Goal: Task Accomplishment & Management: Use online tool/utility

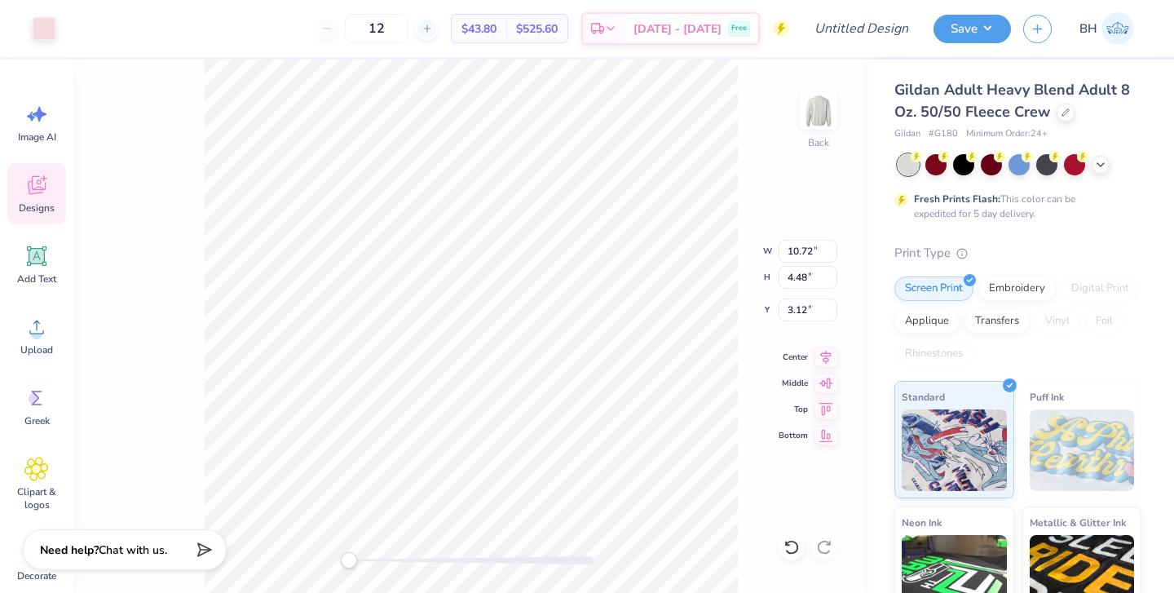
type input "10.81"
type input "4.61"
type input "3.09"
click at [797, 550] on icon at bounding box center [791, 547] width 14 height 15
type input "12.20"
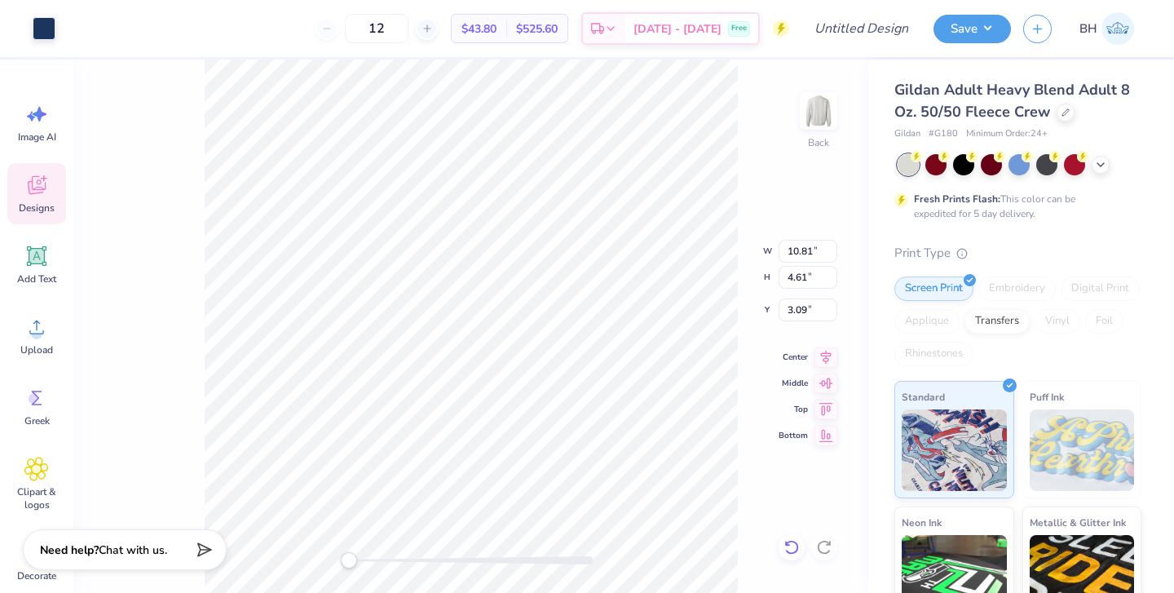
type input "5.21"
type input "4.32"
click at [796, 551] on icon at bounding box center [791, 547] width 14 height 15
type input "10.81"
type input "4.61"
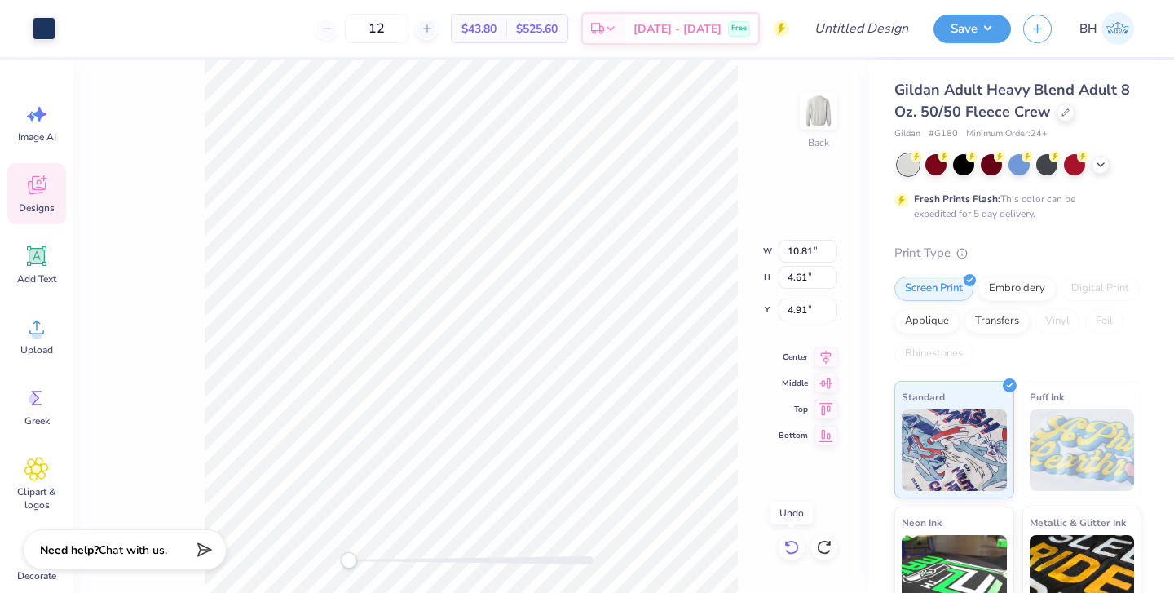
click at [796, 553] on icon at bounding box center [791, 547] width 16 height 16
type input "3.00"
click at [796, 554] on icon at bounding box center [791, 547] width 16 height 16
type input "1.82"
type input "0.82"
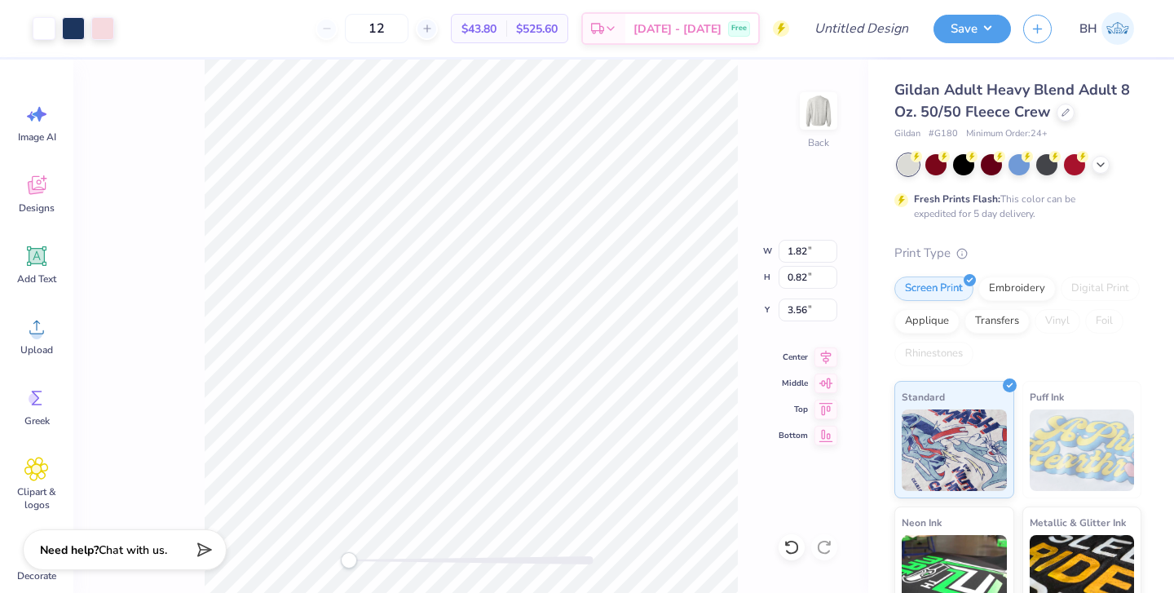
type input "2.59"
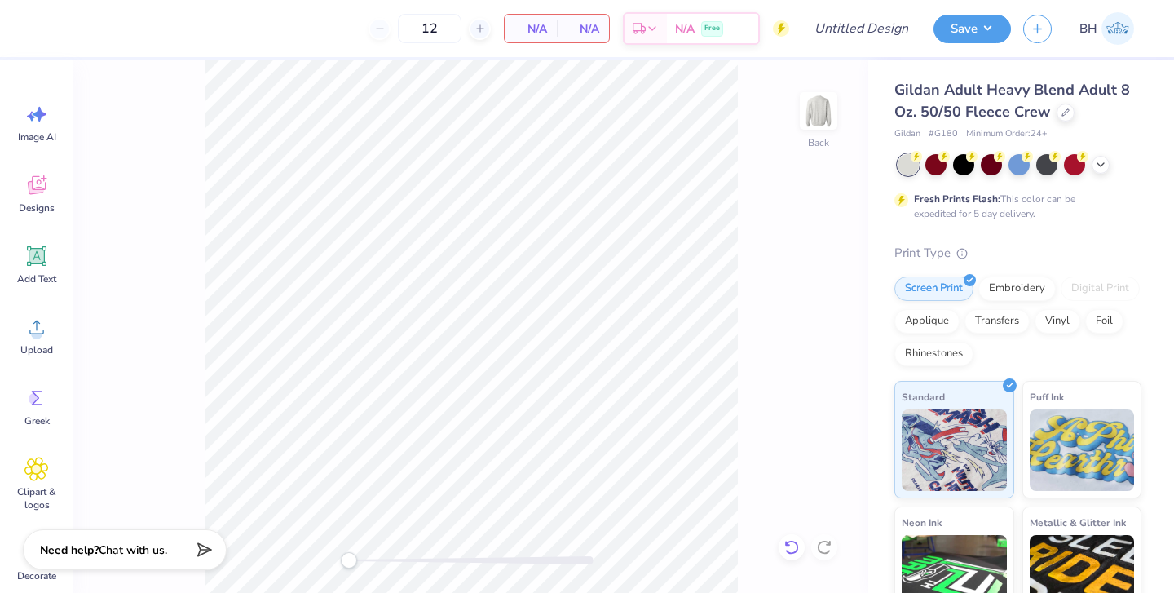
click at [790, 549] on icon at bounding box center [791, 547] width 16 height 16
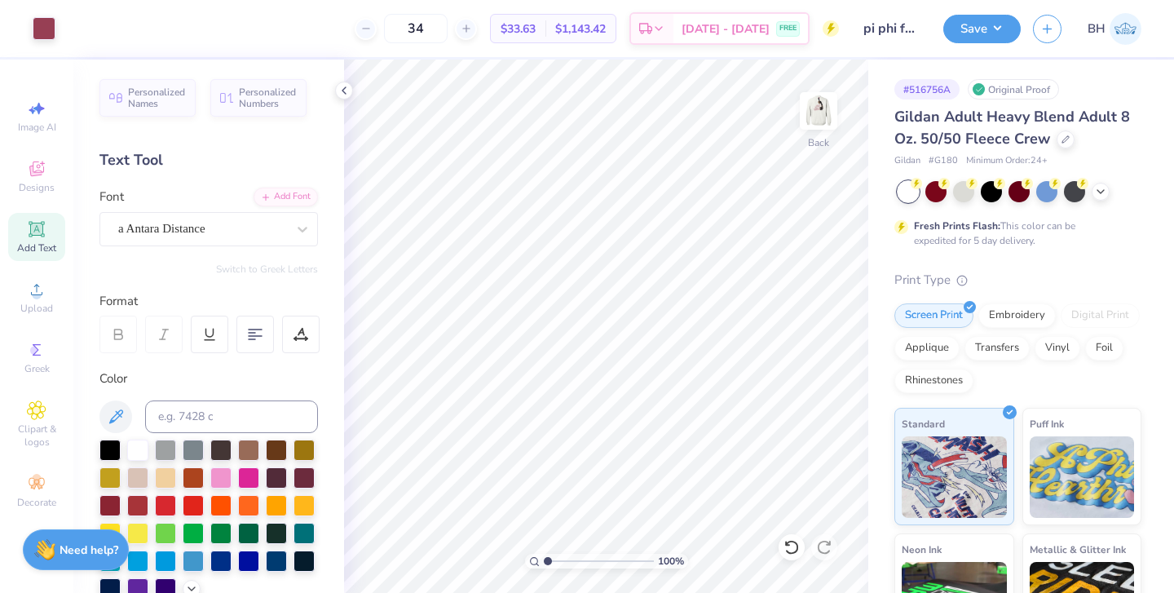
scroll to position [102, 0]
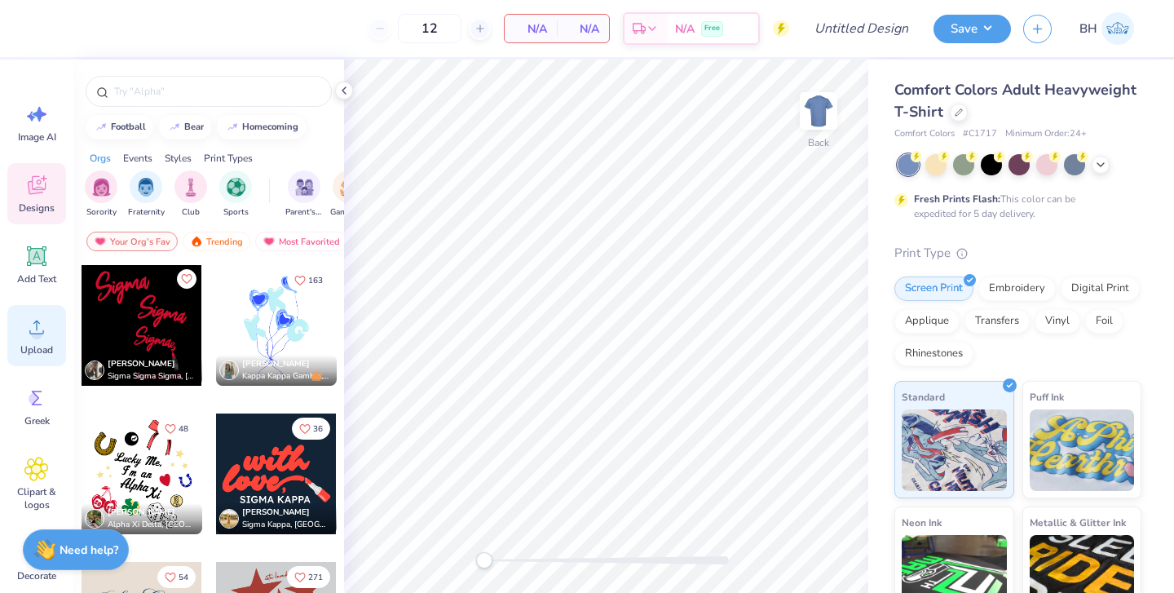
click at [37, 328] on icon at bounding box center [36, 327] width 15 height 14
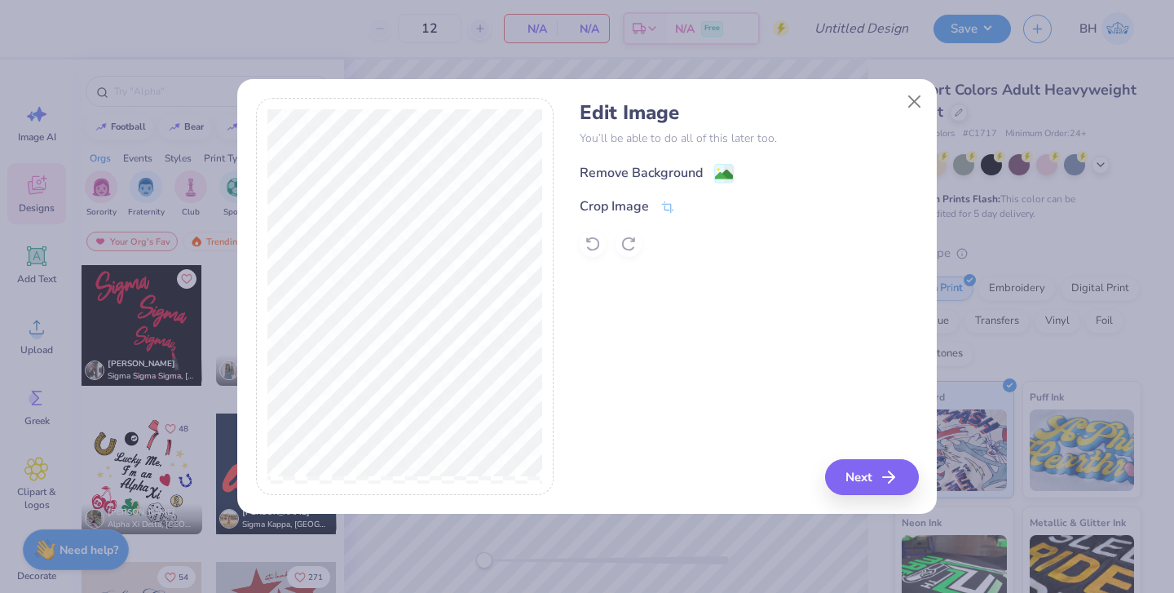
click at [719, 165] on image at bounding box center [724, 174] width 18 height 18
click at [861, 474] on button "Next" at bounding box center [874, 477] width 94 height 36
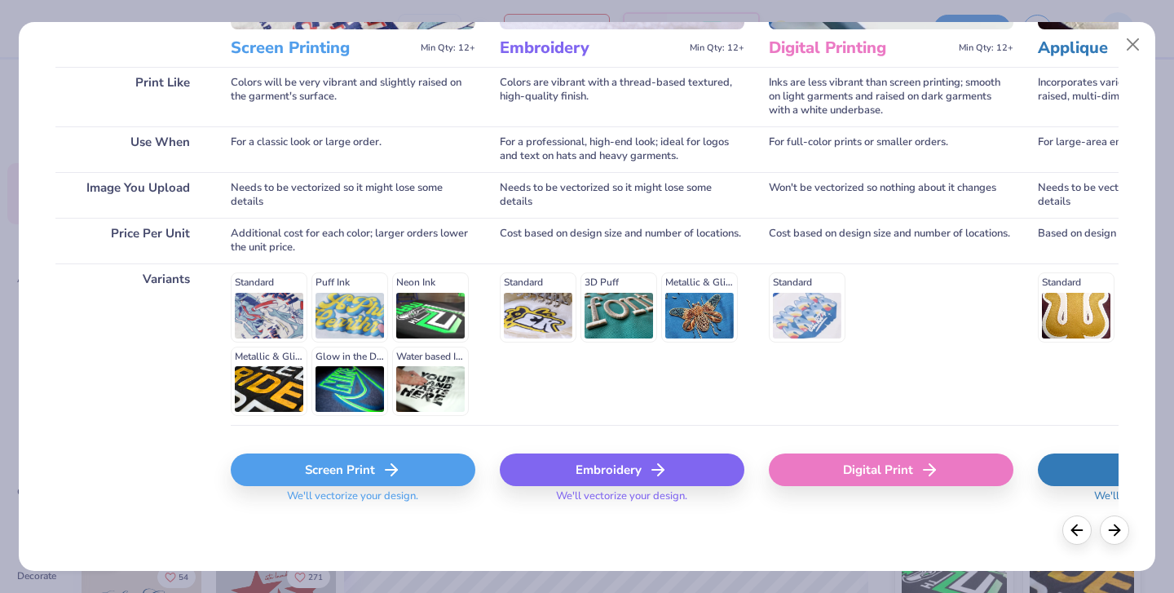
scroll to position [219, 0]
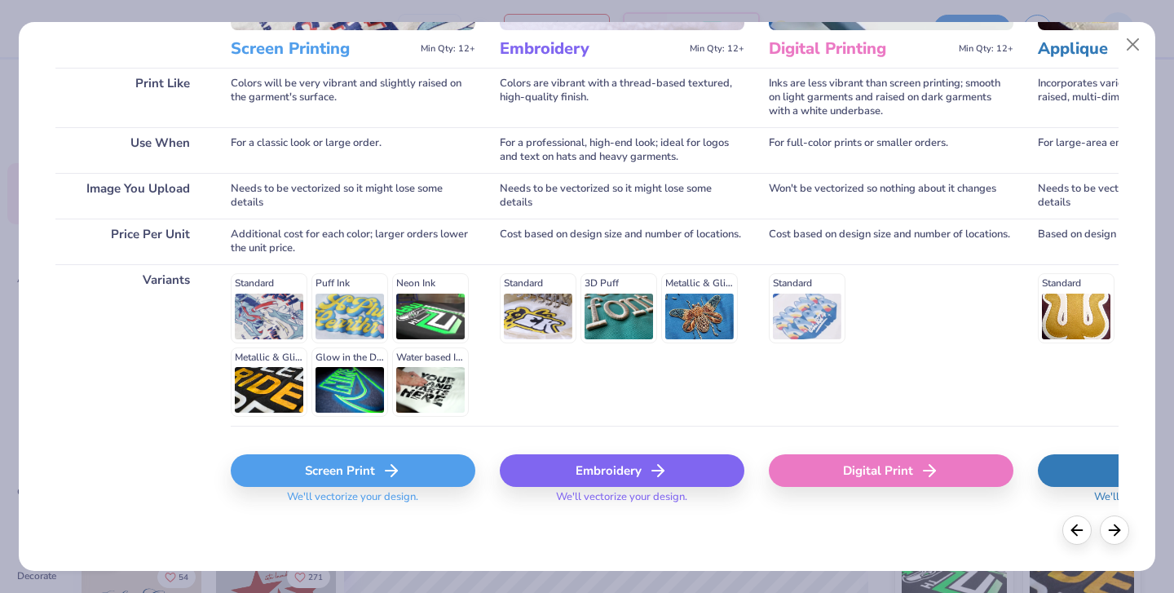
click at [375, 469] on div "Screen Print" at bounding box center [353, 470] width 245 height 33
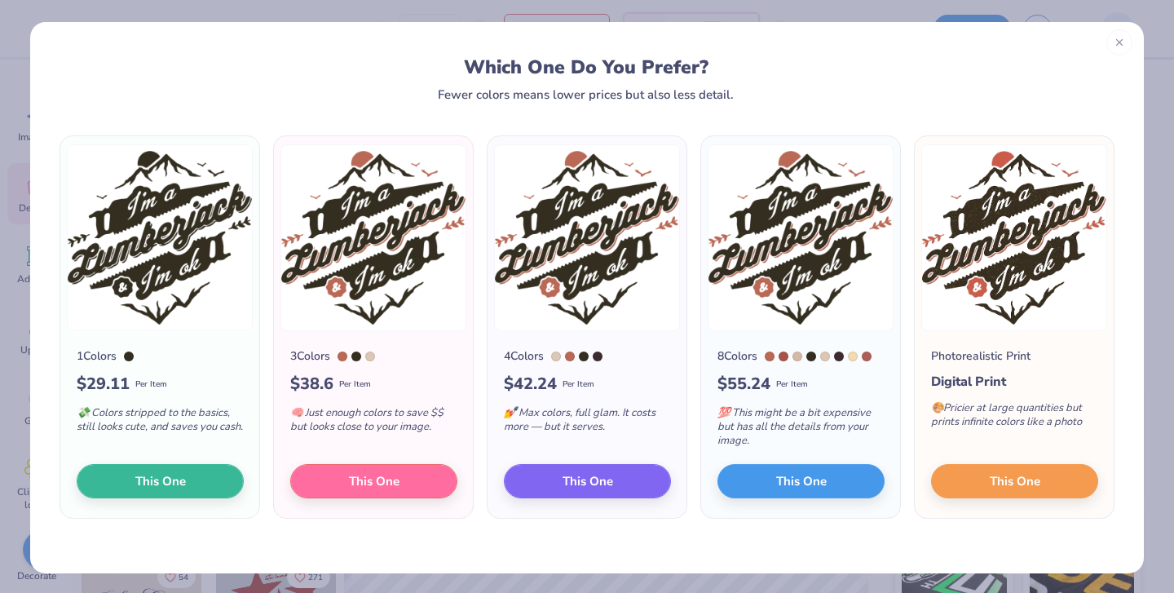
click at [1114, 38] on icon at bounding box center [1119, 42] width 11 height 11
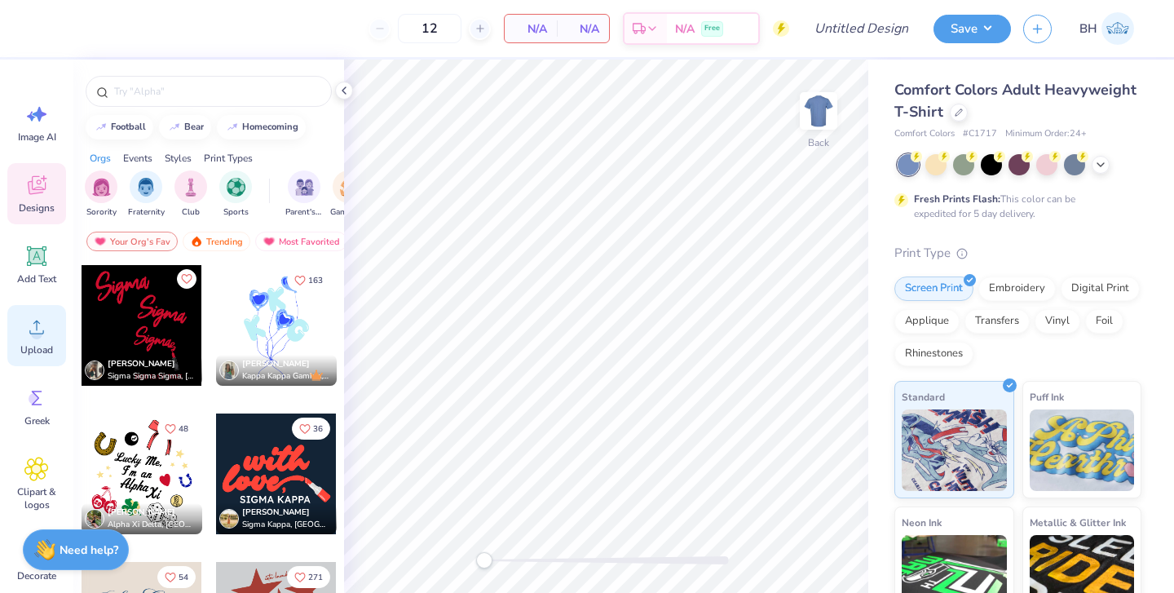
click at [30, 331] on icon at bounding box center [36, 327] width 15 height 14
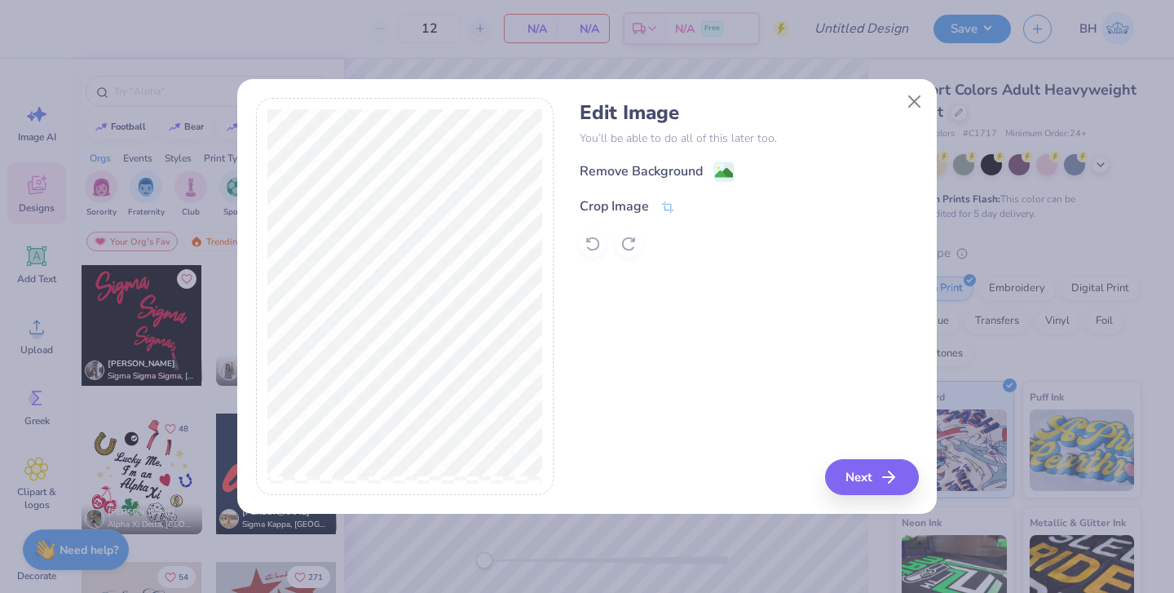
click at [710, 161] on div "Remove Background" at bounding box center [749, 171] width 338 height 20
click at [722, 165] on image at bounding box center [724, 174] width 18 height 18
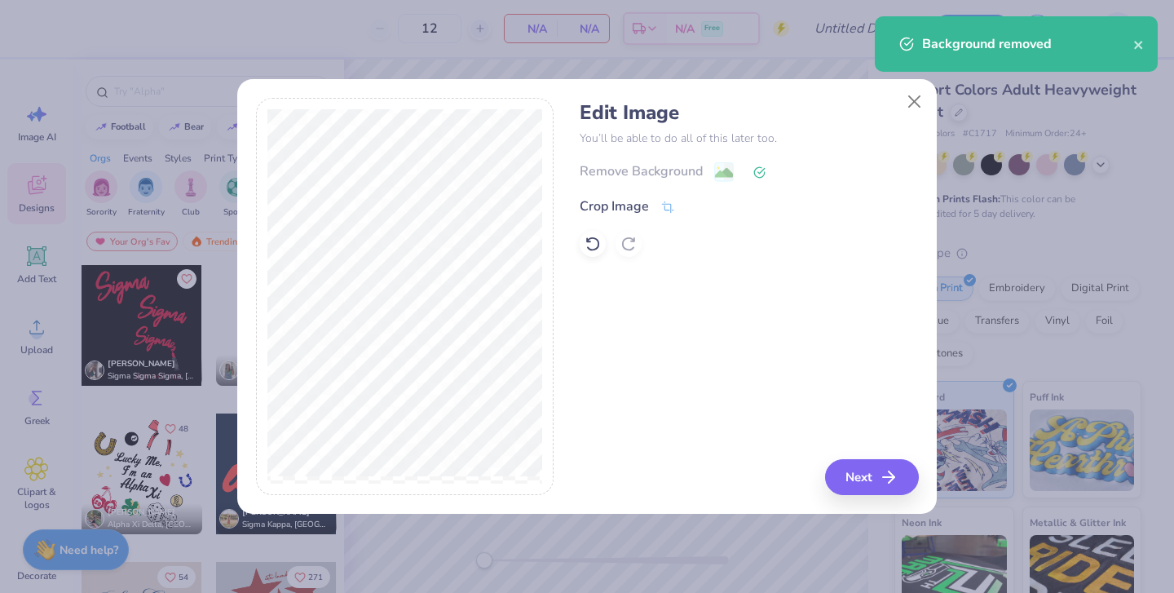
click at [871, 485] on button "Next" at bounding box center [872, 477] width 94 height 36
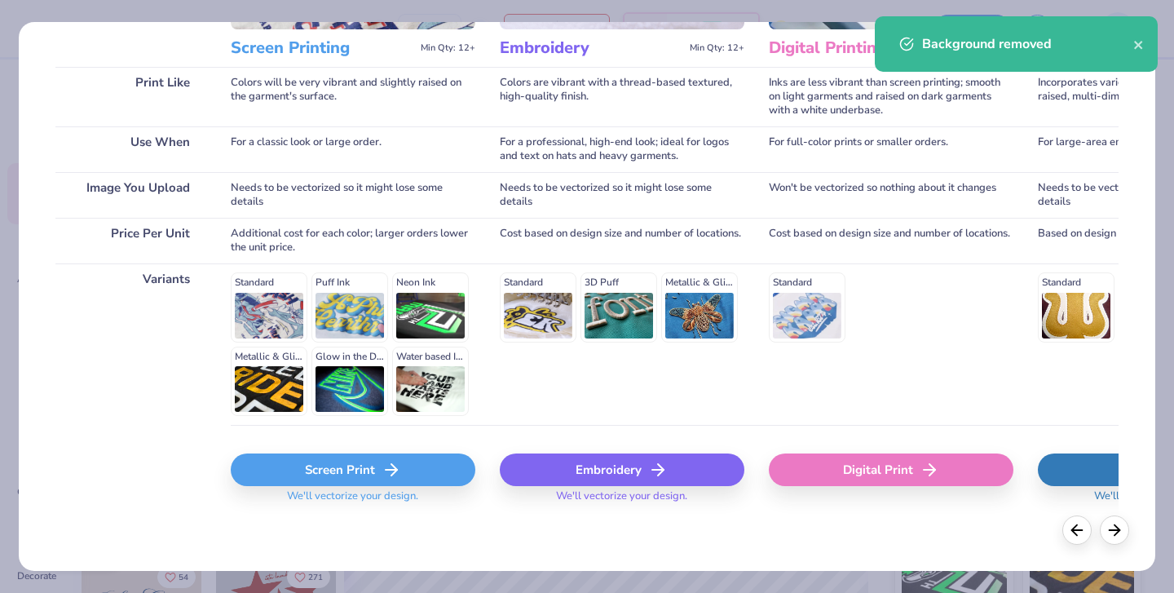
scroll to position [219, 0]
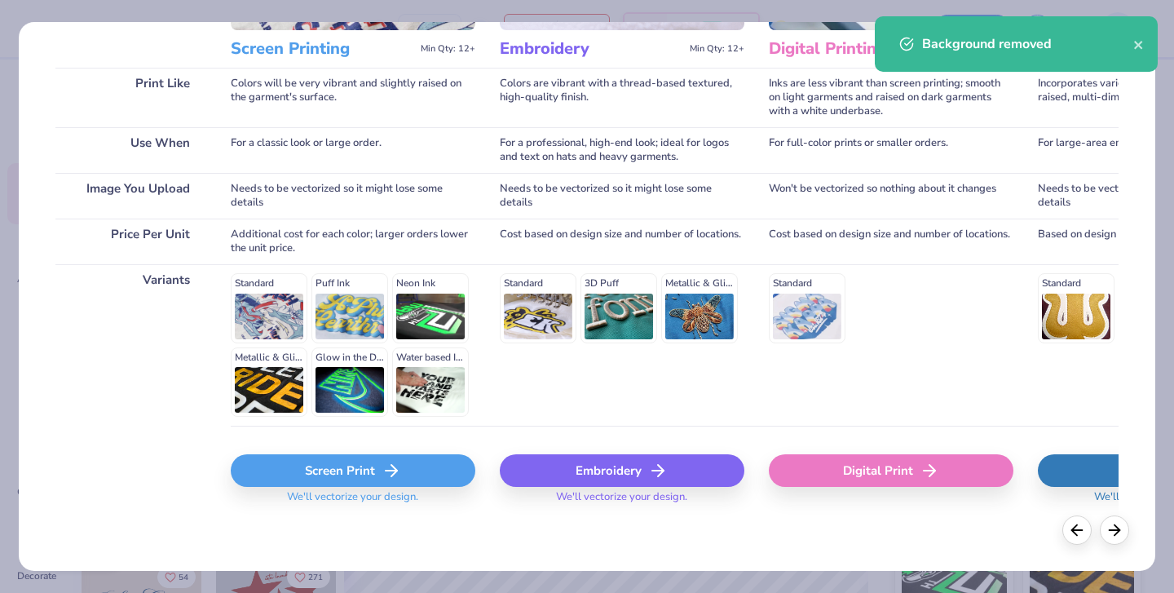
click at [368, 474] on div "Screen Print" at bounding box center [353, 470] width 245 height 33
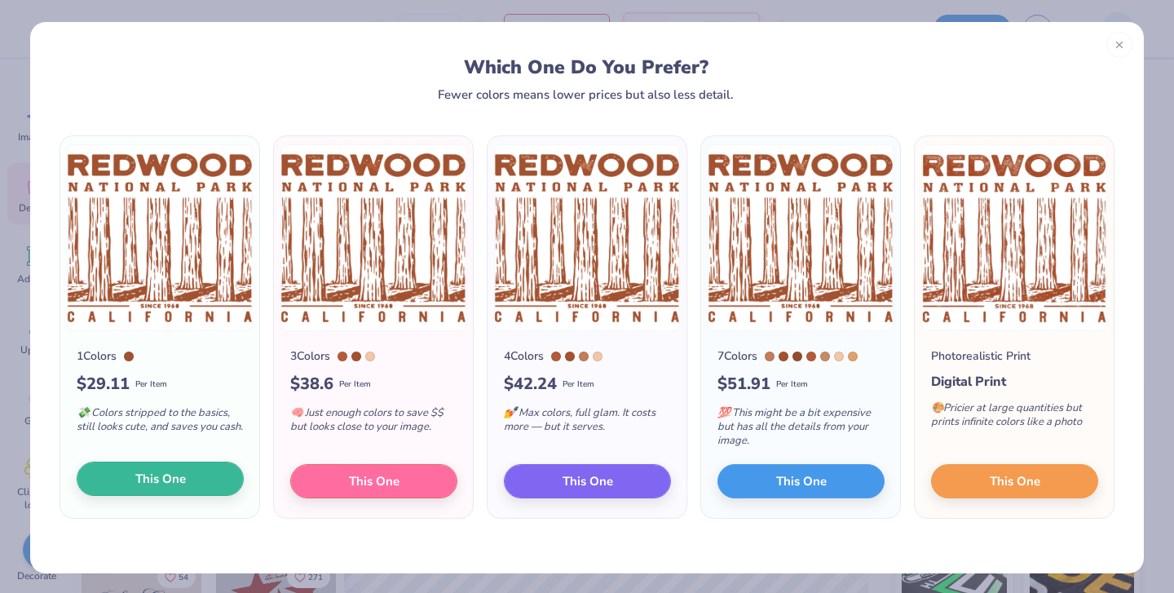
click at [131, 484] on button "This One" at bounding box center [160, 478] width 167 height 34
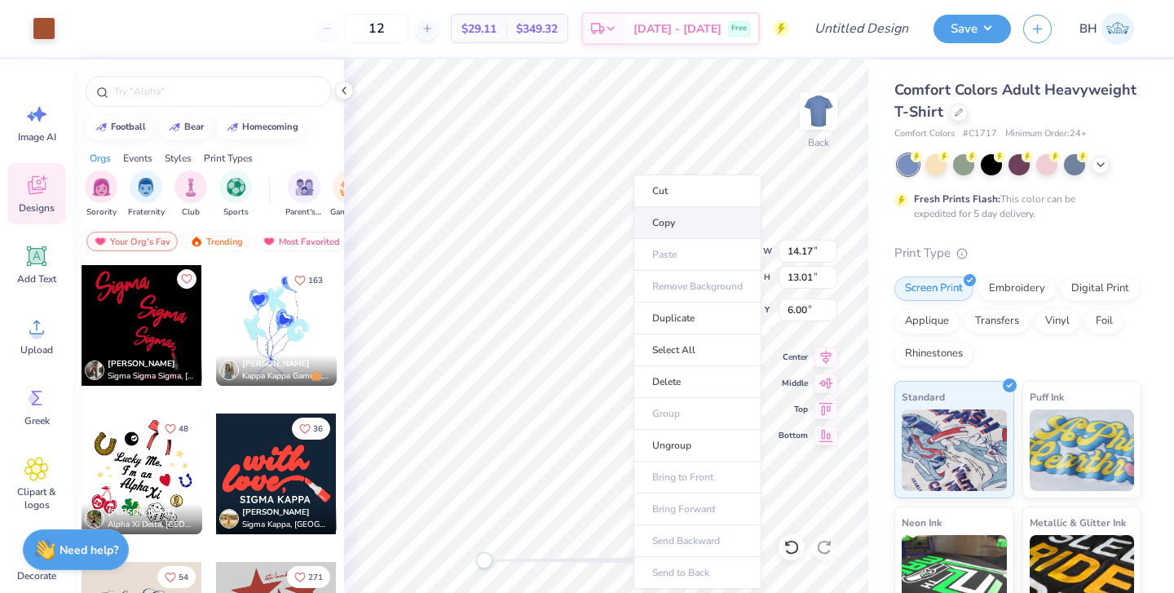
click at [670, 226] on li "Copy" at bounding box center [697, 223] width 128 height 32
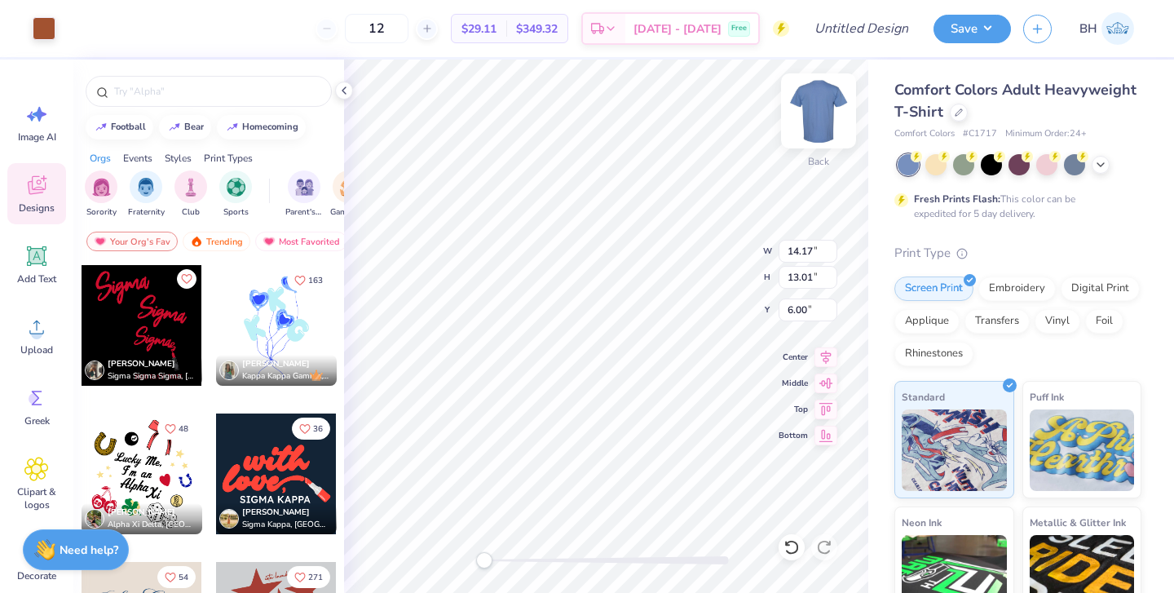
click at [826, 106] on img at bounding box center [818, 110] width 65 height 65
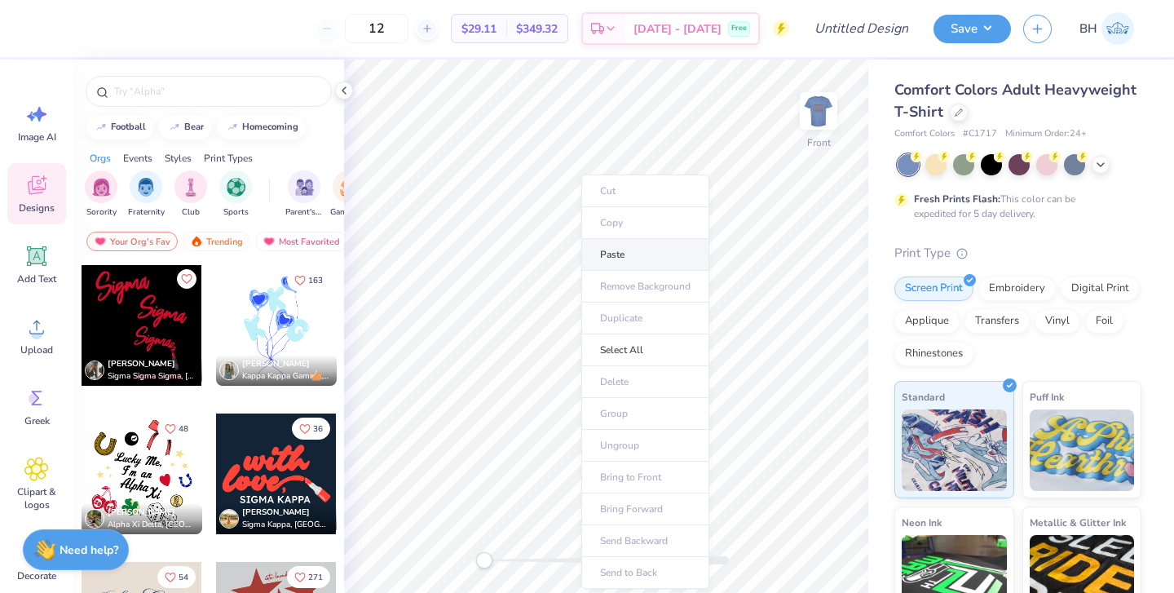
click at [606, 258] on li "Paste" at bounding box center [645, 255] width 128 height 32
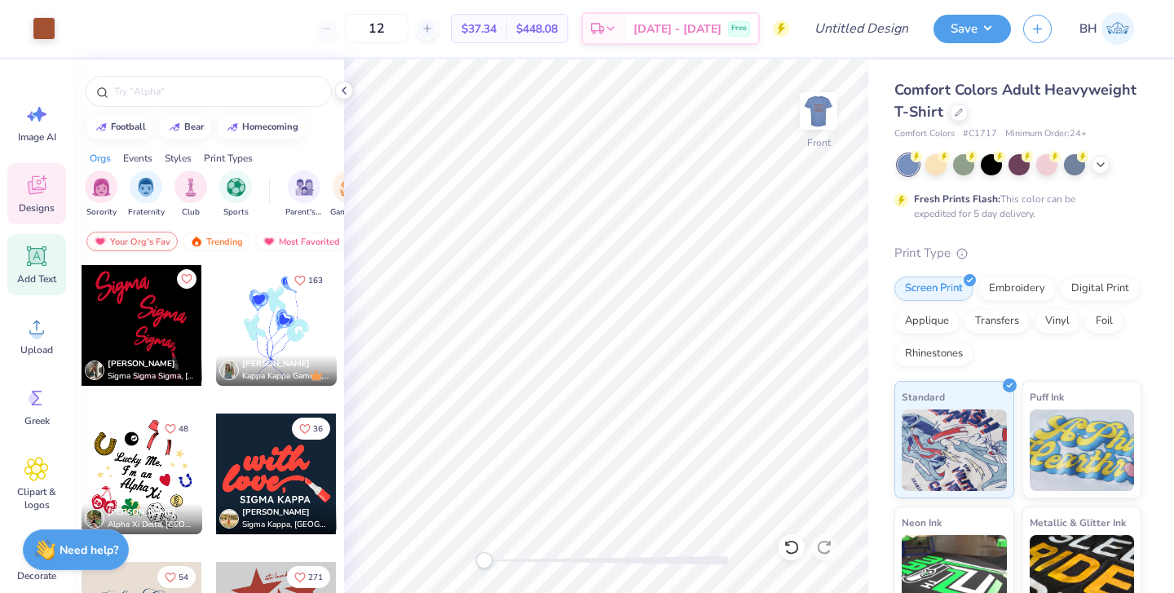
click at [38, 274] on span "Add Text" at bounding box center [36, 278] width 39 height 13
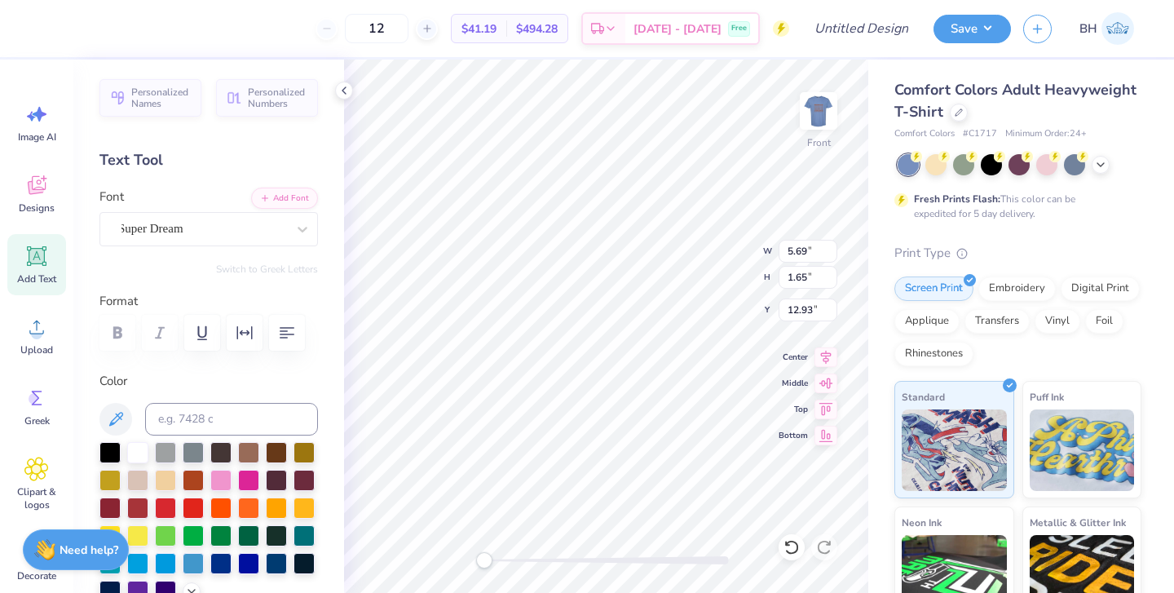
scroll to position [0, 0]
type textarea "L"
type textarea "Vandaljacks"
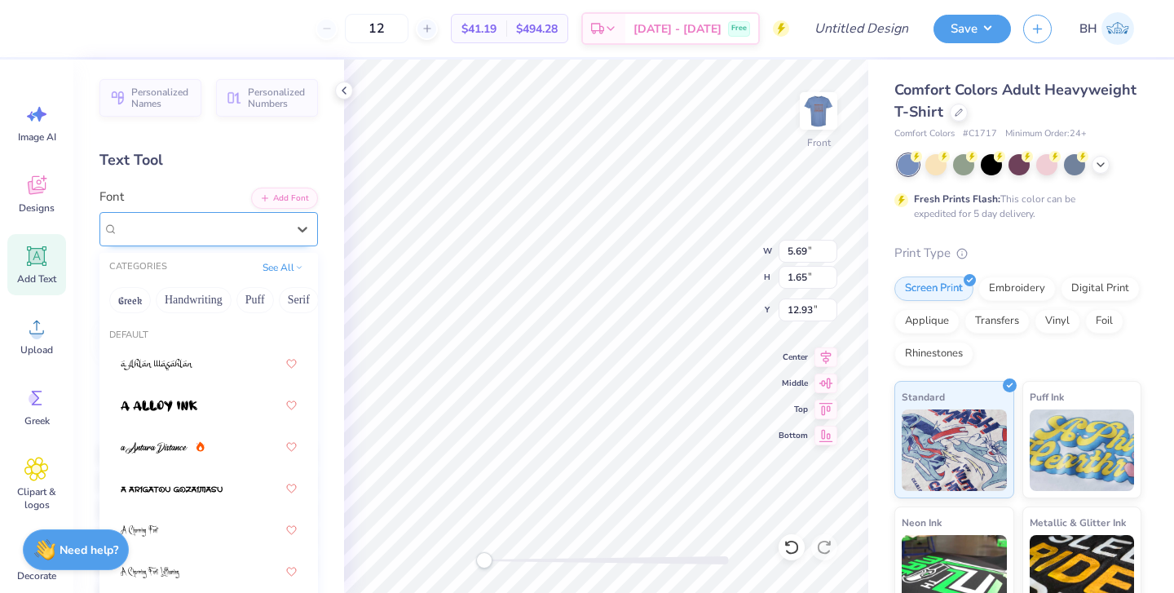
click at [259, 238] on div at bounding box center [202, 229] width 168 height 22
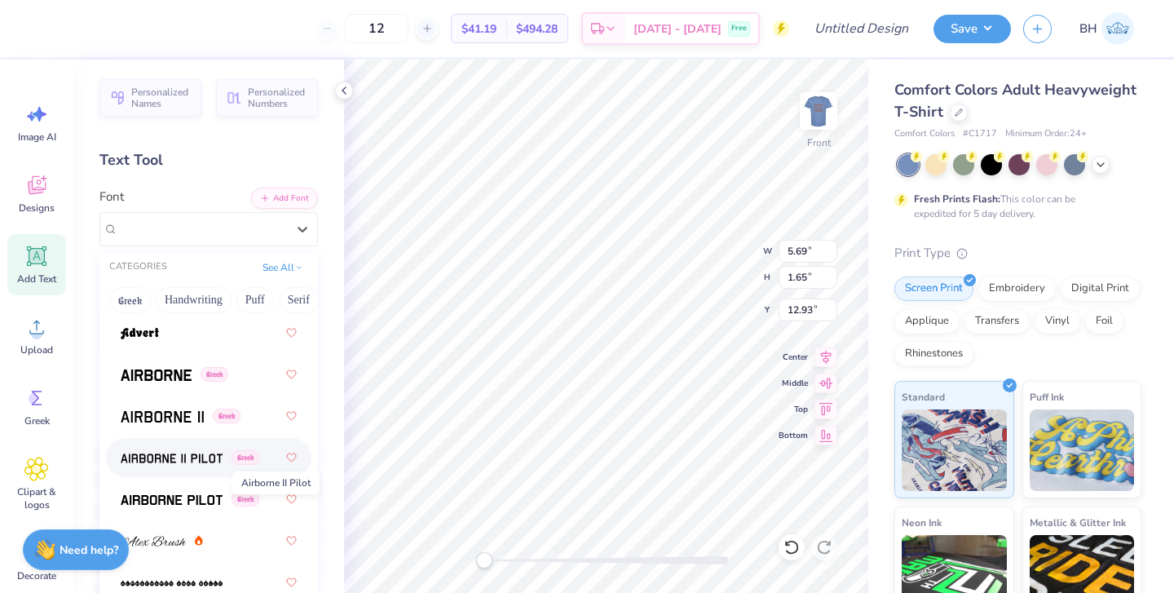
scroll to position [379, 0]
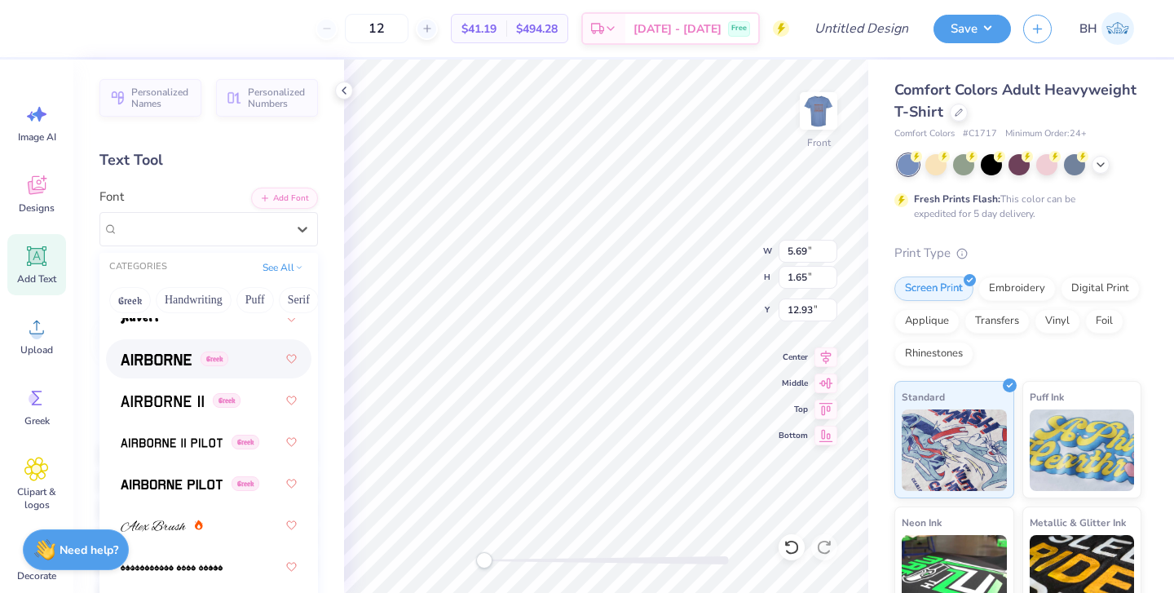
click at [169, 362] on img at bounding box center [156, 359] width 71 height 11
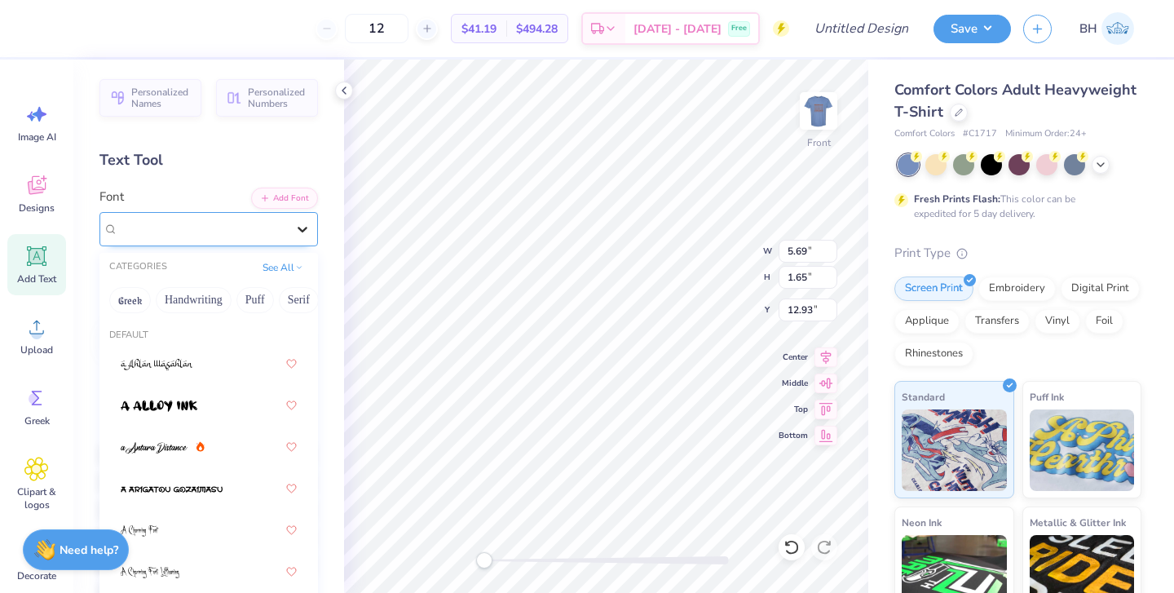
click at [301, 227] on icon at bounding box center [302, 229] width 16 height 16
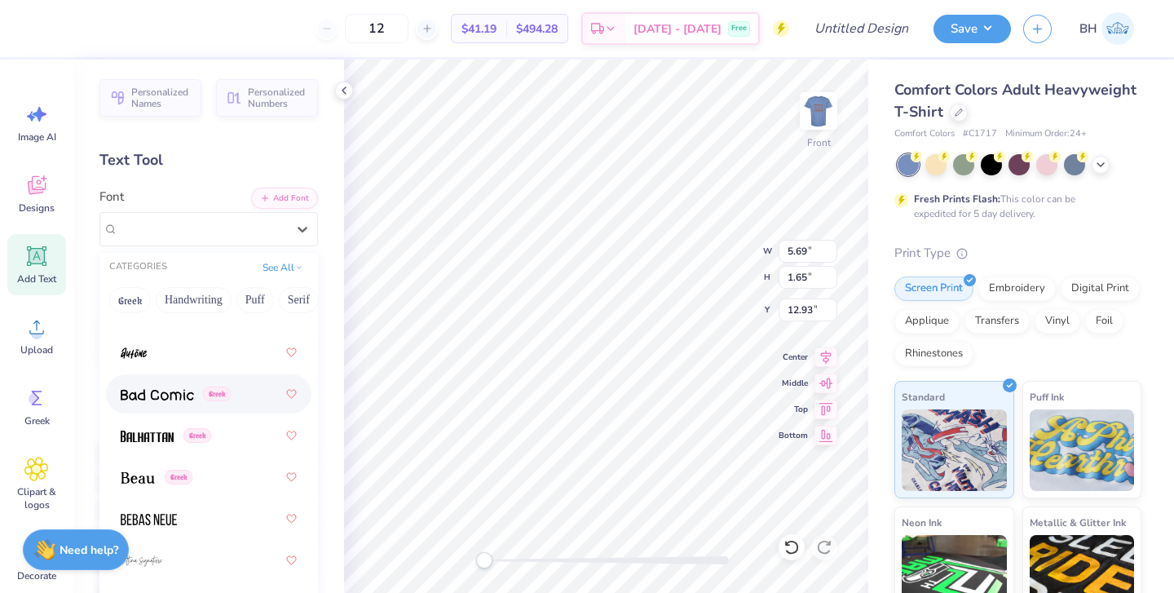
scroll to position [929, 0]
click at [230, 446] on div "Greek" at bounding box center [209, 432] width 176 height 29
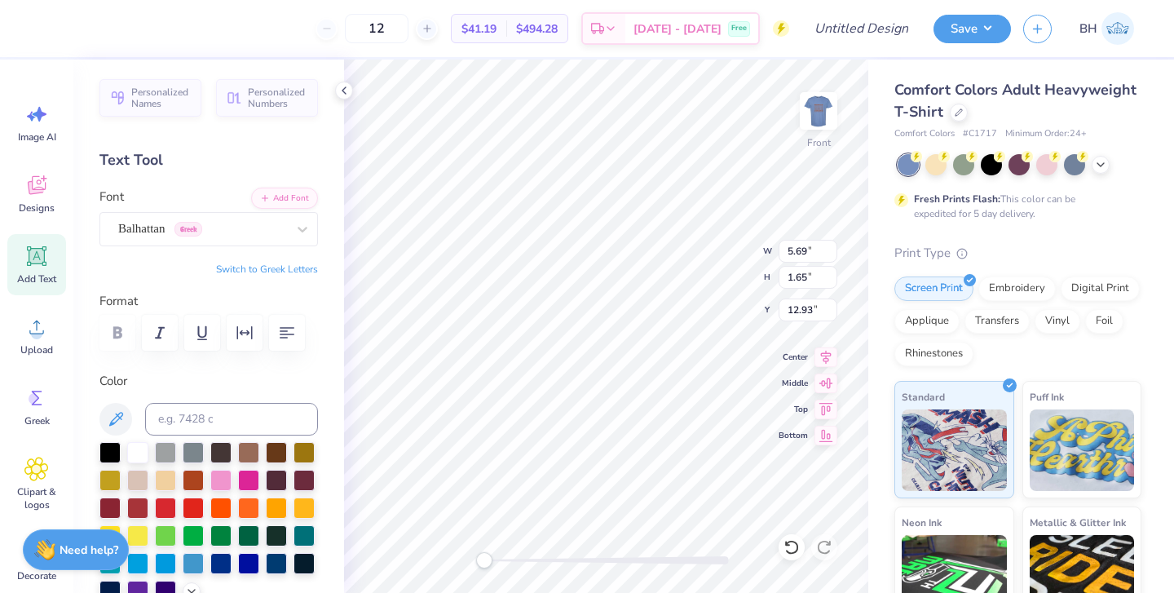
type input "11.12"
type input "10.20"
type input "3.55"
type input "11.02"
type input "1.91"
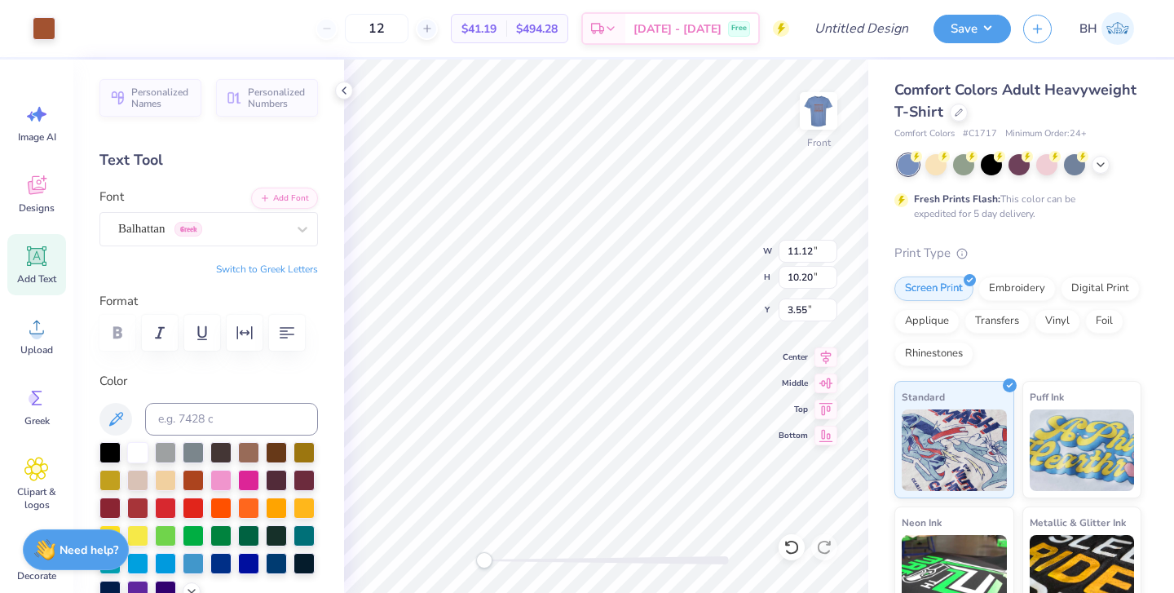
type input "12.80"
click at [264, 417] on input at bounding box center [231, 419] width 173 height 33
type input "7586"
type input "11.12"
type input "10.20"
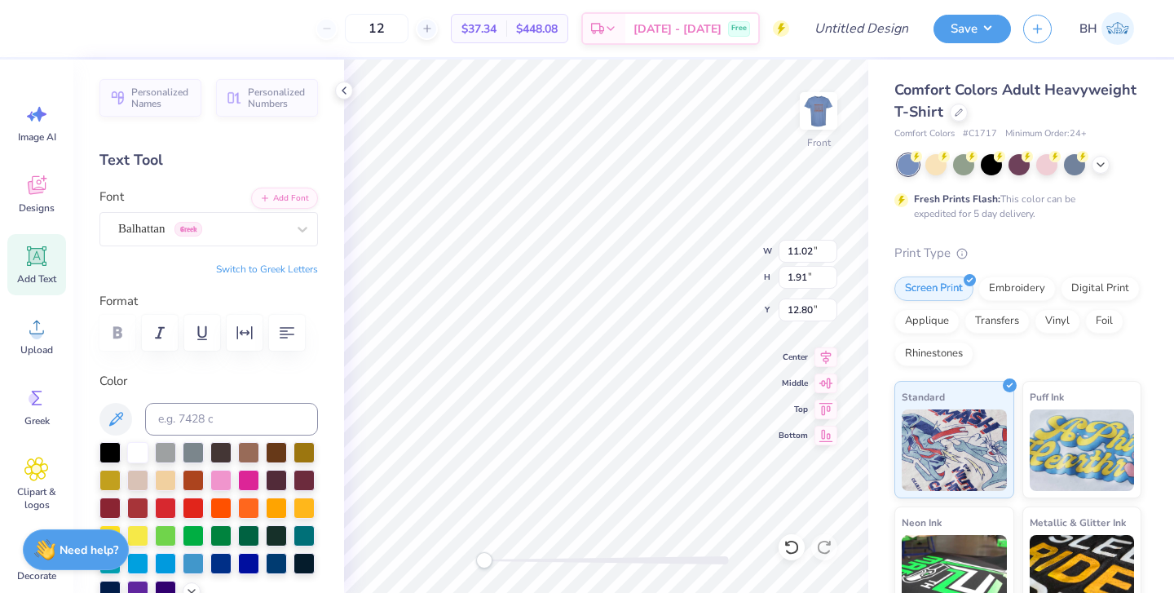
type input "3.55"
type input "1.33"
type input "1.30"
type input "3.60"
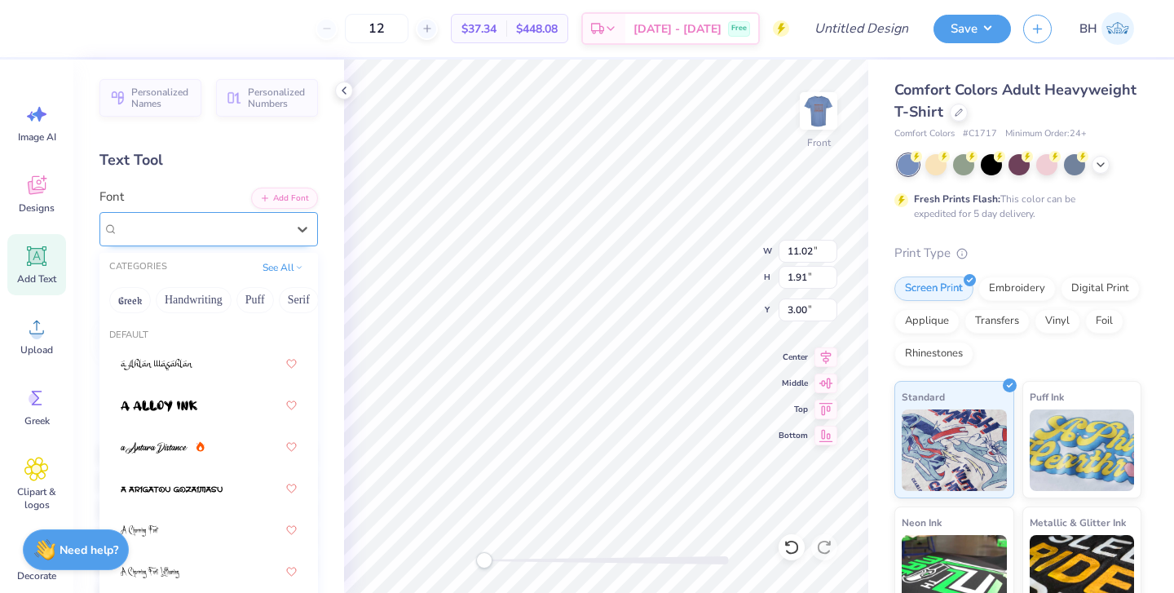
click at [267, 233] on div "Balhattan Greek" at bounding box center [202, 228] width 171 height 25
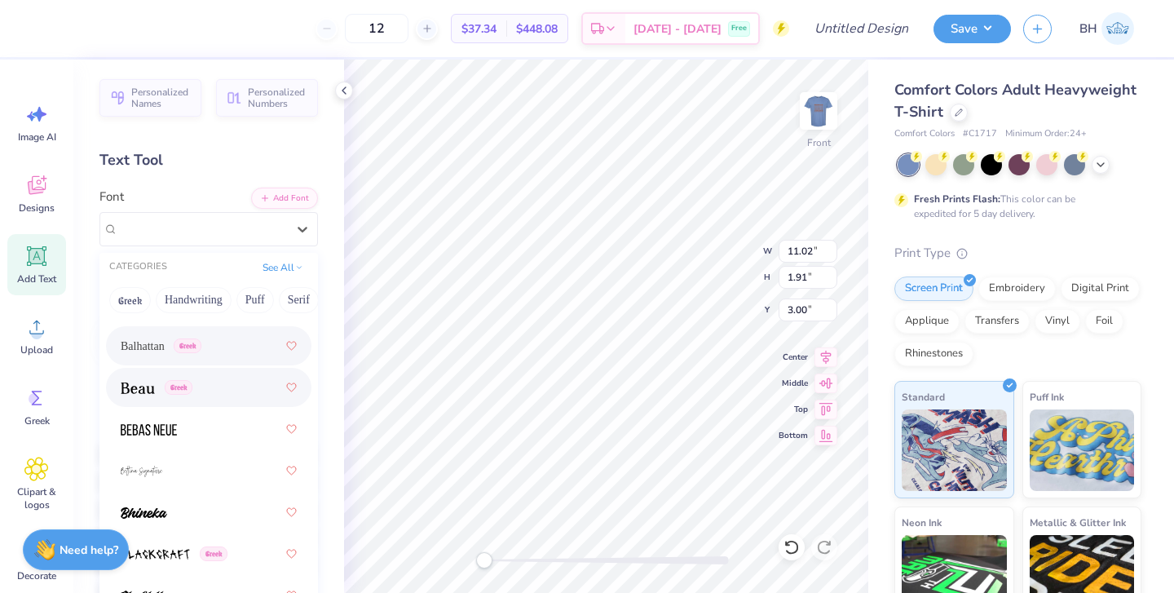
scroll to position [1028, 0]
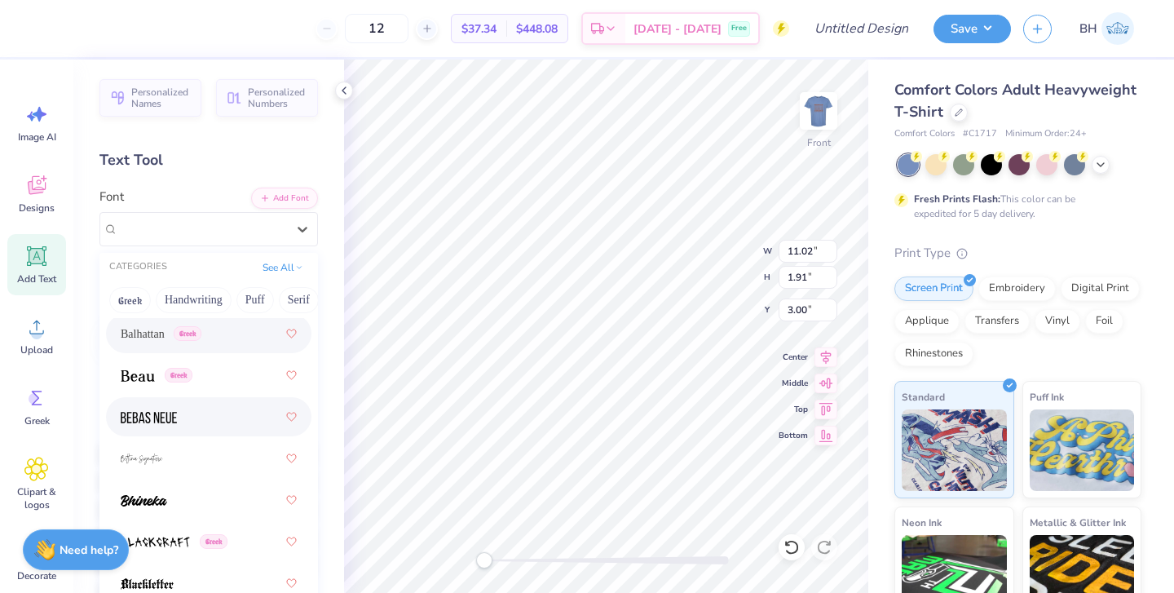
click at [192, 418] on div at bounding box center [209, 416] width 176 height 29
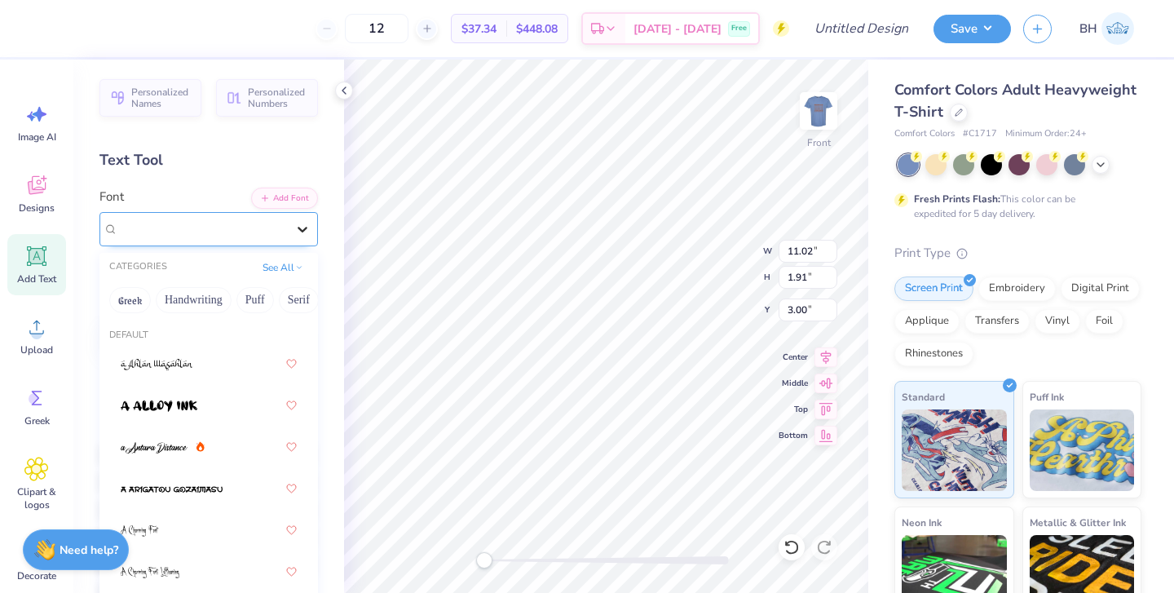
click at [289, 226] on div at bounding box center [302, 228] width 29 height 29
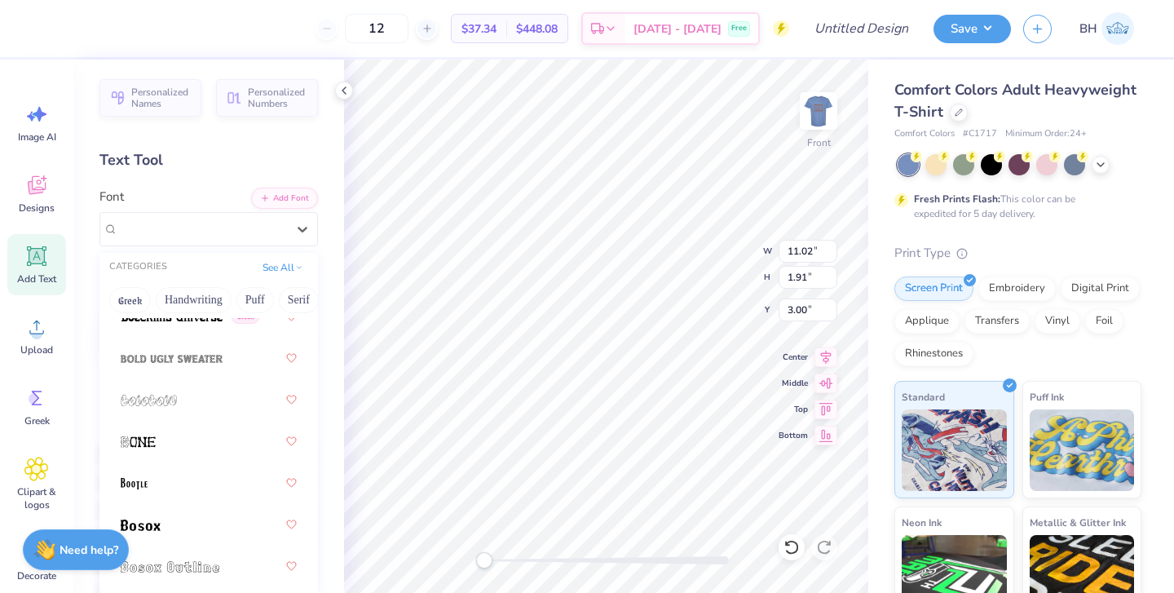
scroll to position [1387, 0]
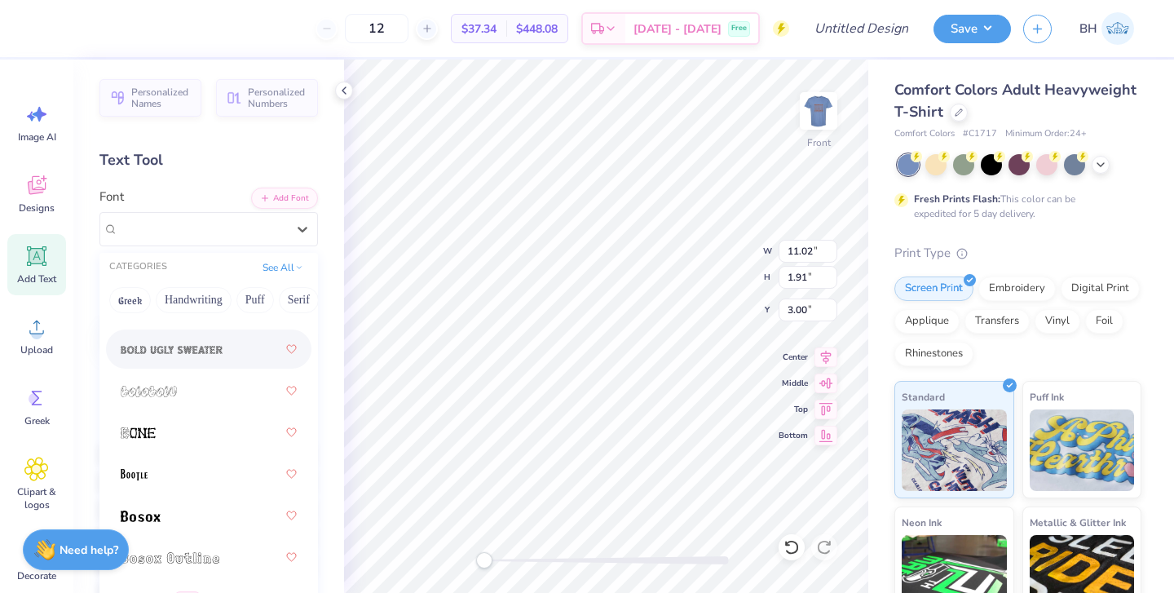
click at [218, 366] on div at bounding box center [208, 348] width 205 height 39
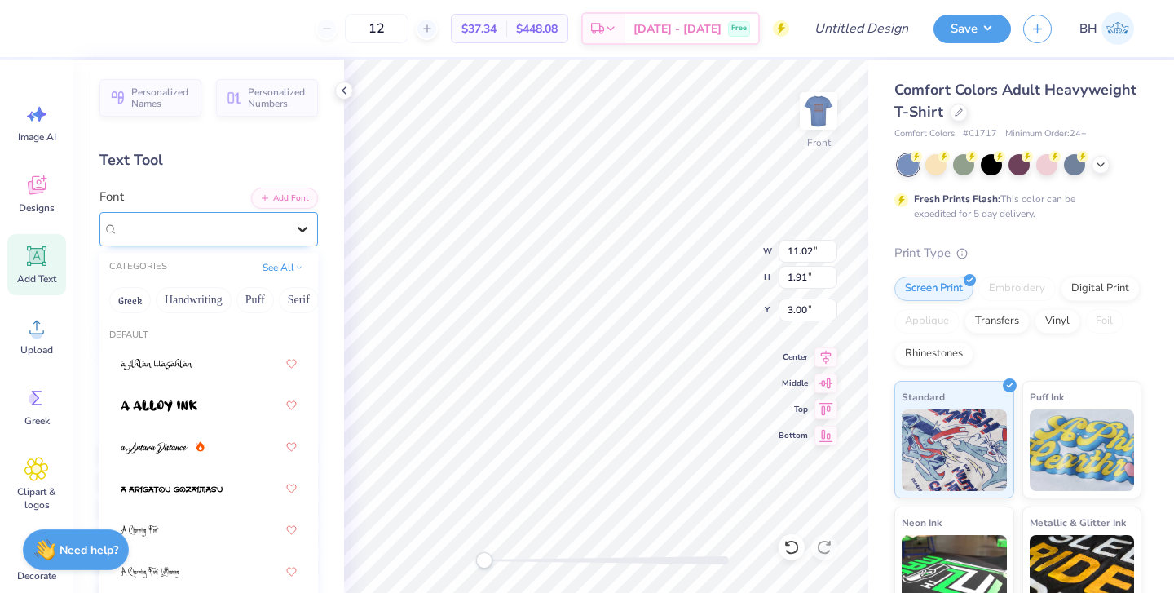
click at [292, 239] on div at bounding box center [302, 228] width 29 height 29
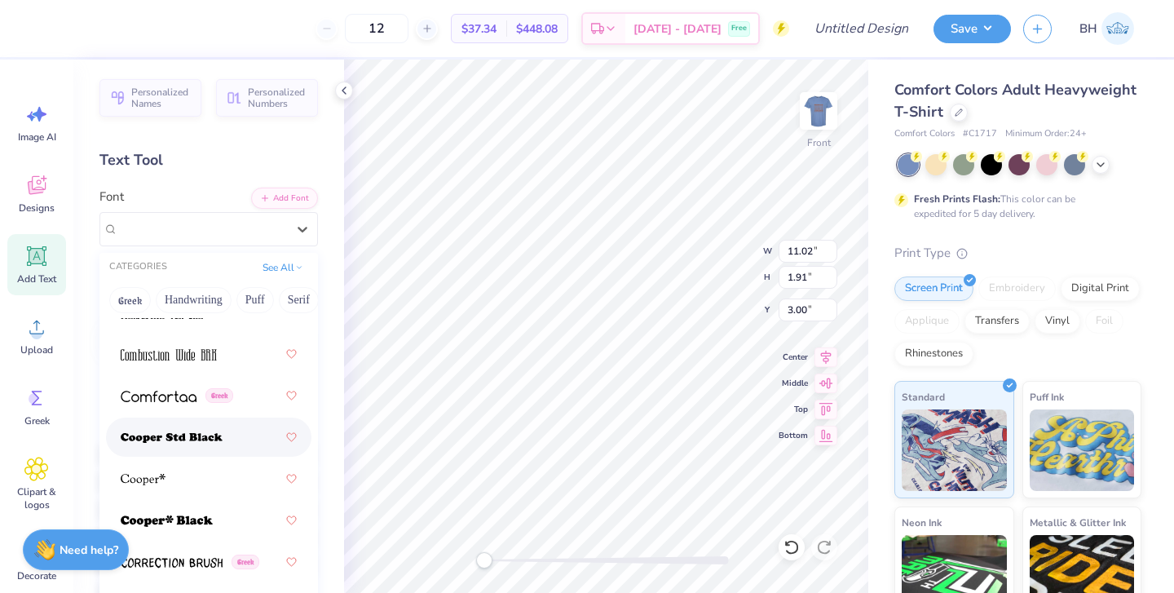
scroll to position [3386, 0]
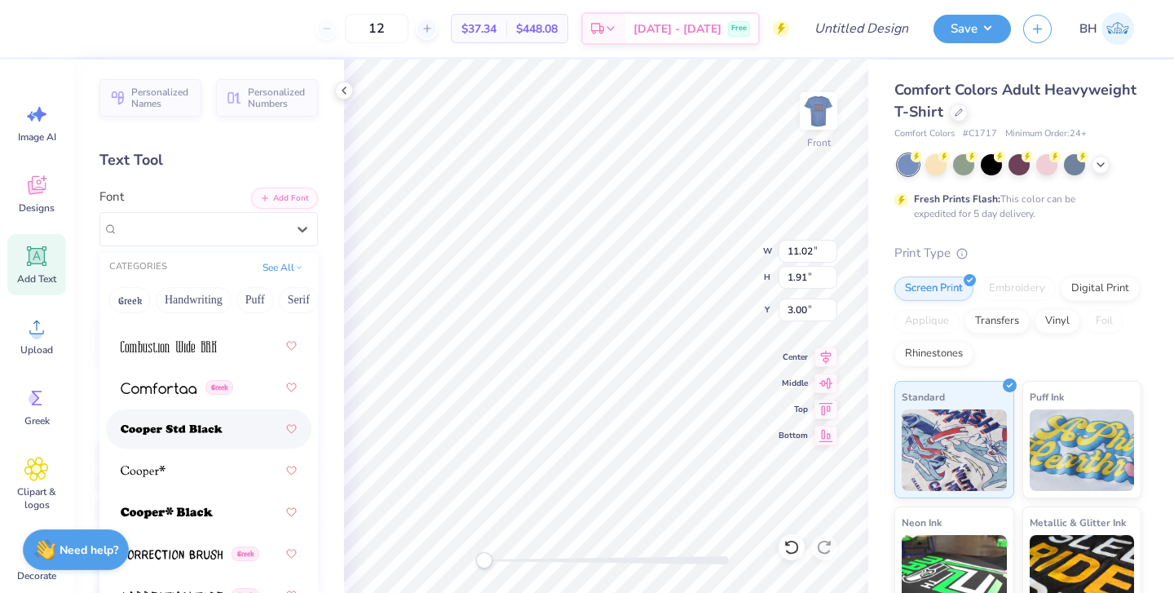
click at [202, 429] on img at bounding box center [172, 429] width 102 height 11
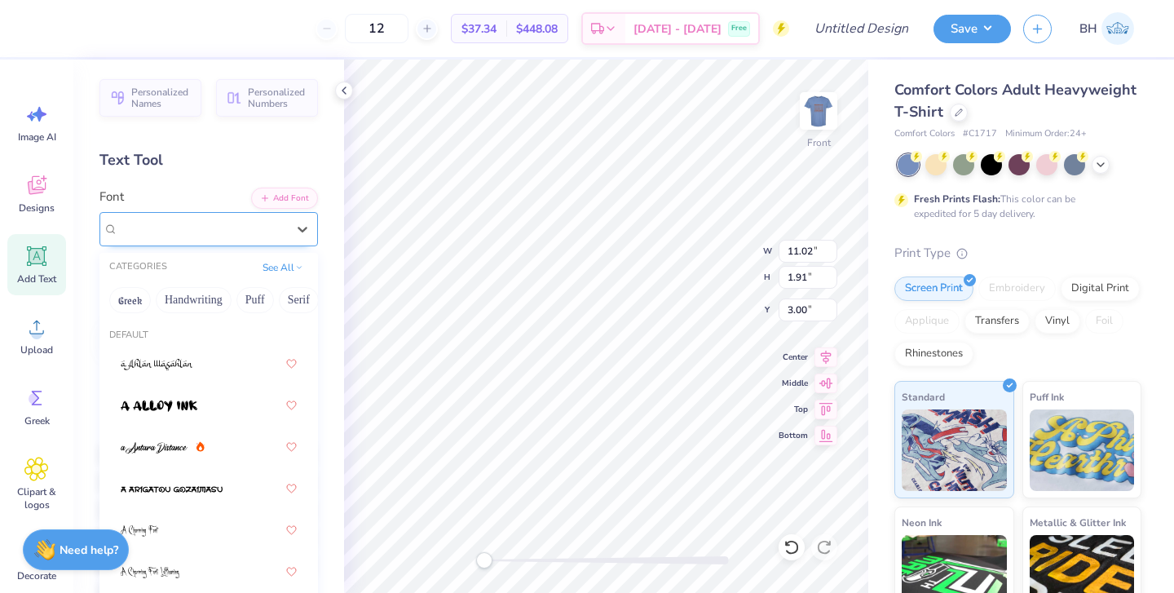
click at [257, 230] on div "Cooper Std Black" at bounding box center [202, 228] width 171 height 25
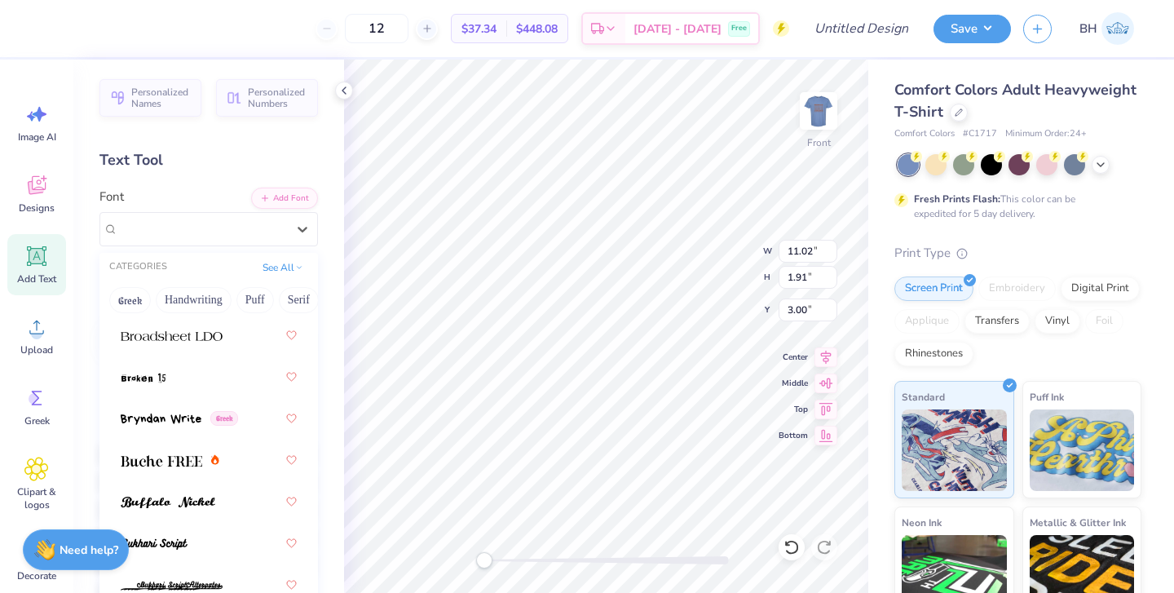
scroll to position [1872, 0]
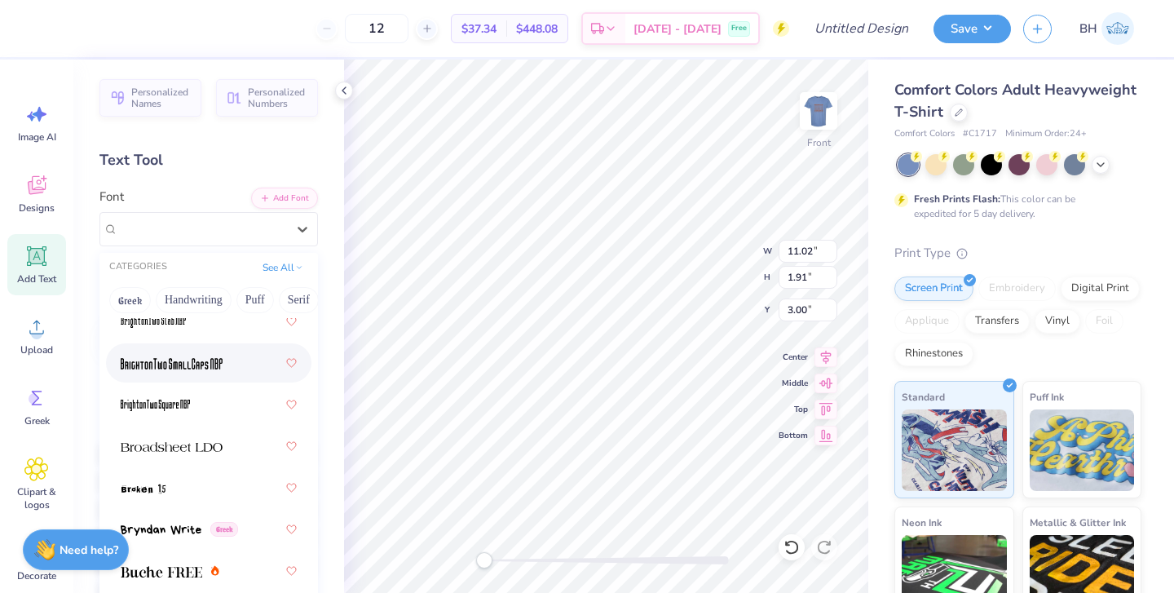
click at [203, 369] on img at bounding box center [172, 363] width 102 height 11
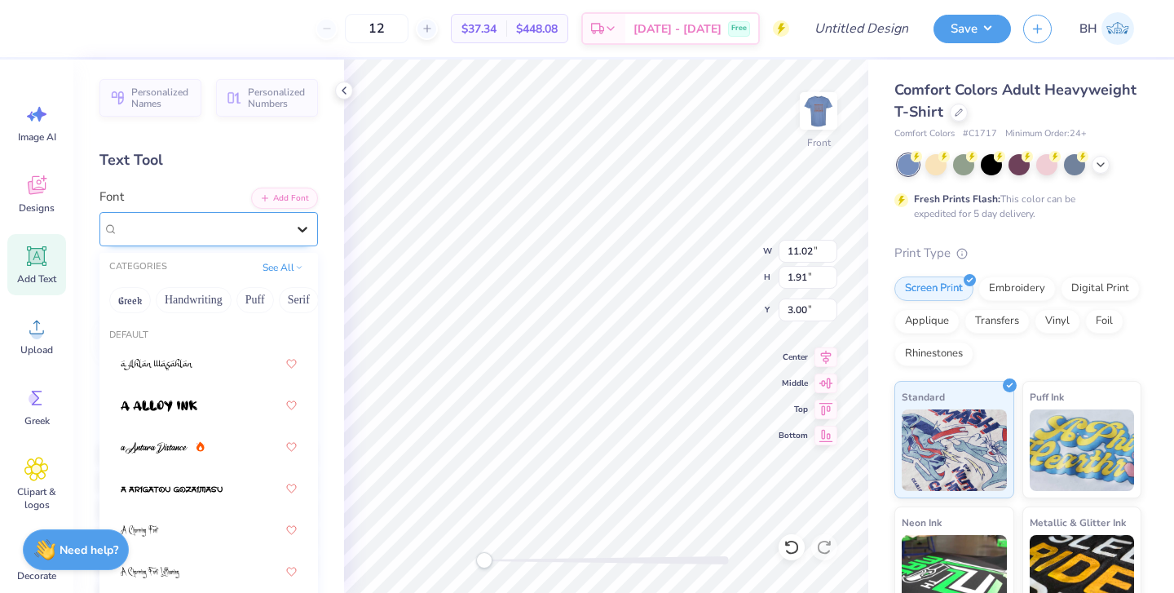
click at [303, 229] on icon at bounding box center [302, 229] width 16 height 16
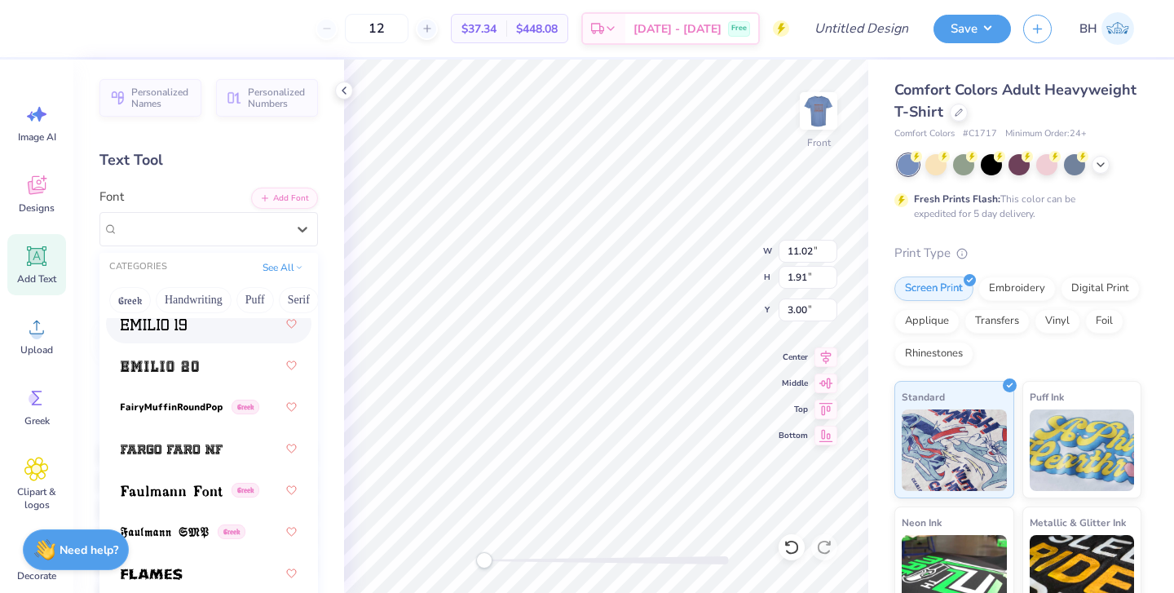
scroll to position [4740, 0]
click at [210, 432] on div at bounding box center [208, 446] width 205 height 39
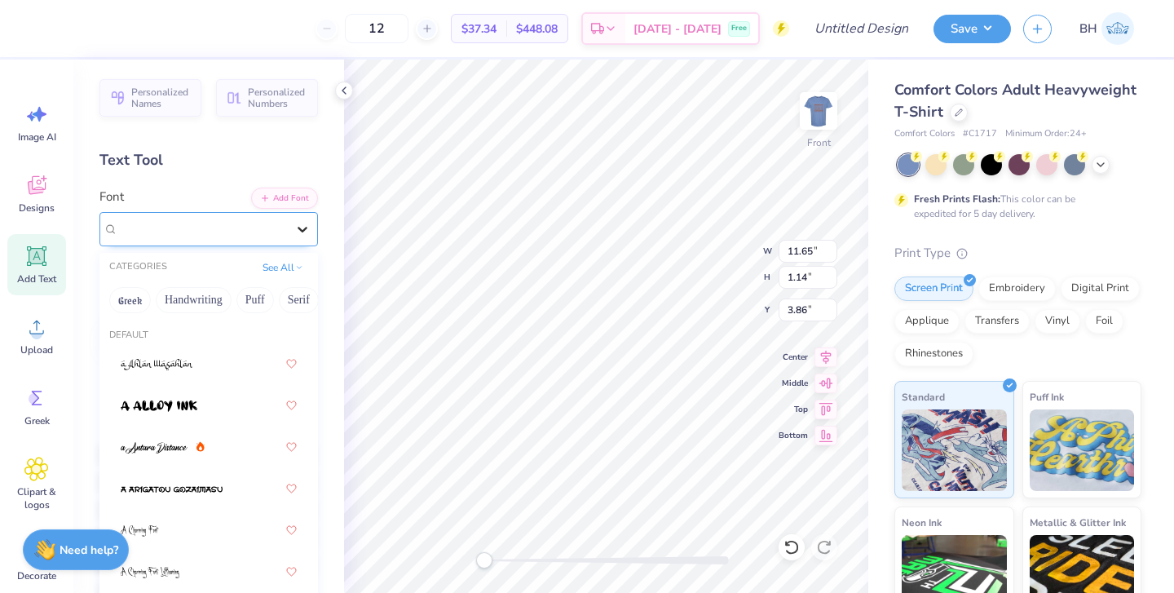
click at [302, 232] on icon at bounding box center [302, 229] width 16 height 16
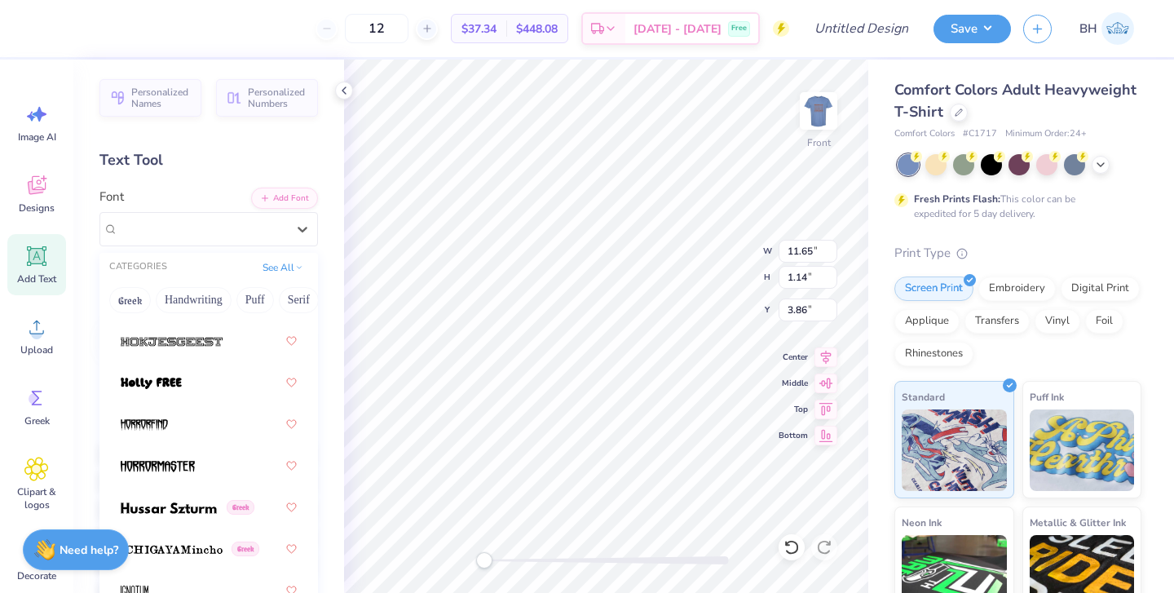
scroll to position [5928, 0]
click at [233, 350] on div at bounding box center [209, 339] width 176 height 29
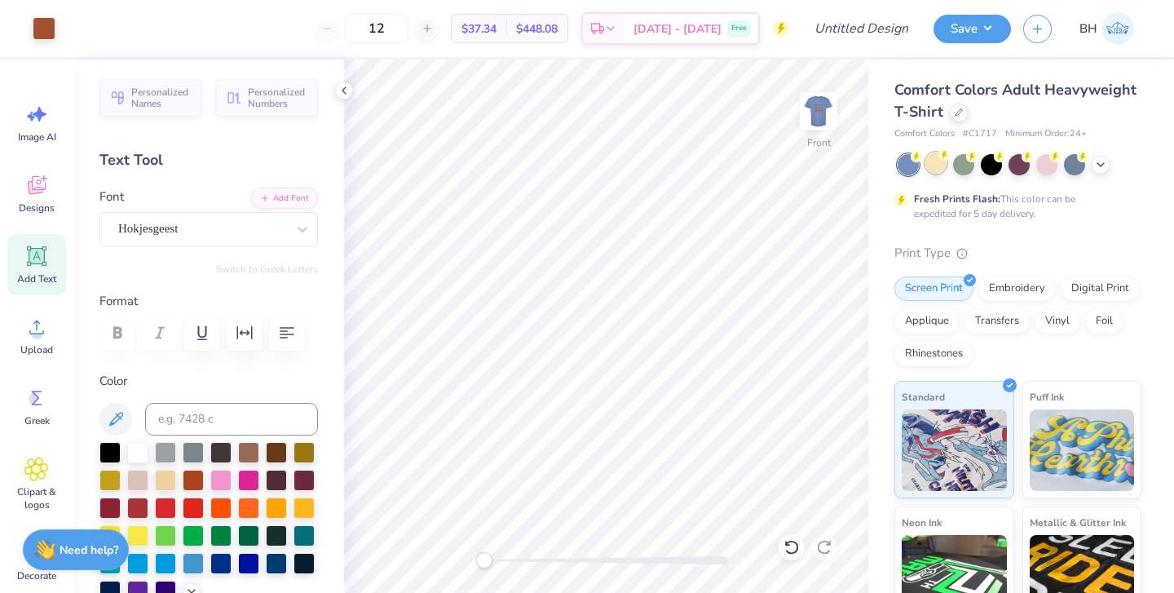
click at [936, 174] on div at bounding box center [935, 162] width 21 height 21
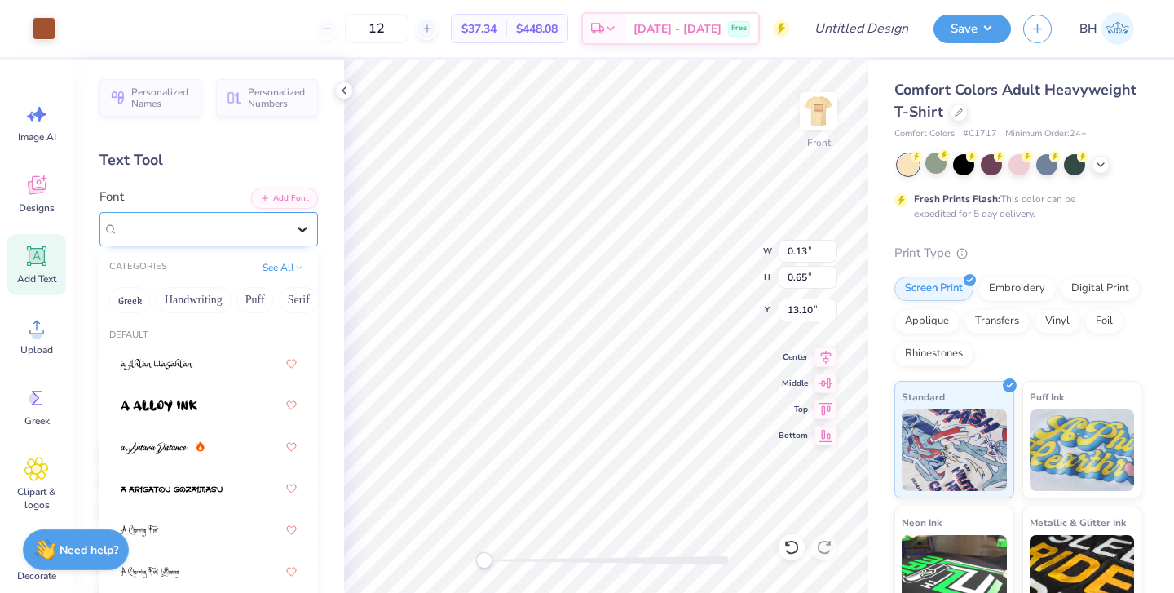
click at [310, 227] on icon at bounding box center [302, 229] width 16 height 16
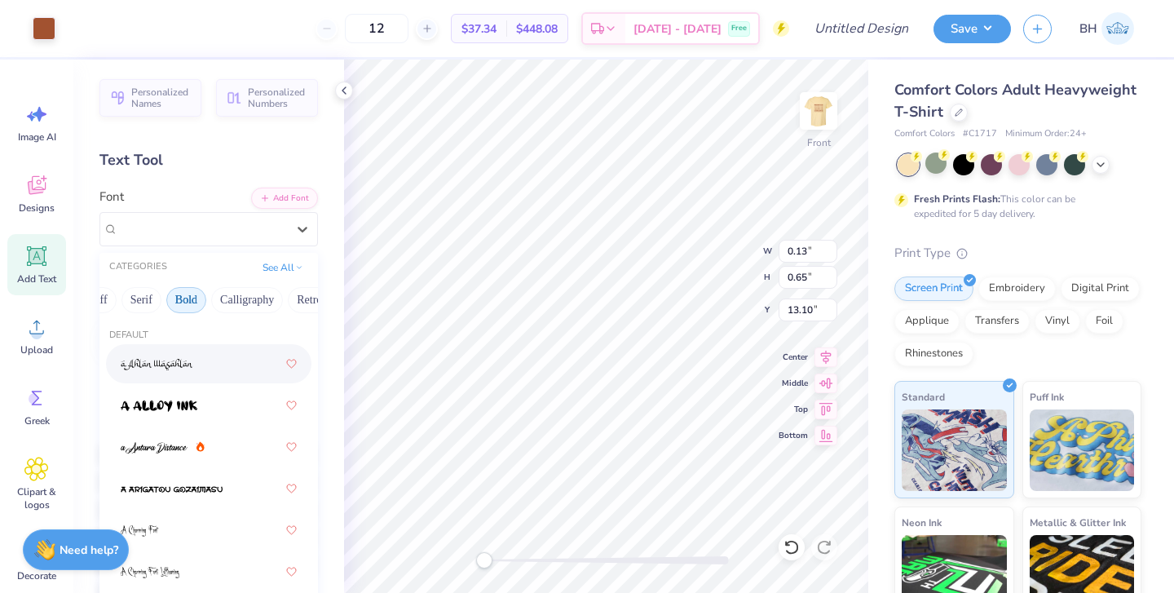
scroll to position [0, 161]
click at [199, 301] on button "Bold" at bounding box center [183, 300] width 40 height 26
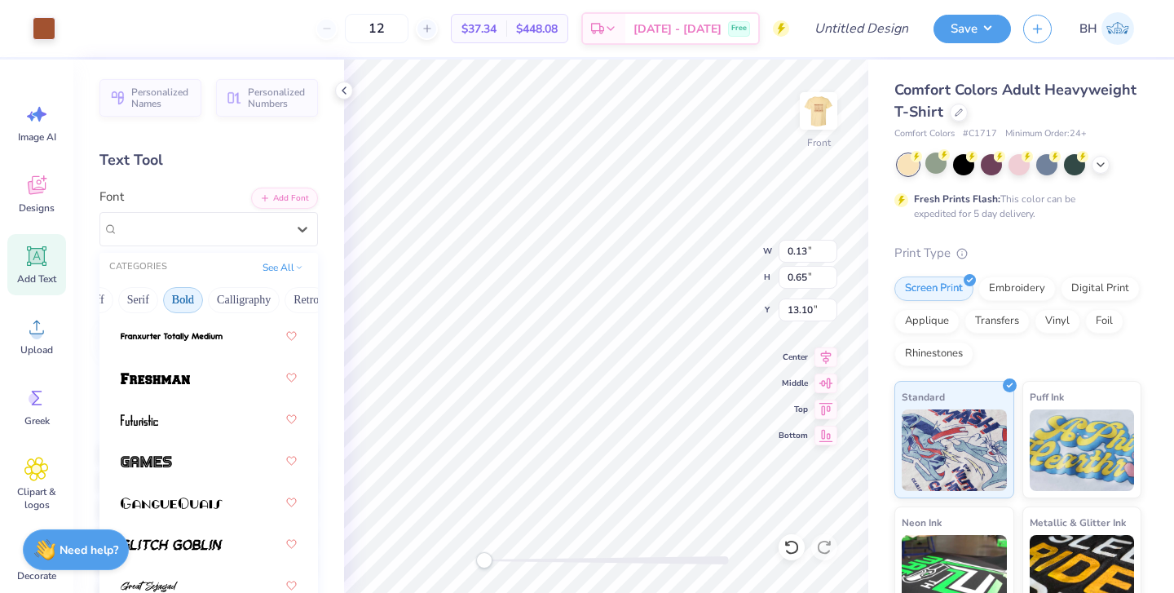
scroll to position [809, 0]
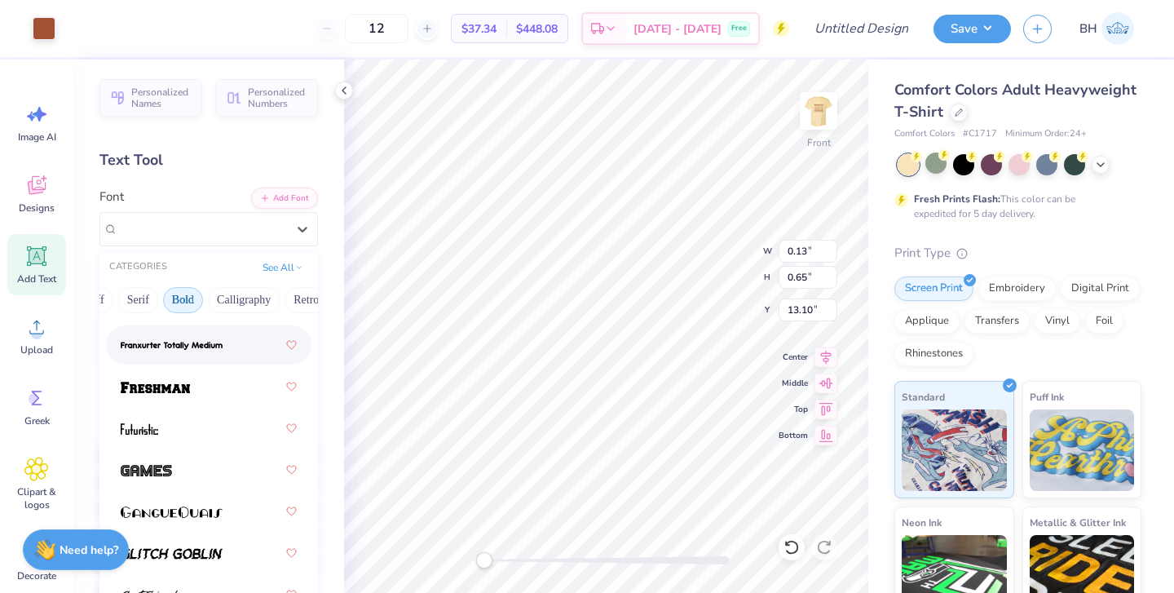
click at [214, 359] on div at bounding box center [209, 344] width 176 height 29
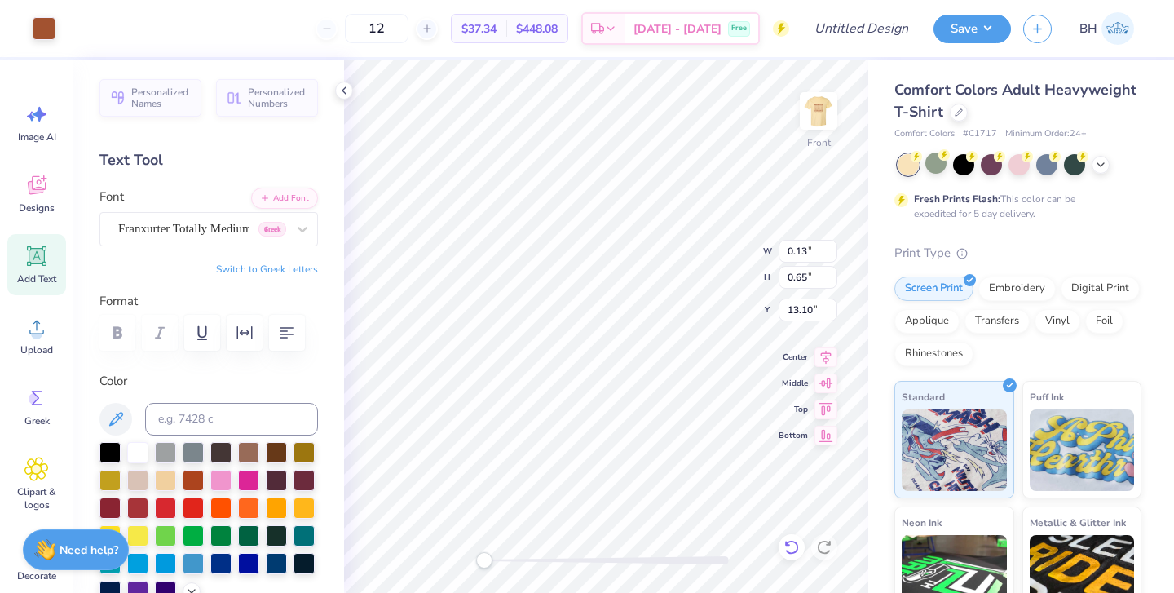
click at [792, 547] on icon at bounding box center [791, 547] width 16 height 16
type input "11.47"
type input "0.98"
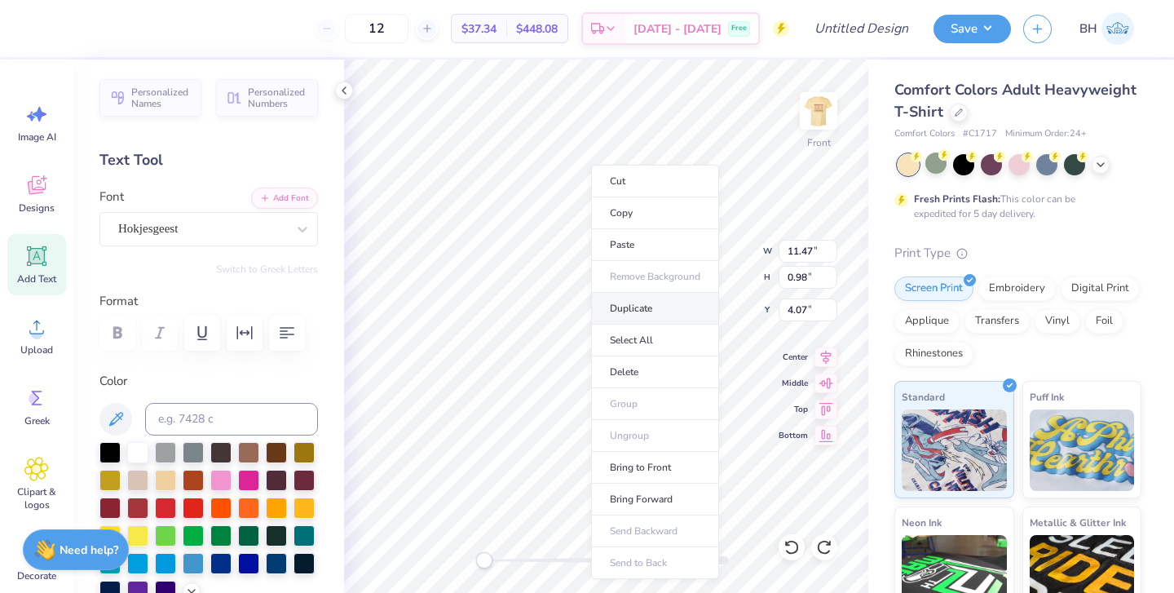
click at [638, 300] on li "Duplicate" at bounding box center [655, 309] width 128 height 32
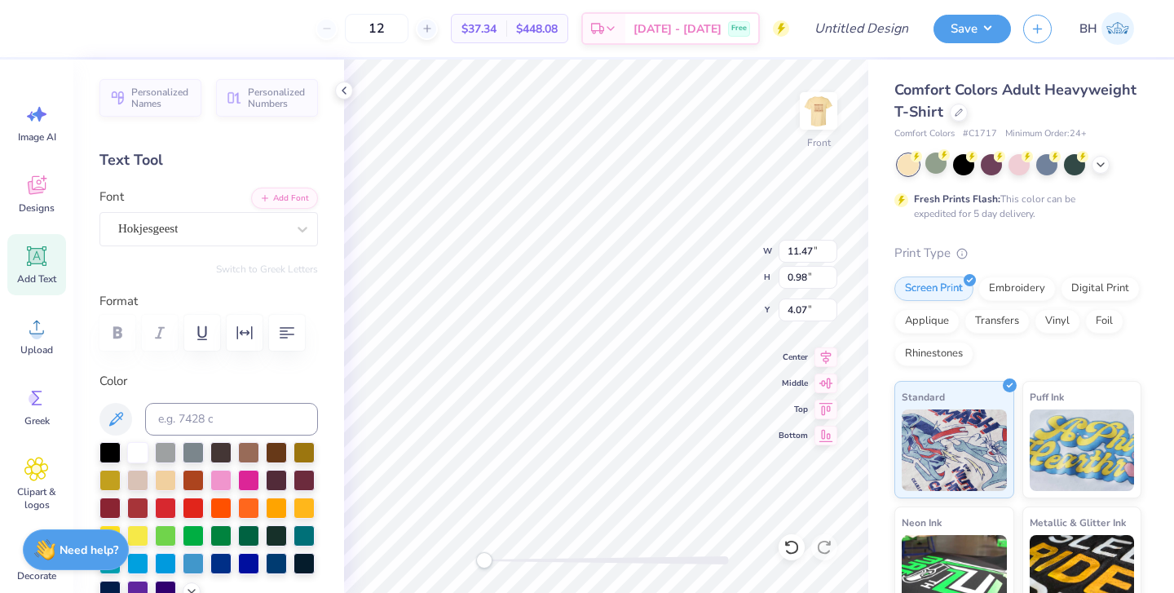
type input "5.07"
type textarea "Moscow, Idaho"
type textarea "Moscow , Idaho"
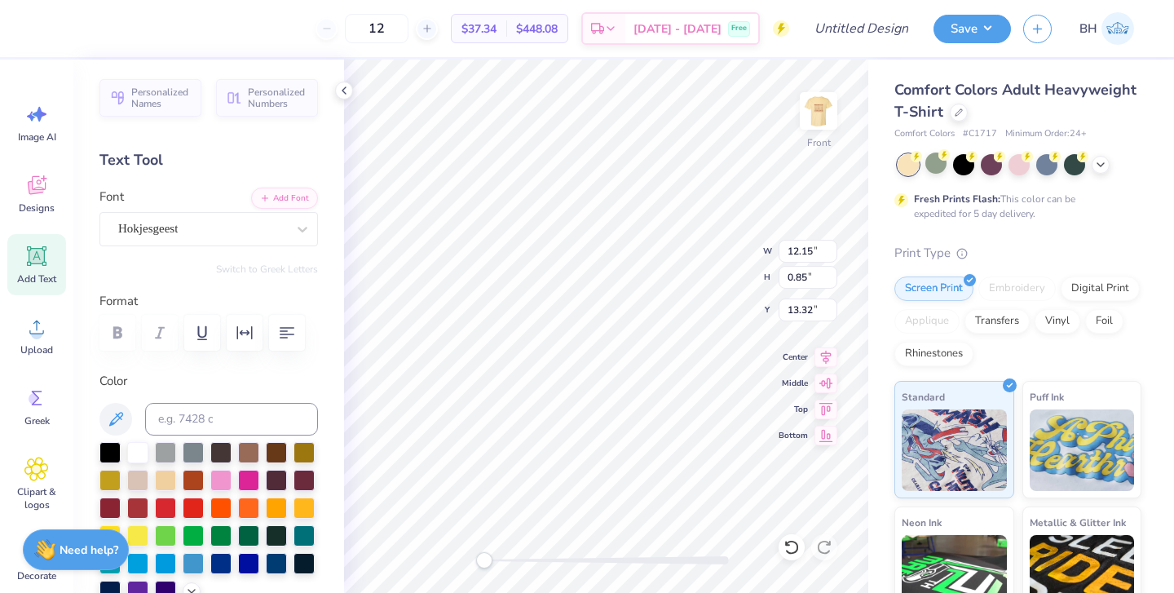
scroll to position [0, 3]
type textarea "Moscow, Idaho"
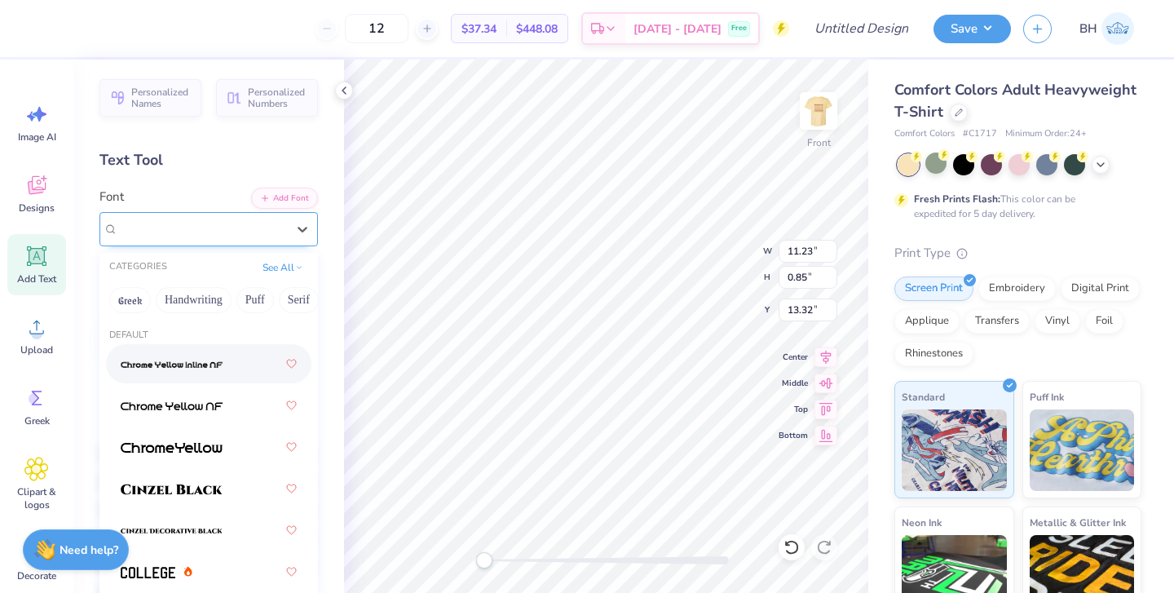
click at [250, 242] on div "Hokjesgeest" at bounding box center [208, 229] width 218 height 34
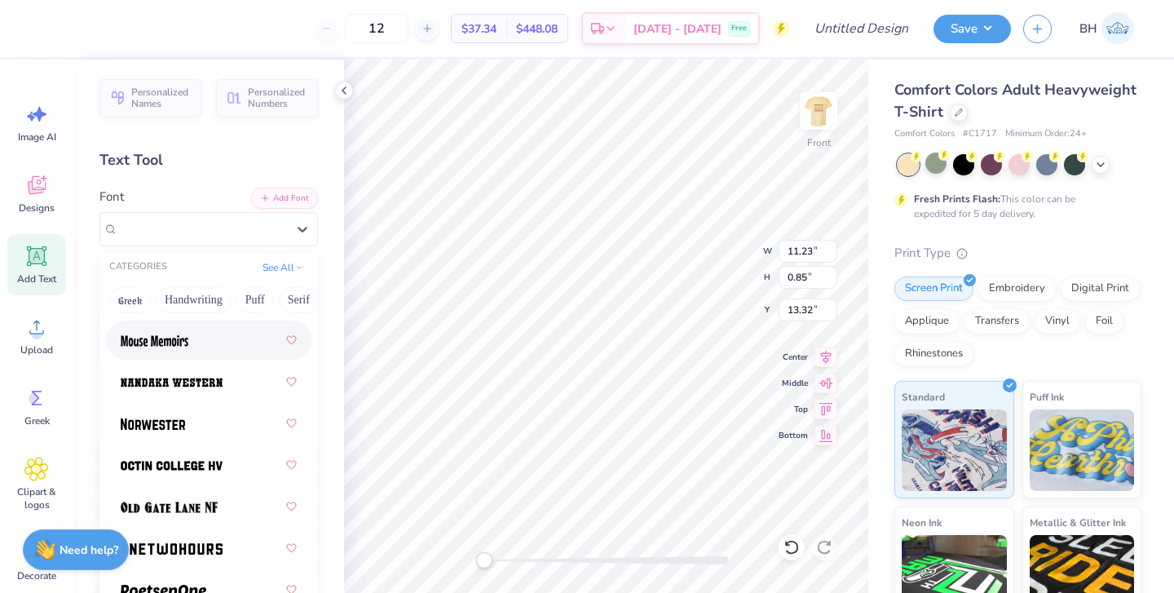
scroll to position [2027, 0]
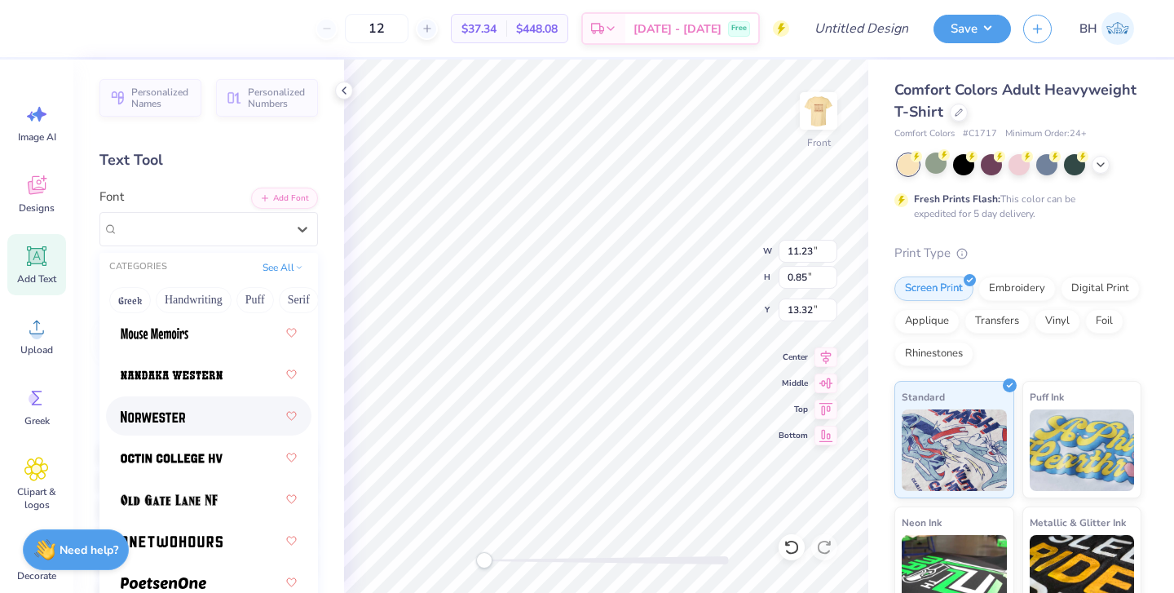
click at [210, 418] on div at bounding box center [209, 415] width 176 height 29
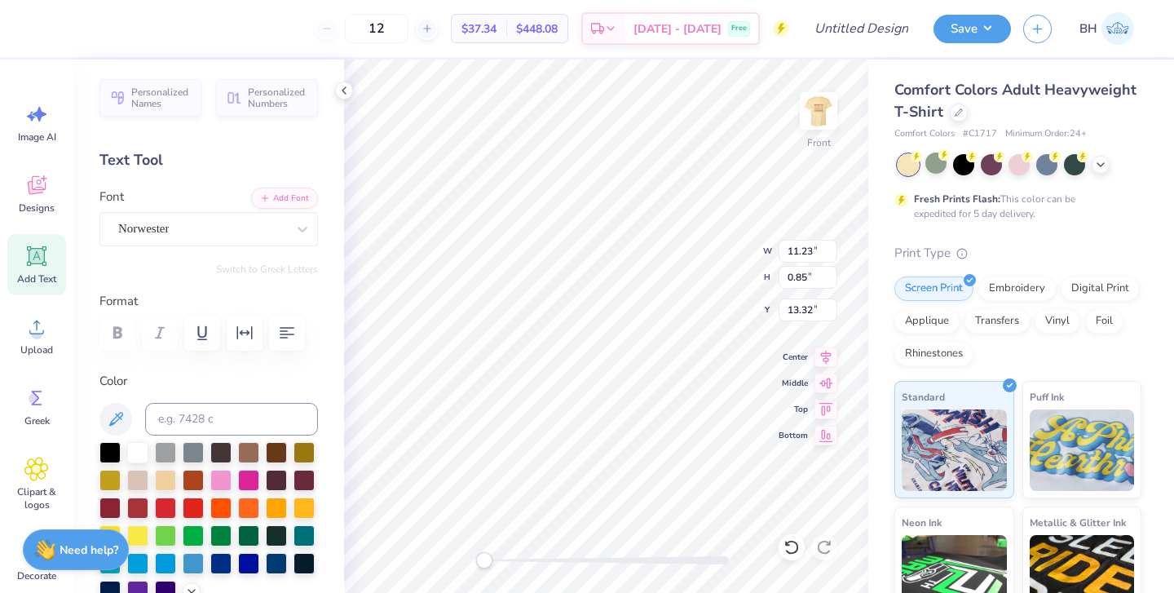
scroll to position [0, 1]
type textarea "MOSCOW, IDAHO"
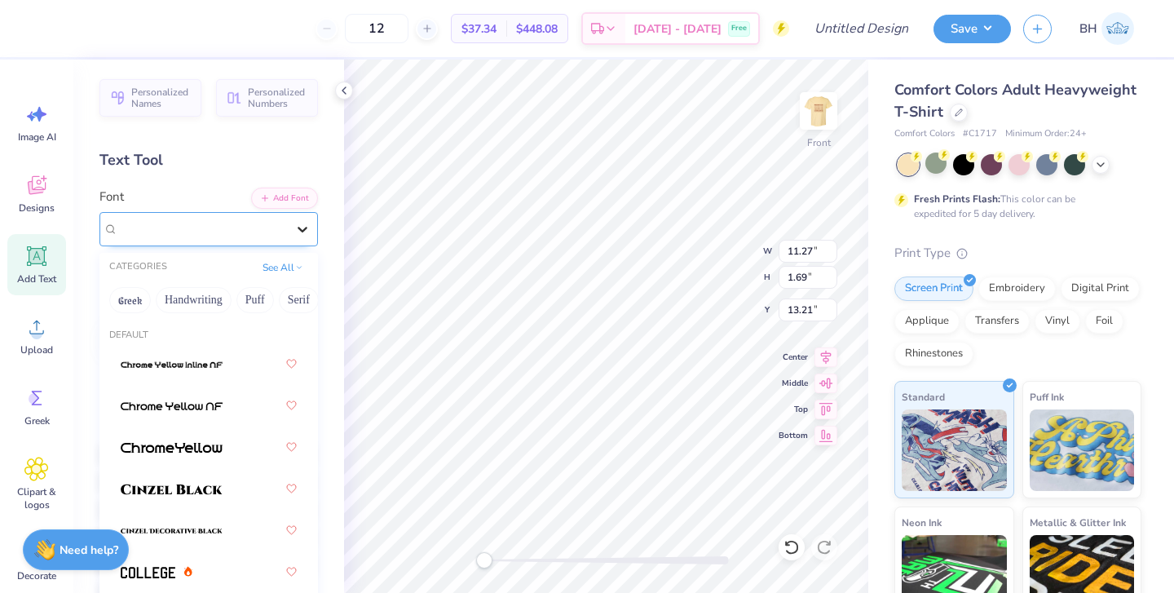
click at [288, 232] on div at bounding box center [302, 228] width 29 height 29
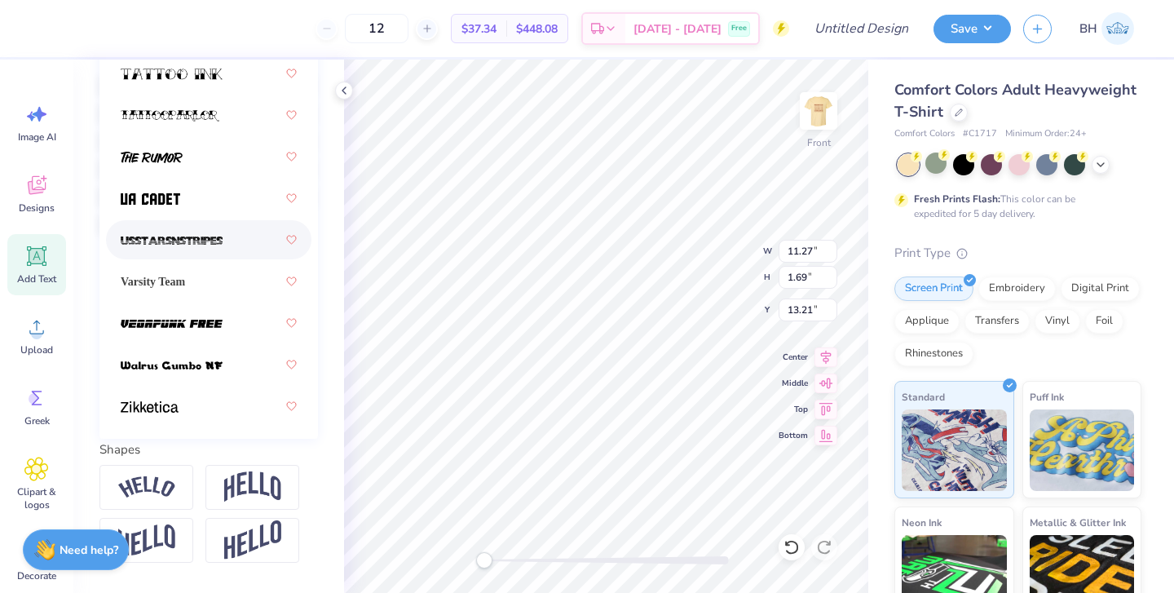
scroll to position [377, 0]
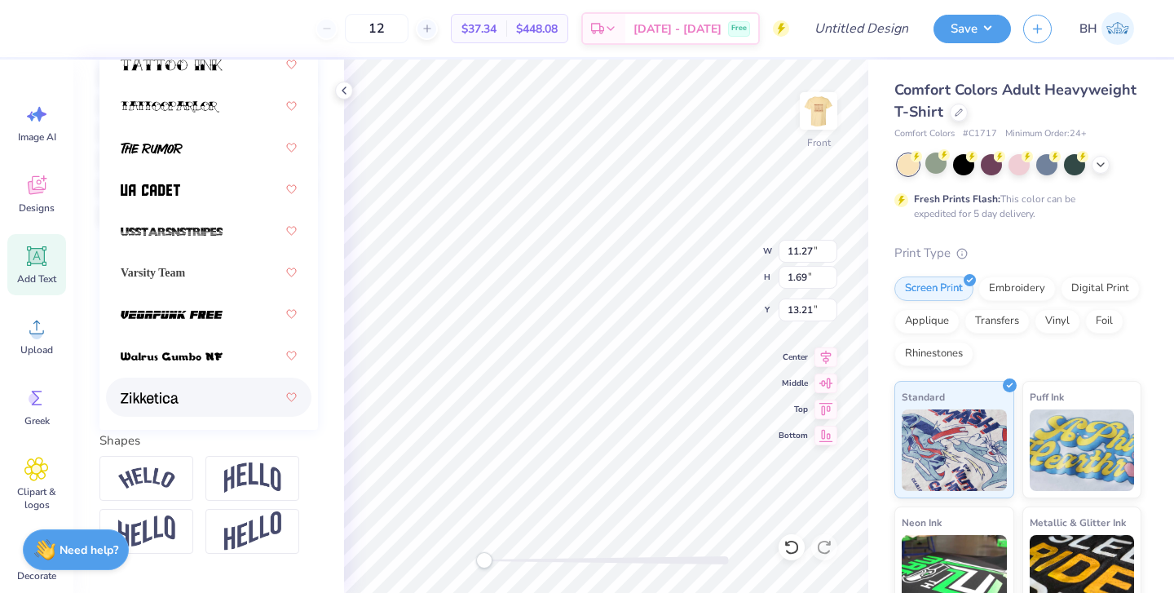
click at [205, 395] on div at bounding box center [209, 396] width 176 height 29
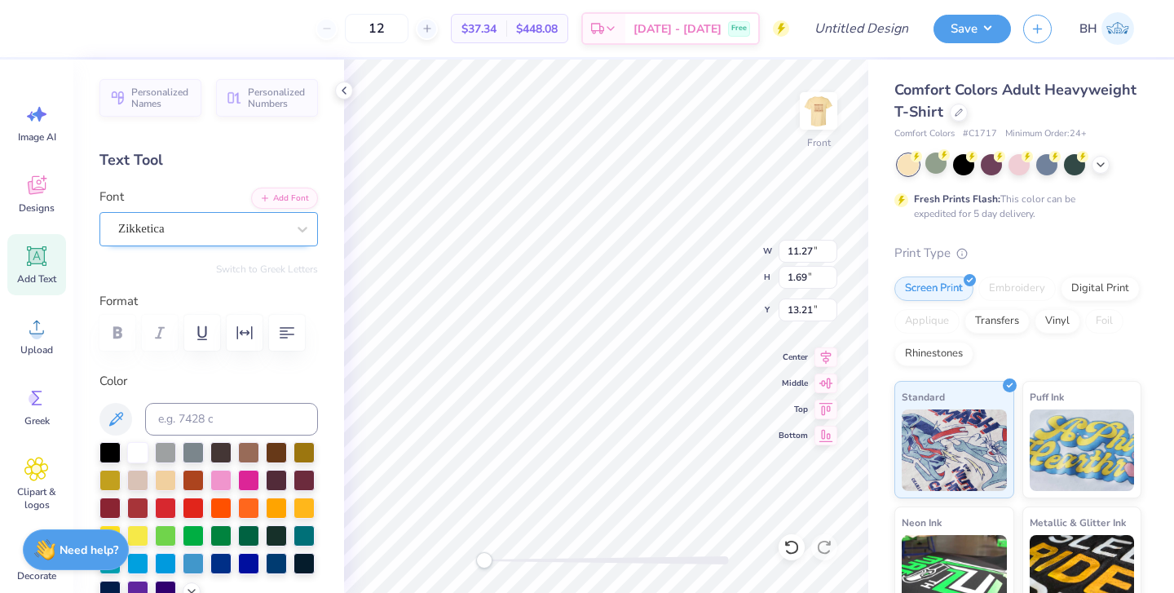
scroll to position [0, 0]
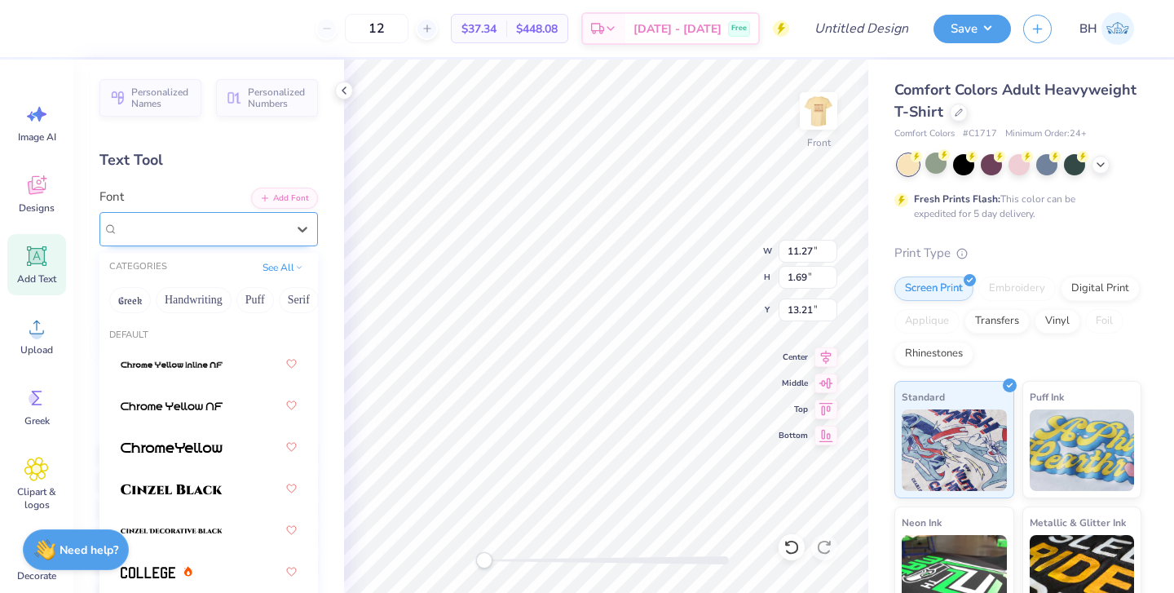
click at [220, 231] on div "Zikketica" at bounding box center [202, 228] width 171 height 25
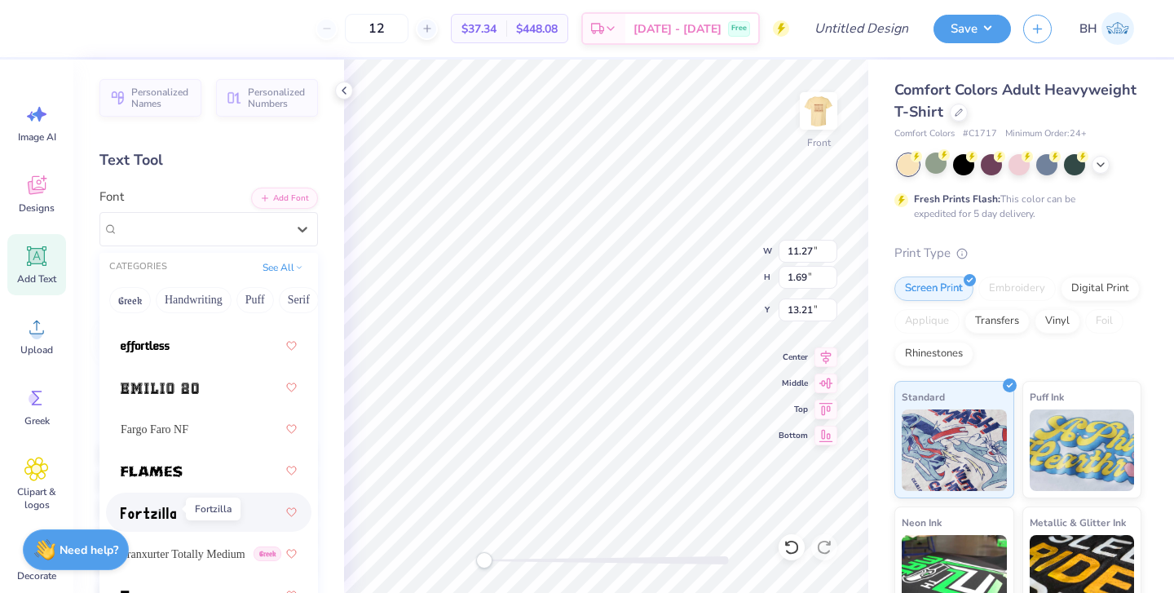
scroll to position [598, 0]
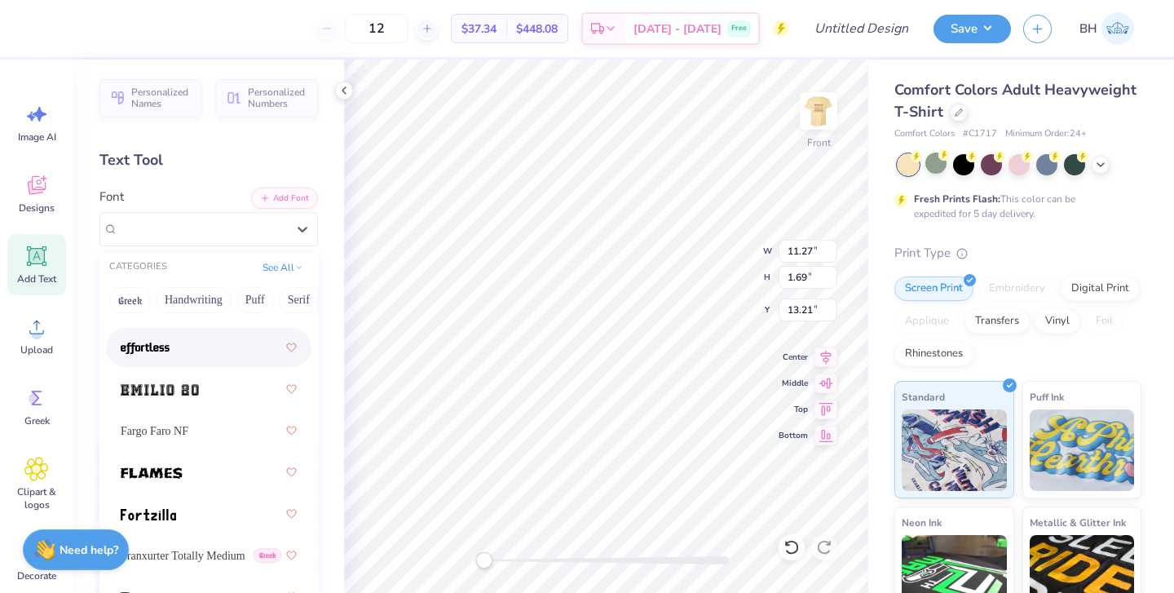
click at [167, 351] on img at bounding box center [145, 347] width 49 height 11
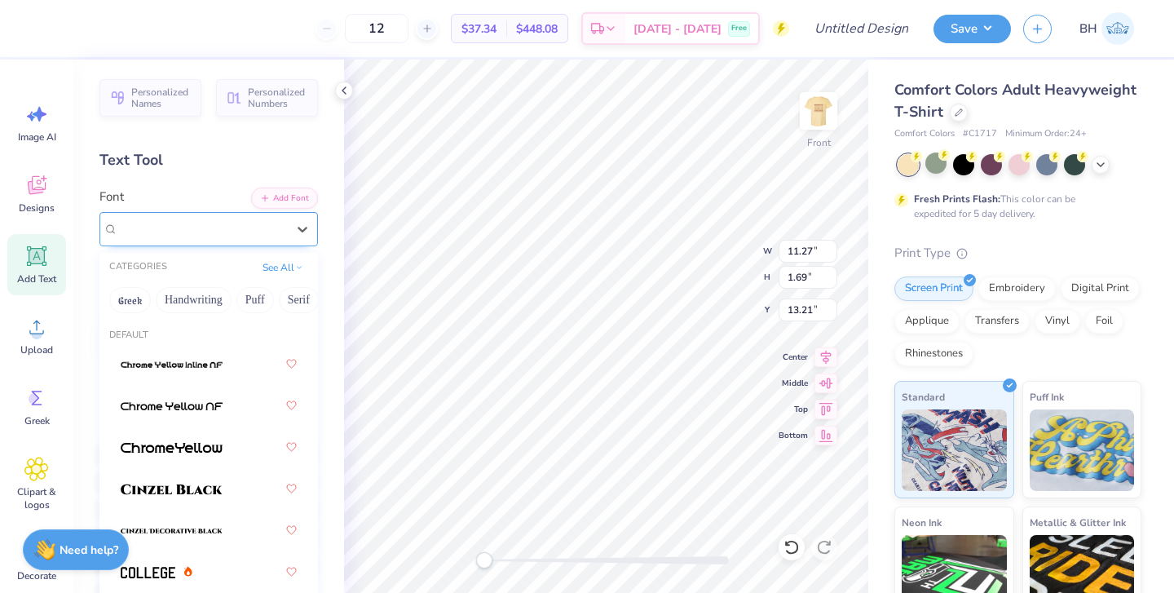
click at [245, 232] on div "effortless" at bounding box center [202, 228] width 171 height 25
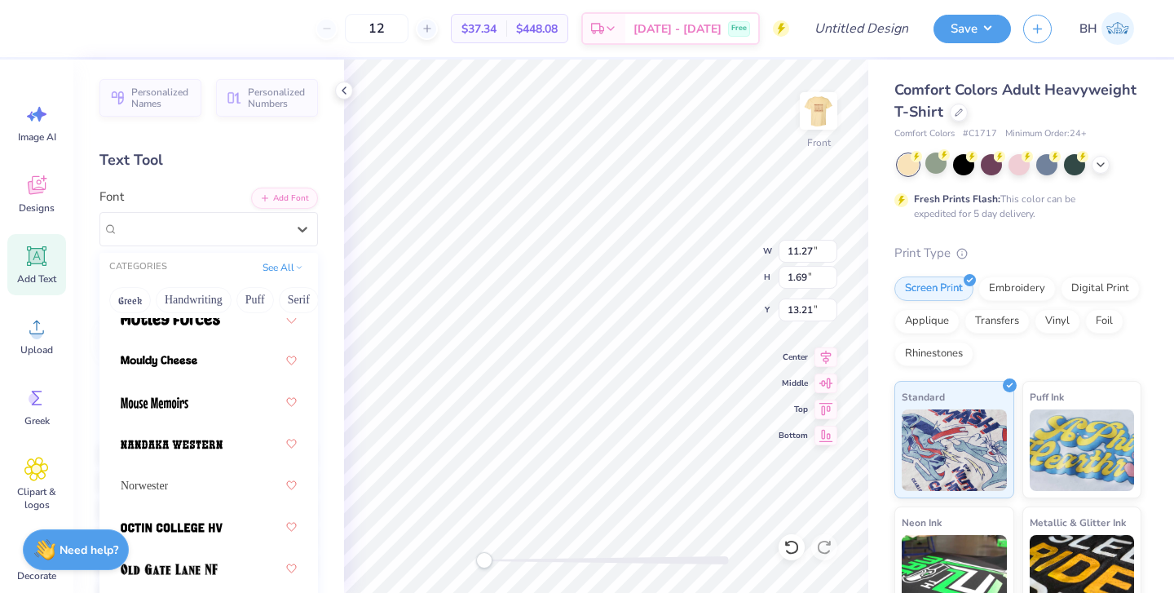
scroll to position [1961, 0]
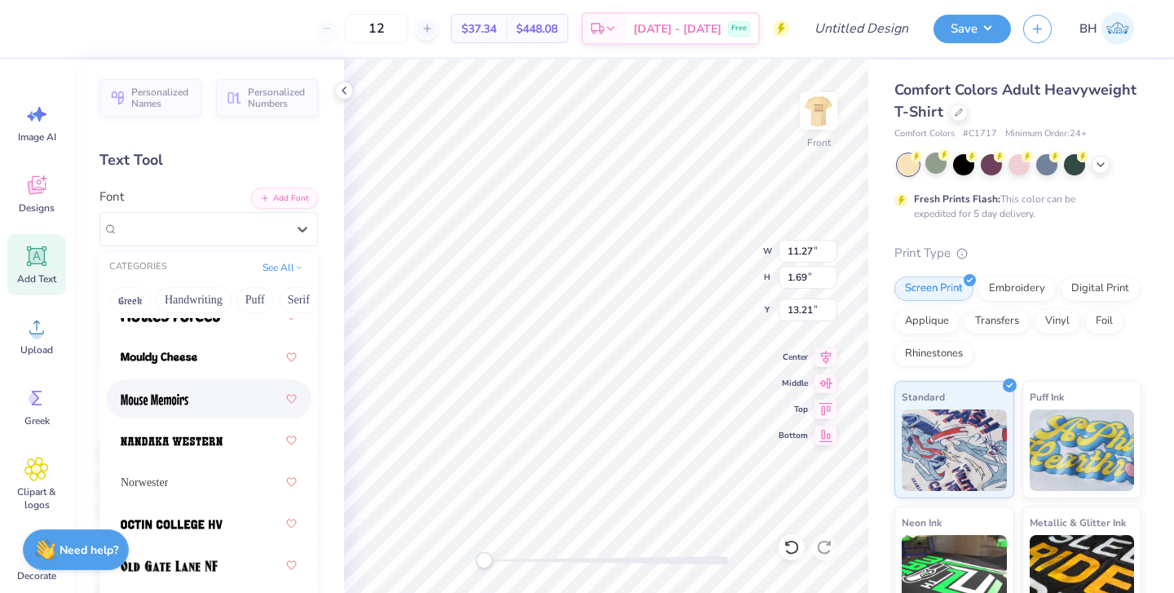
click at [164, 404] on img at bounding box center [155, 399] width 68 height 11
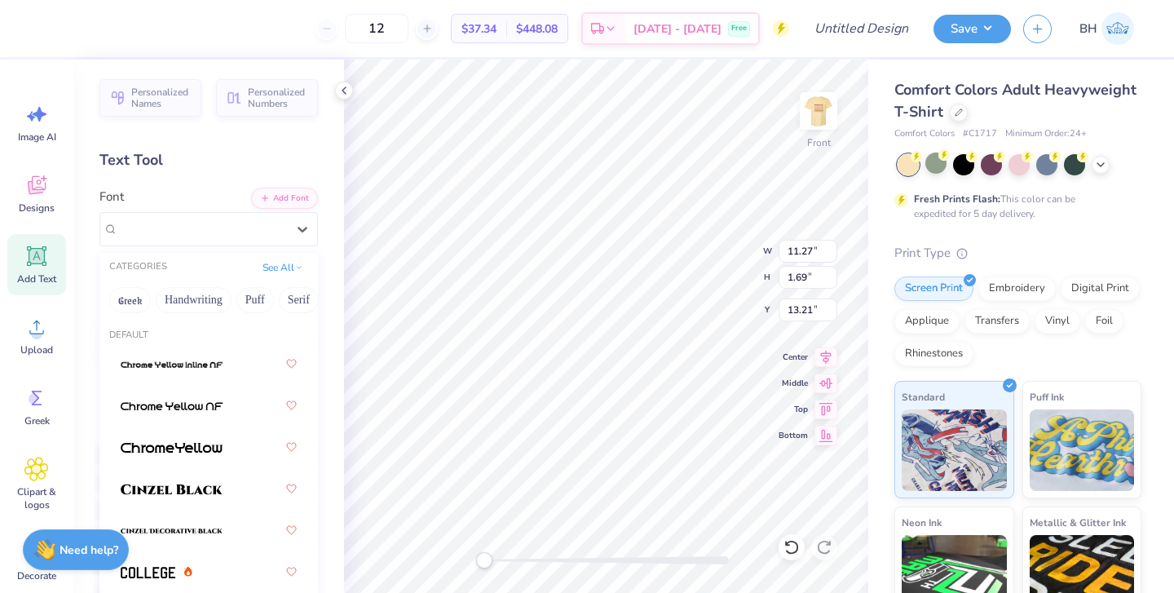
click at [282, 225] on div "Mouse Memoirs" at bounding box center [202, 228] width 171 height 25
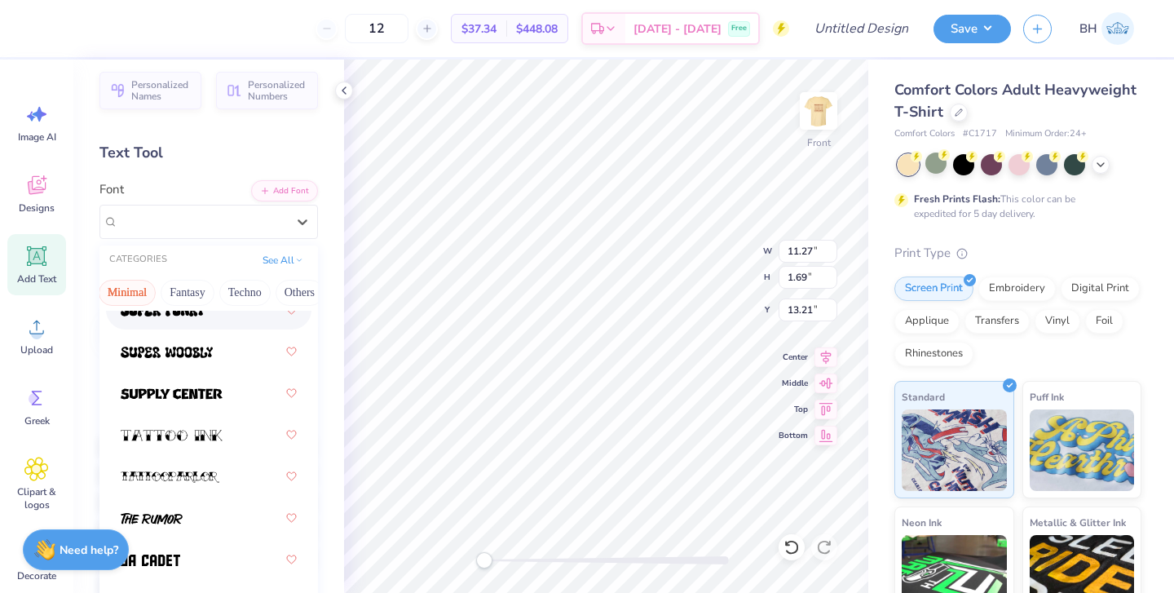
scroll to position [0, 472]
click at [126, 297] on button "Minimal" at bounding box center [125, 293] width 57 height 26
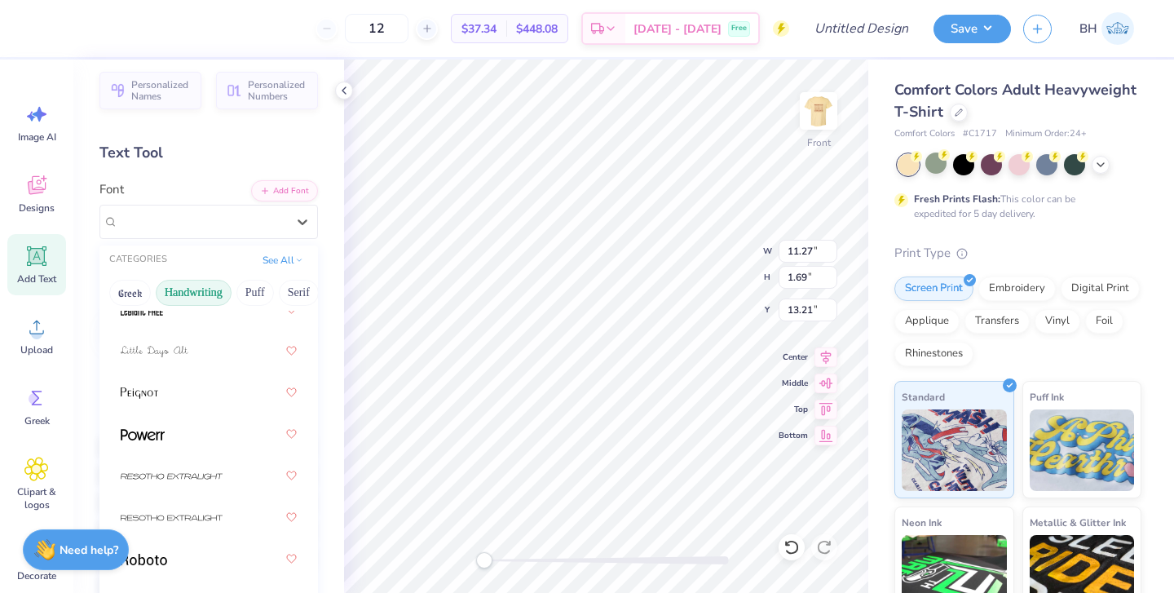
scroll to position [0, 0]
click at [213, 360] on div "Default Bebas Neue BrightonTwo SmallCaps NBP Greek Zikketica" at bounding box center [208, 555] width 218 height 489
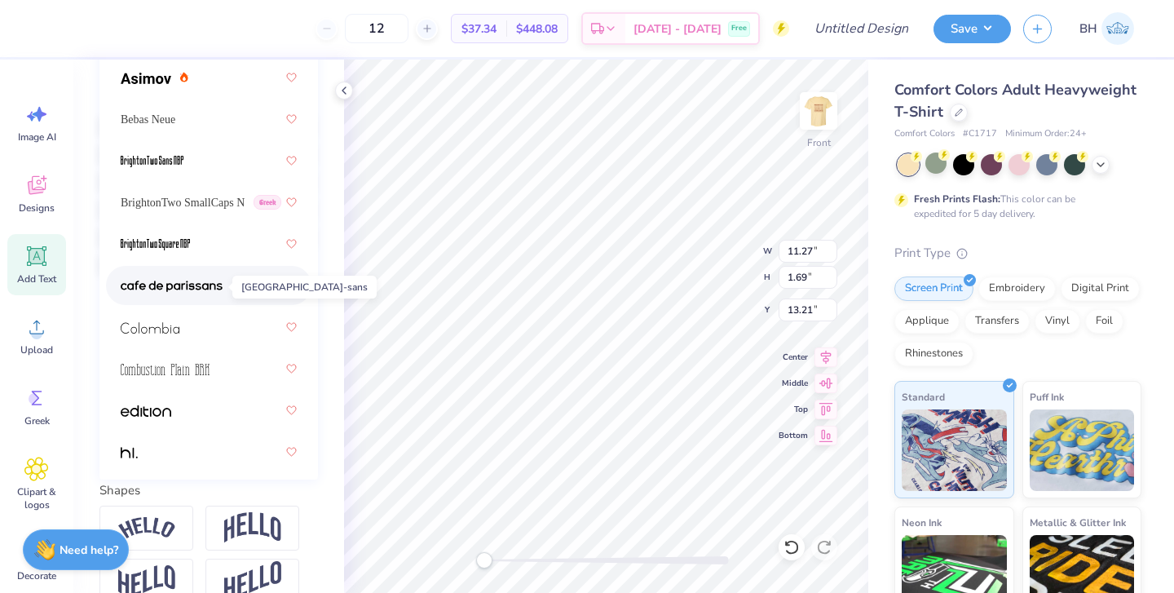
click at [205, 282] on img at bounding box center [172, 285] width 102 height 11
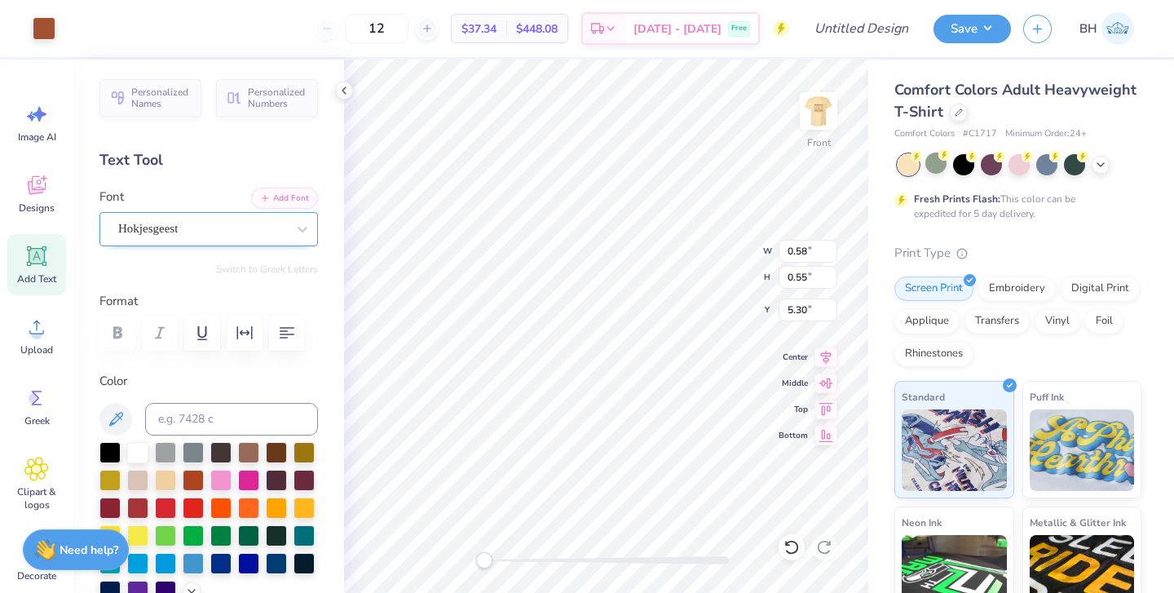
scroll to position [-1, 0]
click at [174, 218] on div at bounding box center [202, 229] width 168 height 22
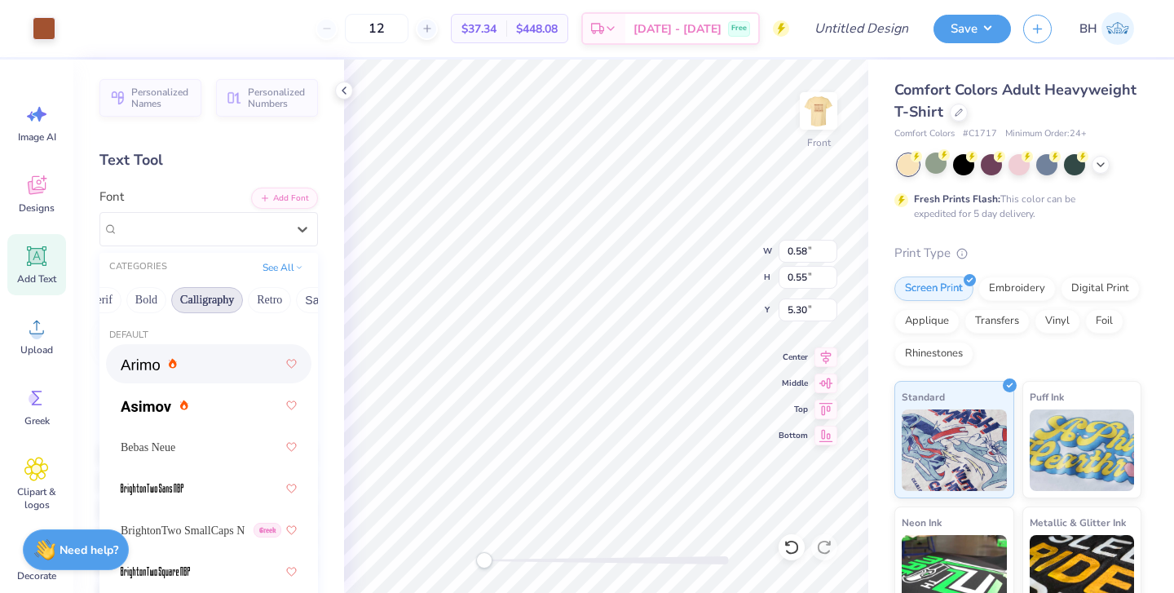
scroll to position [0, 206]
click at [264, 298] on button "Retro" at bounding box center [260, 300] width 43 height 26
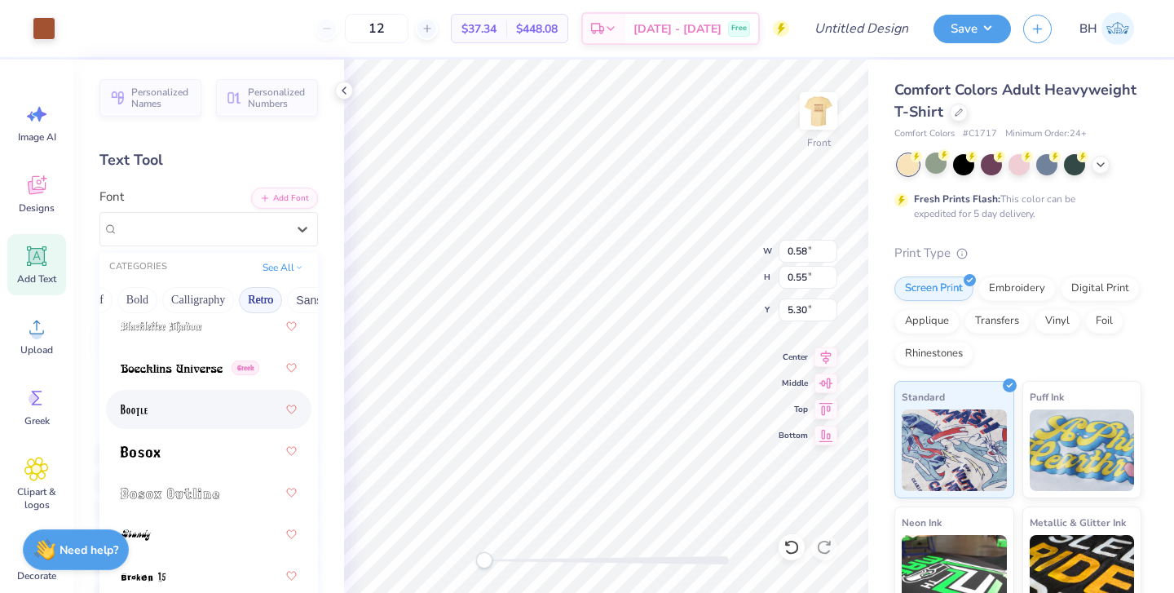
scroll to position [167, 0]
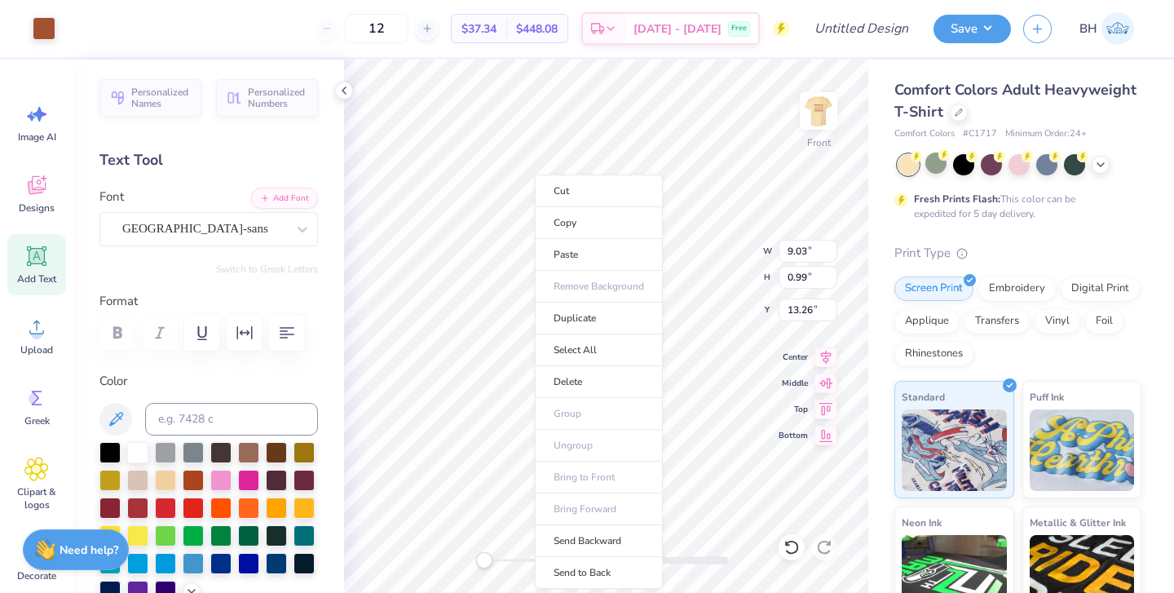
type input "9.03"
type input "0.99"
drag, startPoint x: 342, startPoint y: 364, endPoint x: 535, endPoint y: 318, distance: 197.7
click at [535, 318] on li "Duplicate" at bounding box center [599, 318] width 128 height 32
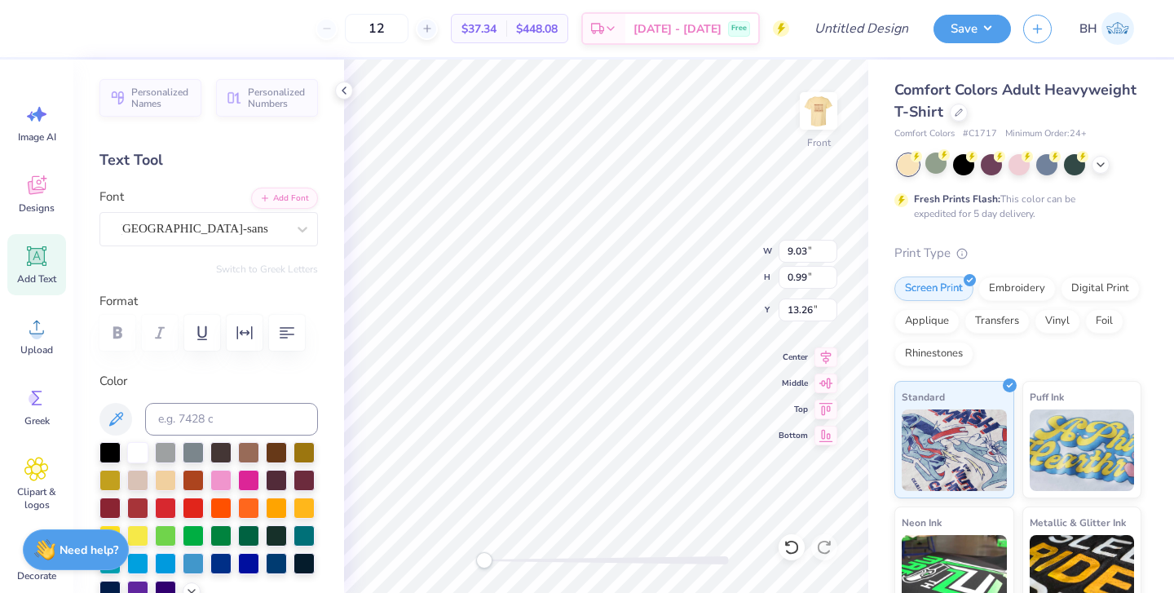
type input "14.26"
type textarea "M"
type textarea "LOGGER SPORTS"
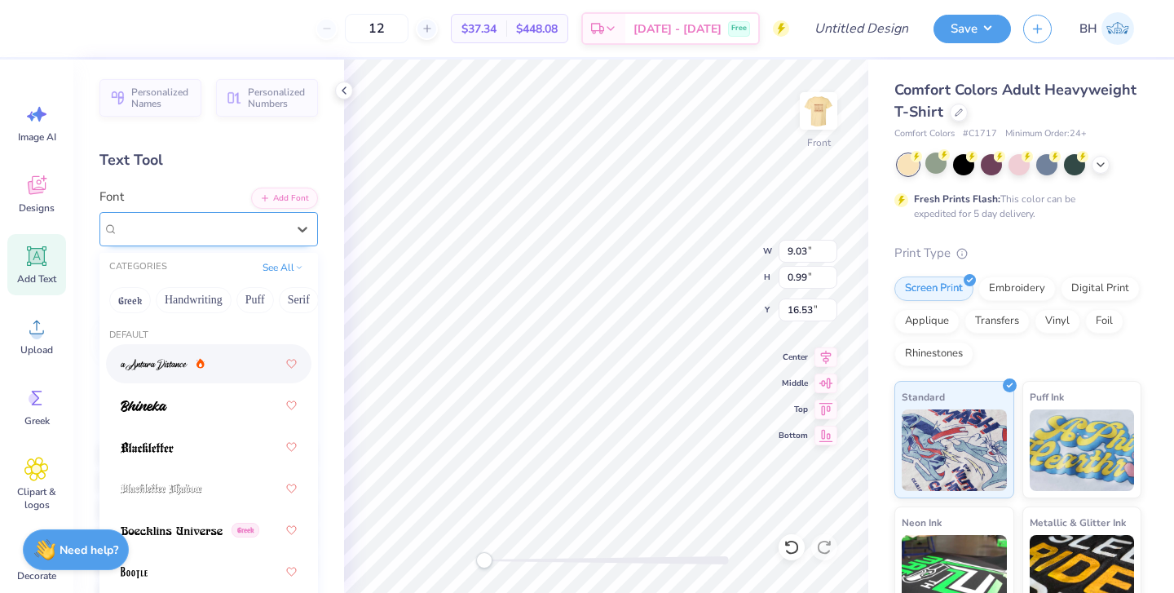
click at [266, 228] on div "cafe de paris-sans" at bounding box center [202, 228] width 171 height 25
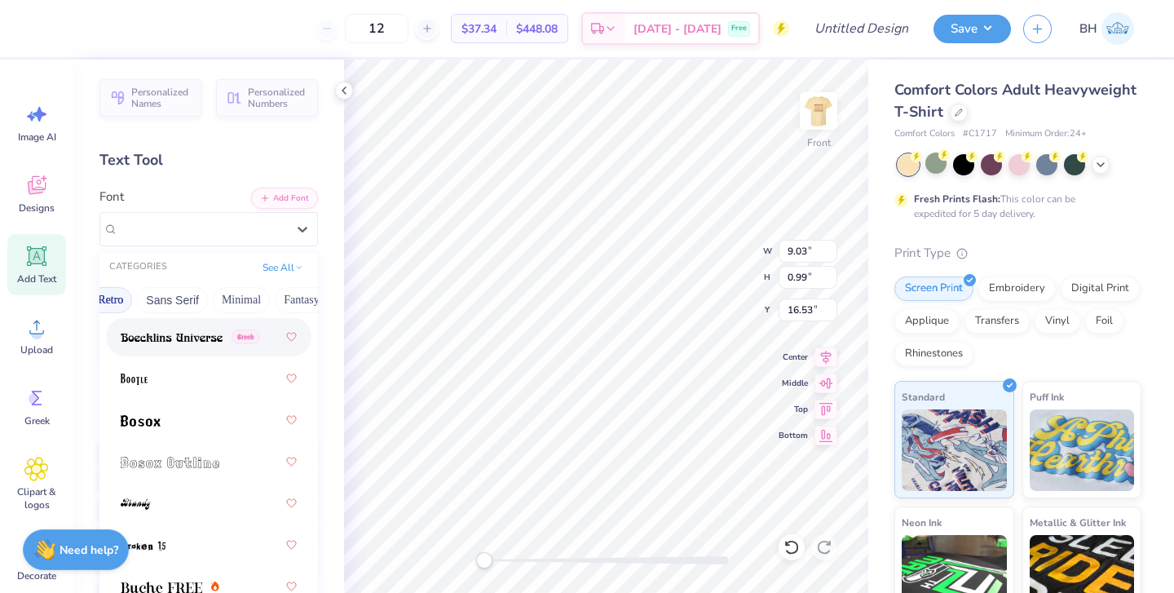
scroll to position [200, 0]
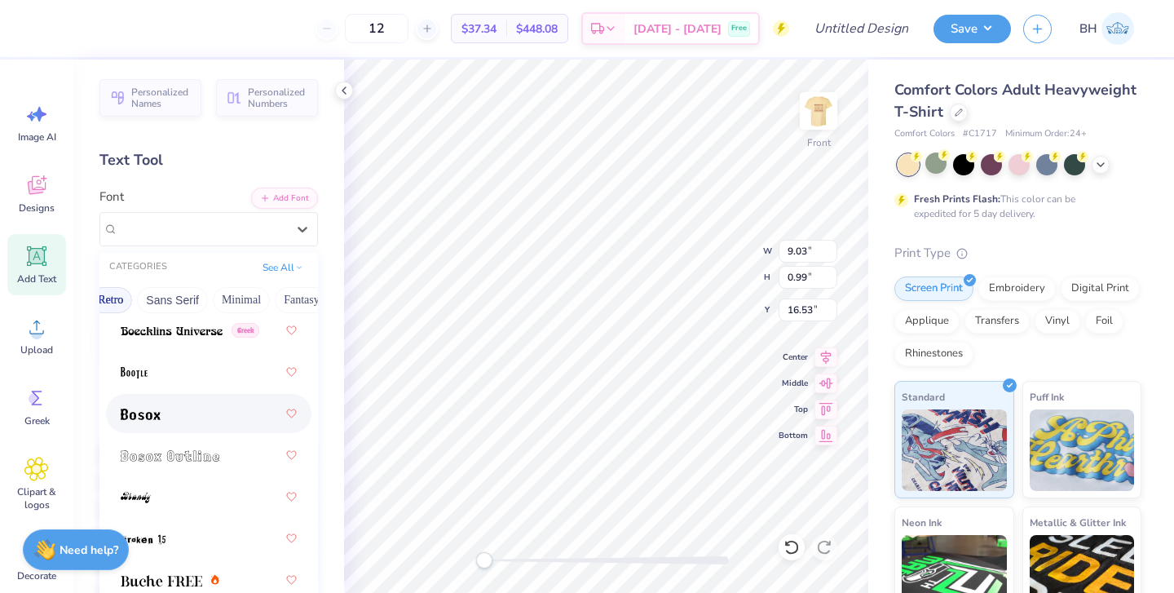
click at [150, 419] on img at bounding box center [141, 413] width 40 height 11
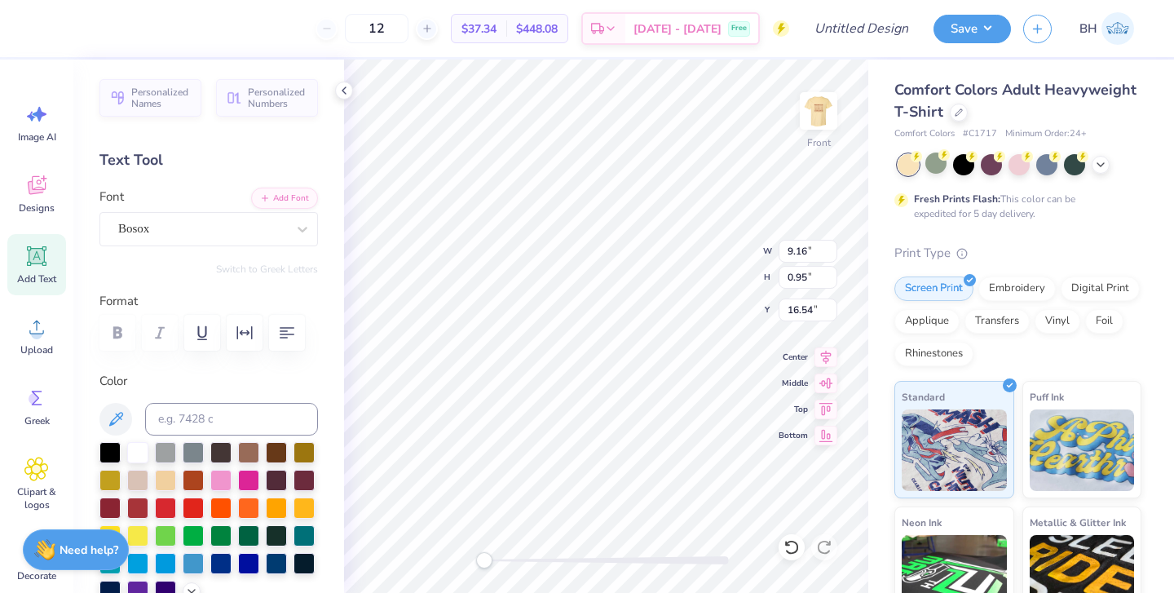
scroll to position [0, 7]
type textarea "L O G G E R S P O RTS"
type textarea "L O G G E R S P O R T S"
click at [550, 558] on div at bounding box center [606, 560] width 245 height 8
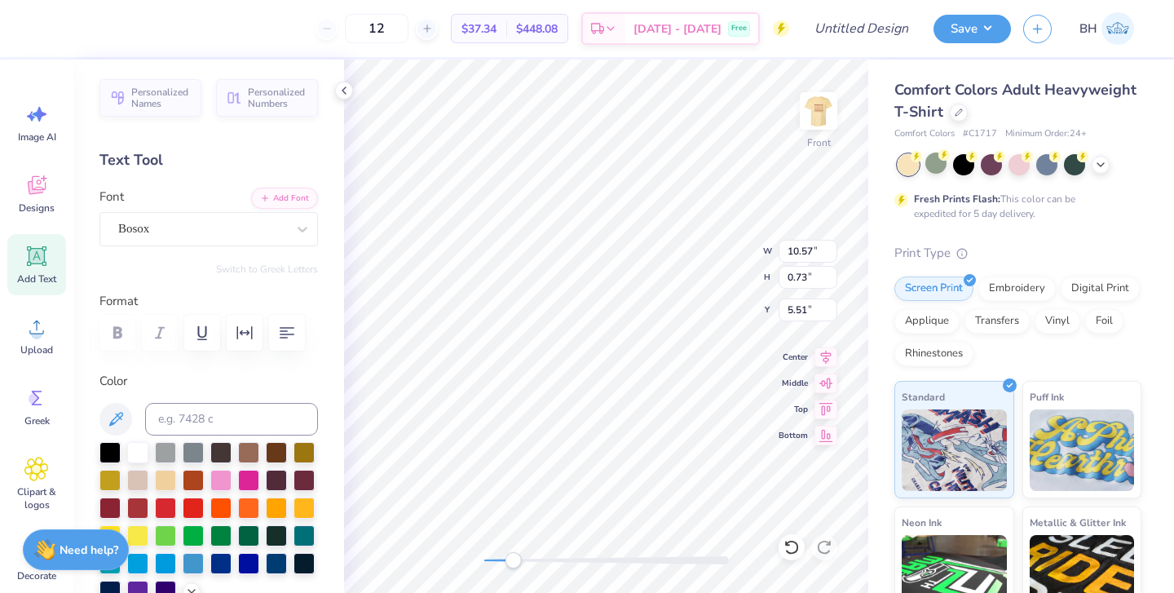
click at [513, 564] on div at bounding box center [606, 560] width 245 height 16
drag, startPoint x: 513, startPoint y: 561, endPoint x: 486, endPoint y: 560, distance: 26.9
click at [489, 561] on div "Accessibility label" at bounding box center [489, 560] width 16 height 16
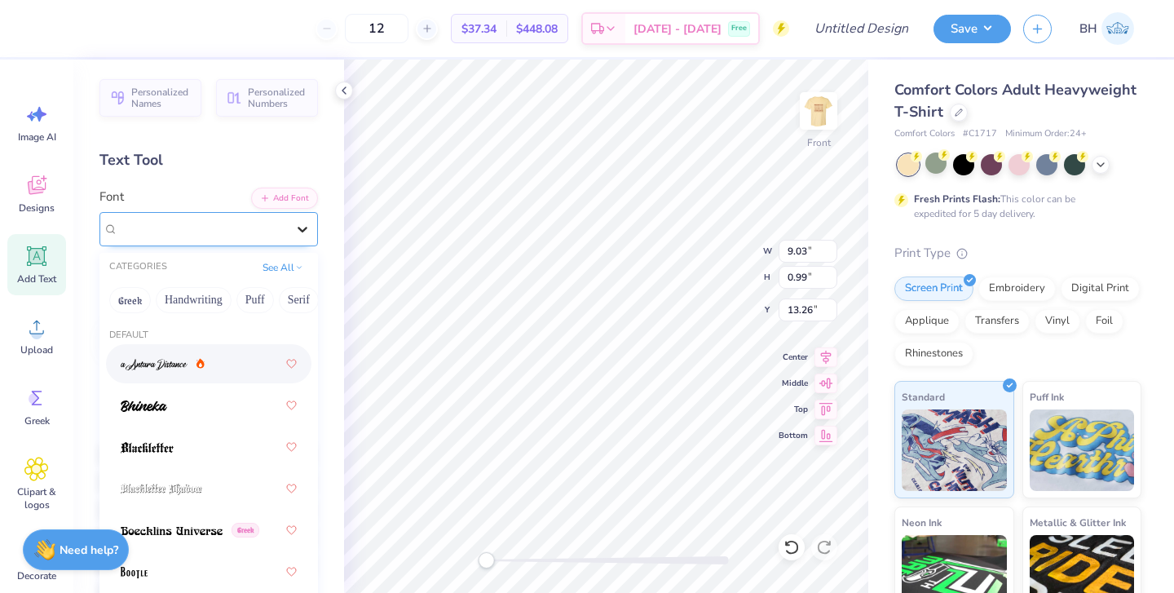
click at [288, 232] on div at bounding box center [302, 228] width 29 height 29
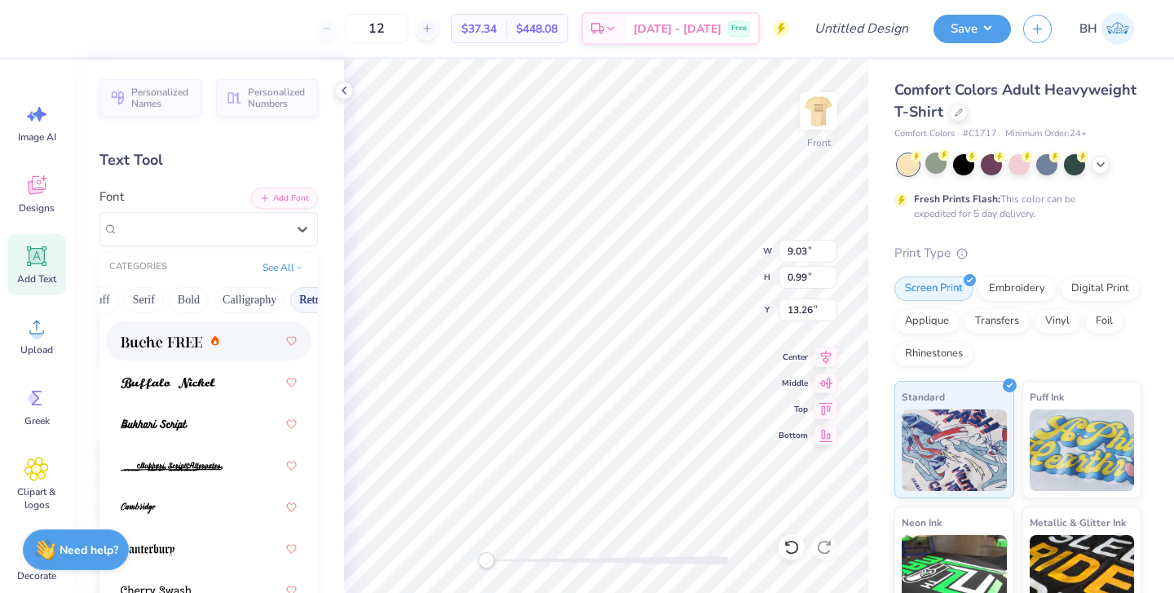
scroll to position [0, 203]
click at [263, 307] on button "Retro" at bounding box center [263, 300] width 43 height 26
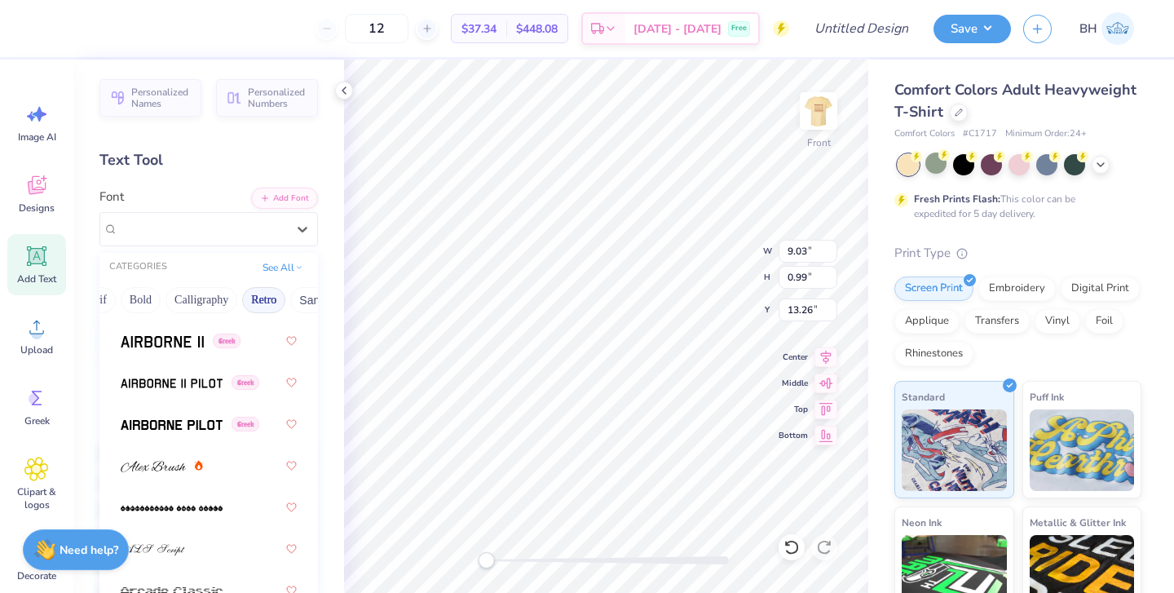
click at [263, 307] on button "Retro" at bounding box center [263, 300] width 43 height 26
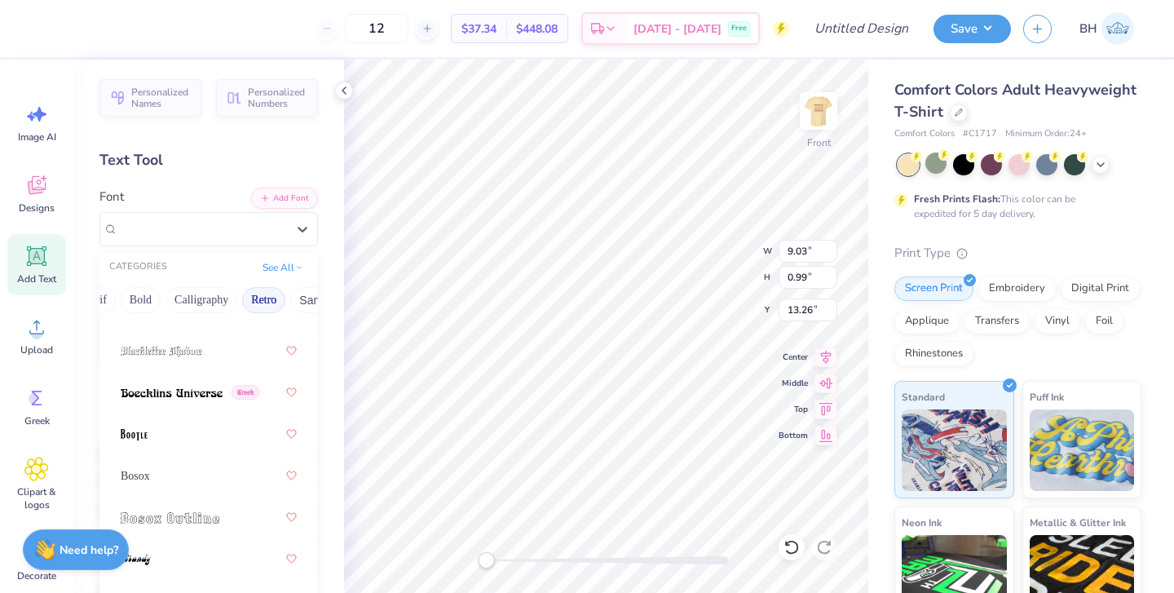
scroll to position [136, 0]
click at [170, 438] on div at bounding box center [209, 435] width 176 height 29
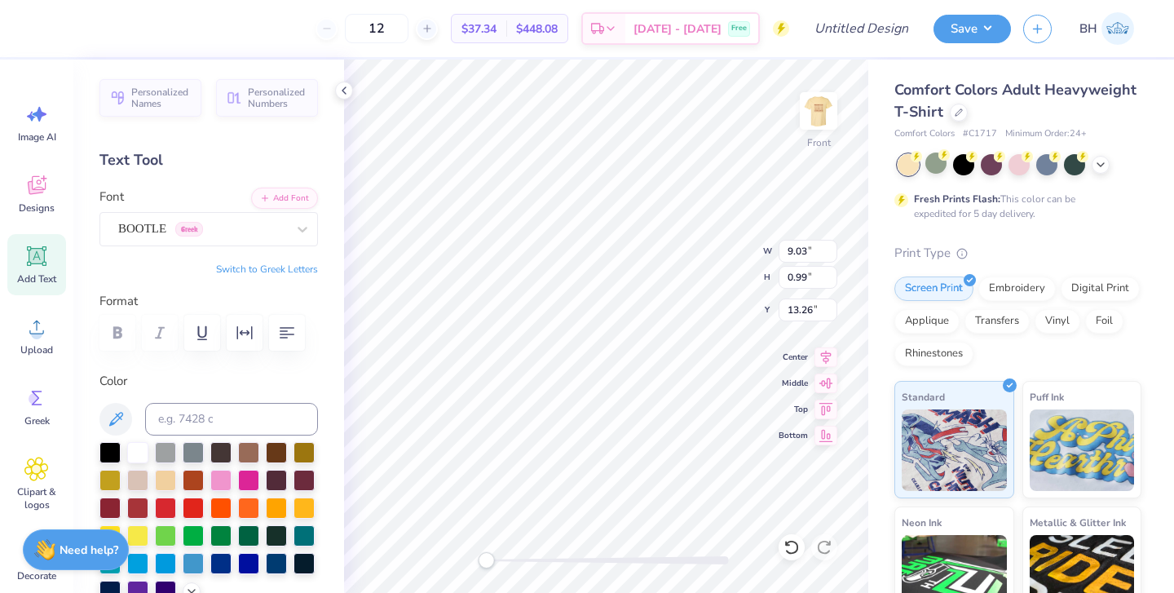
type input "11.31"
type input "0.78"
type input "5.23"
type input "10.56"
type input "1.43"
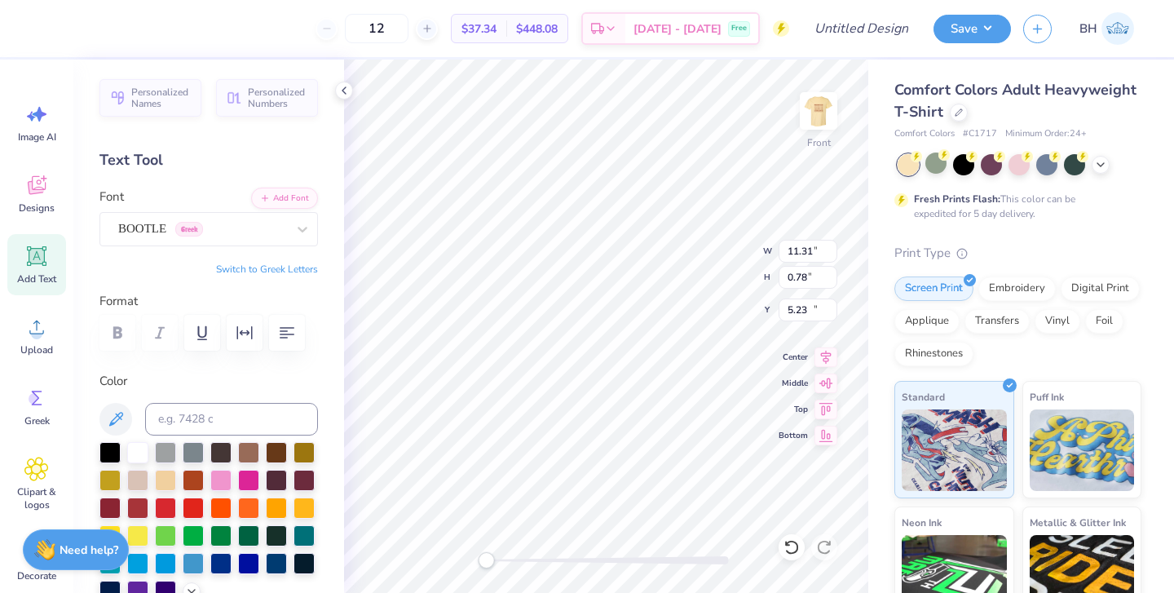
type input "13.04"
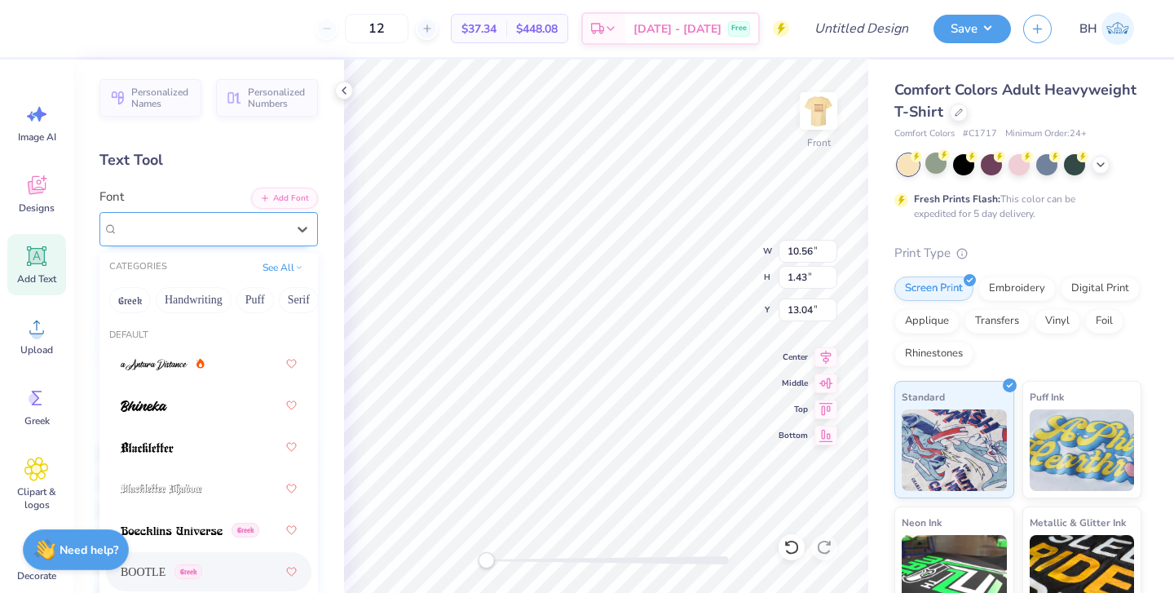
click at [219, 226] on div "BOOTLE Greek" at bounding box center [202, 228] width 171 height 25
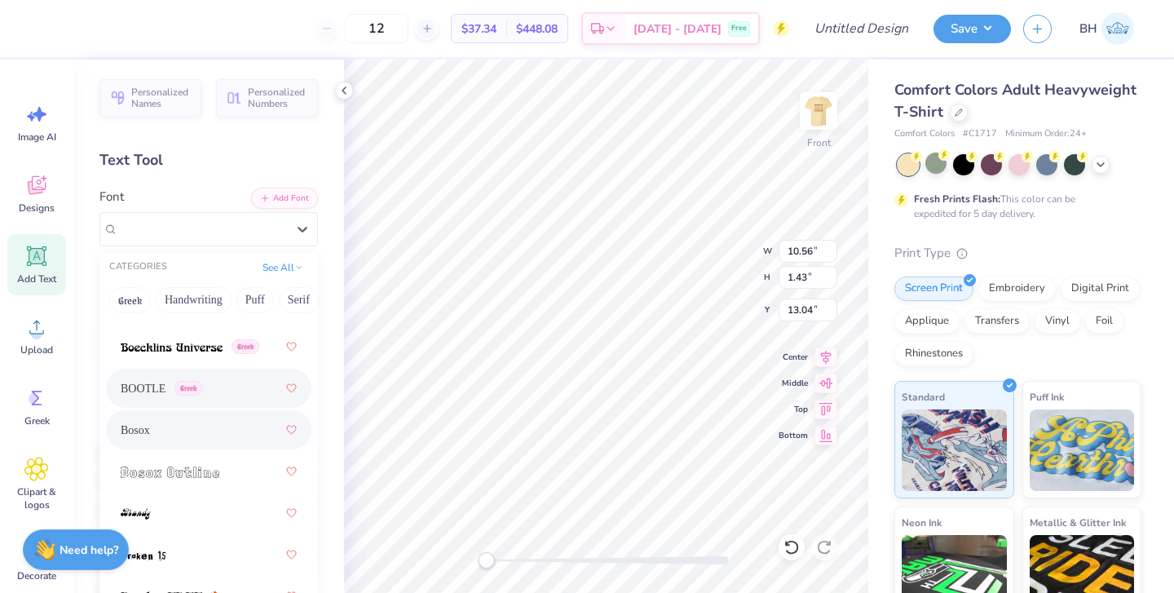
scroll to position [188, 0]
click at [176, 429] on div "Bosox" at bounding box center [209, 425] width 176 height 29
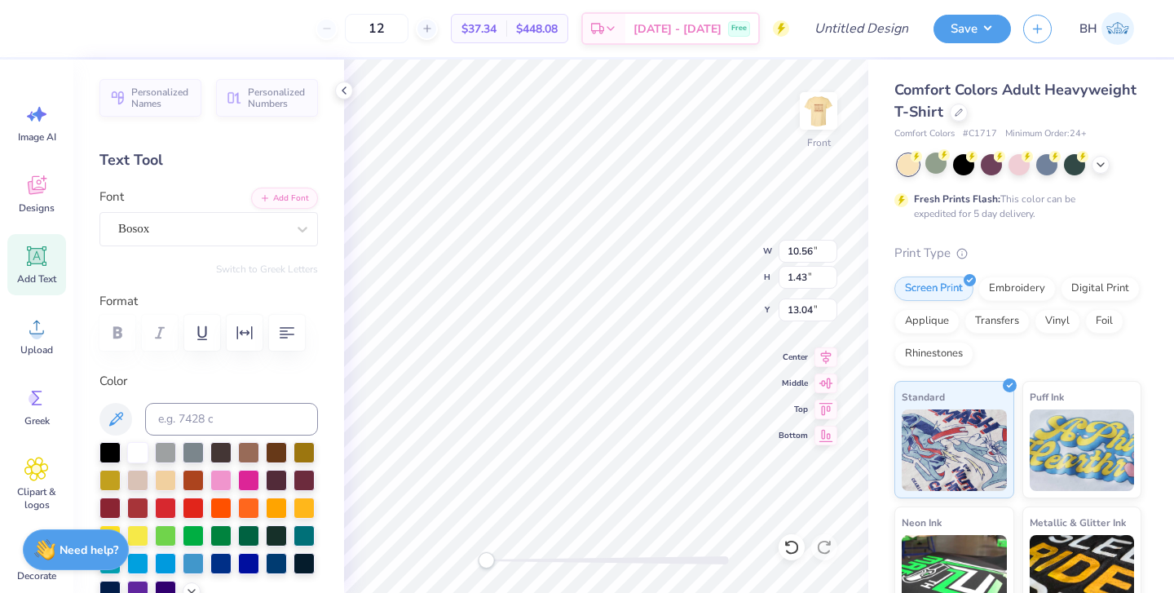
scroll to position [0, 7]
type textarea "M O S C O W, I D A H O"
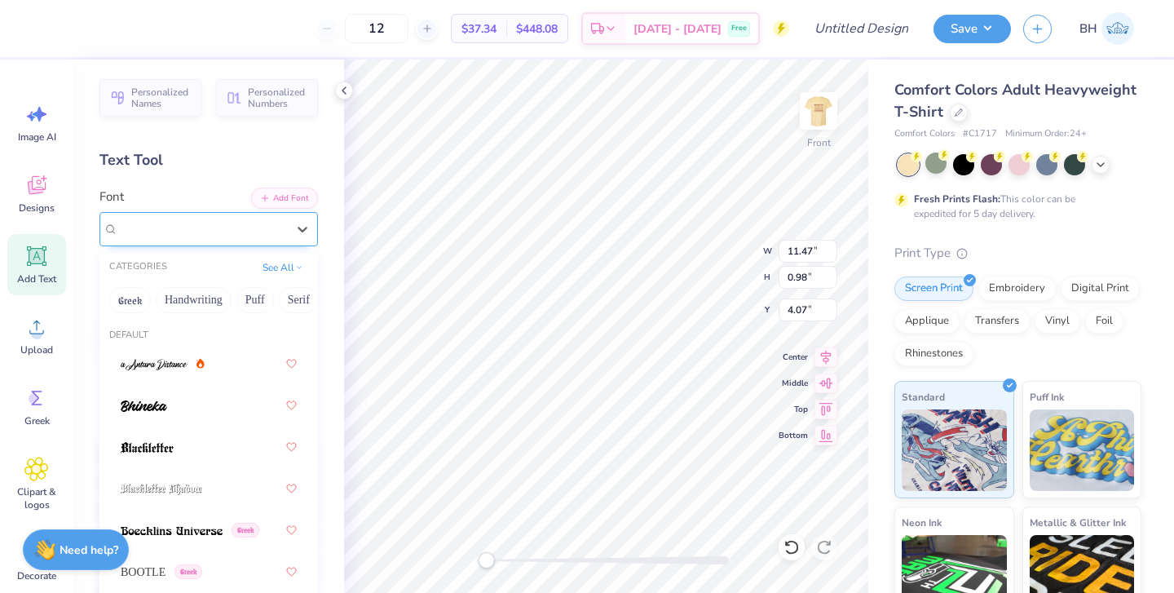
click at [254, 242] on div "Hokjesgeest" at bounding box center [208, 229] width 218 height 34
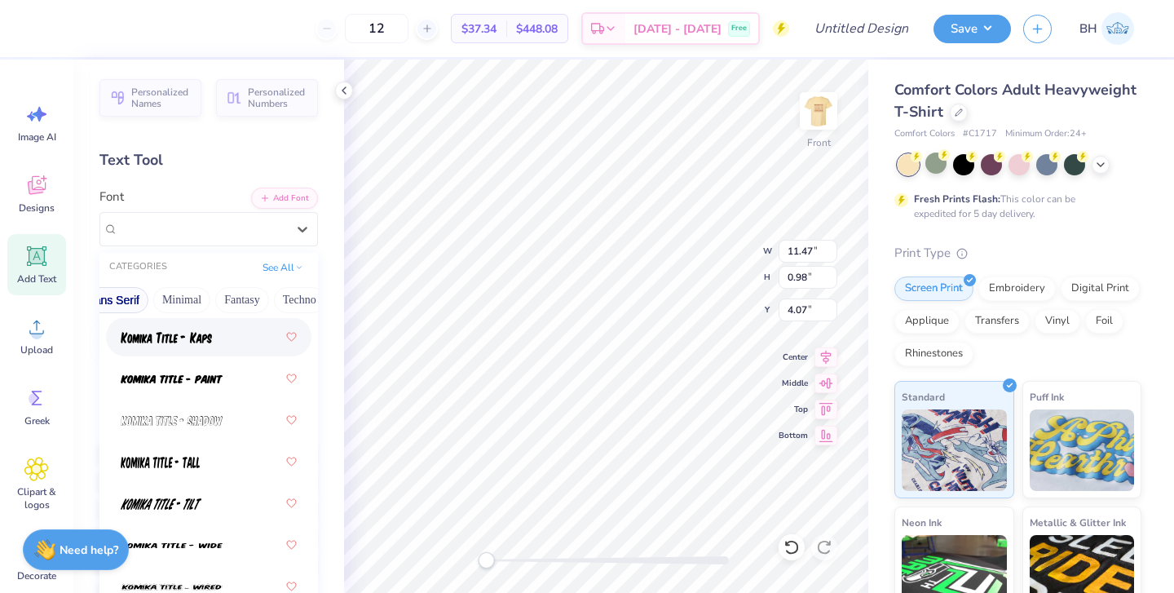
scroll to position [0, 417]
click at [192, 306] on button "Minimal" at bounding box center [180, 300] width 57 height 26
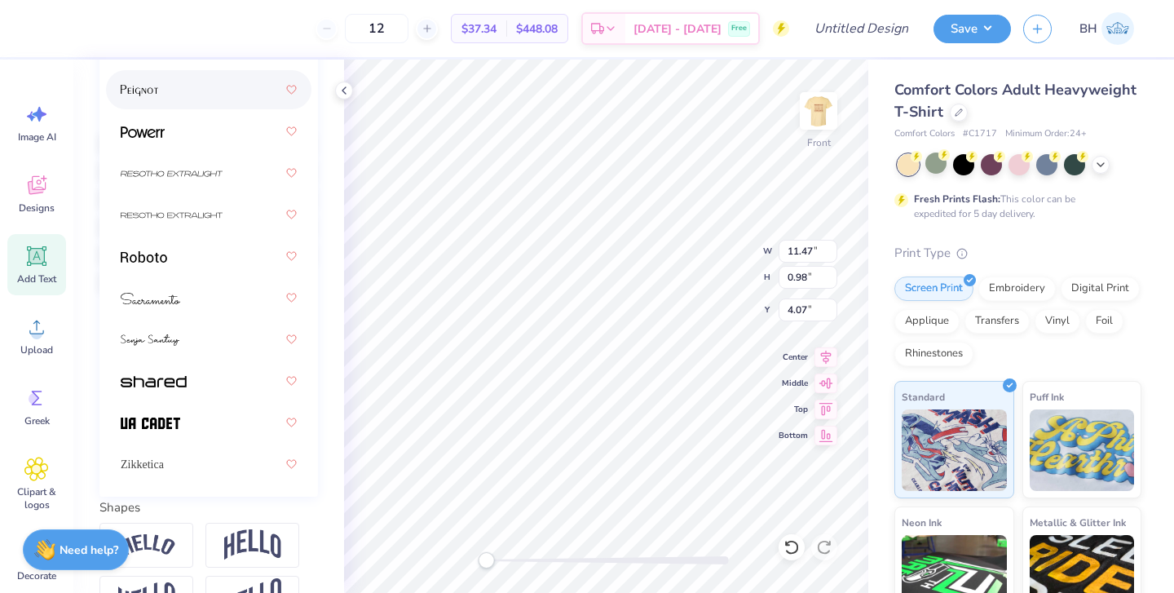
scroll to position [323, 0]
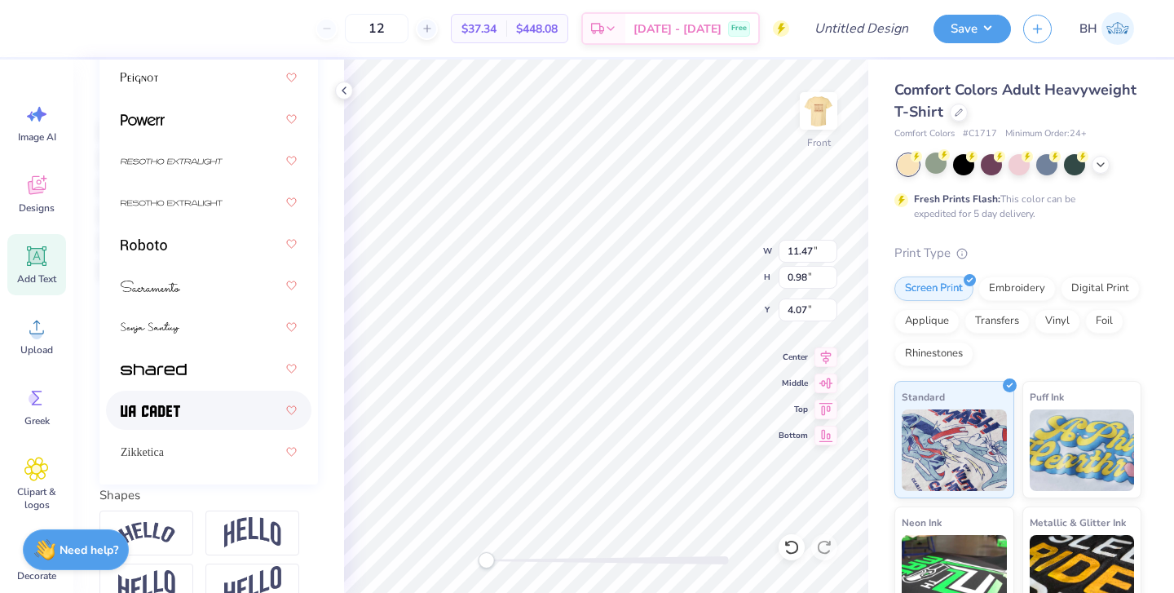
click at [181, 416] on div at bounding box center [209, 409] width 176 height 29
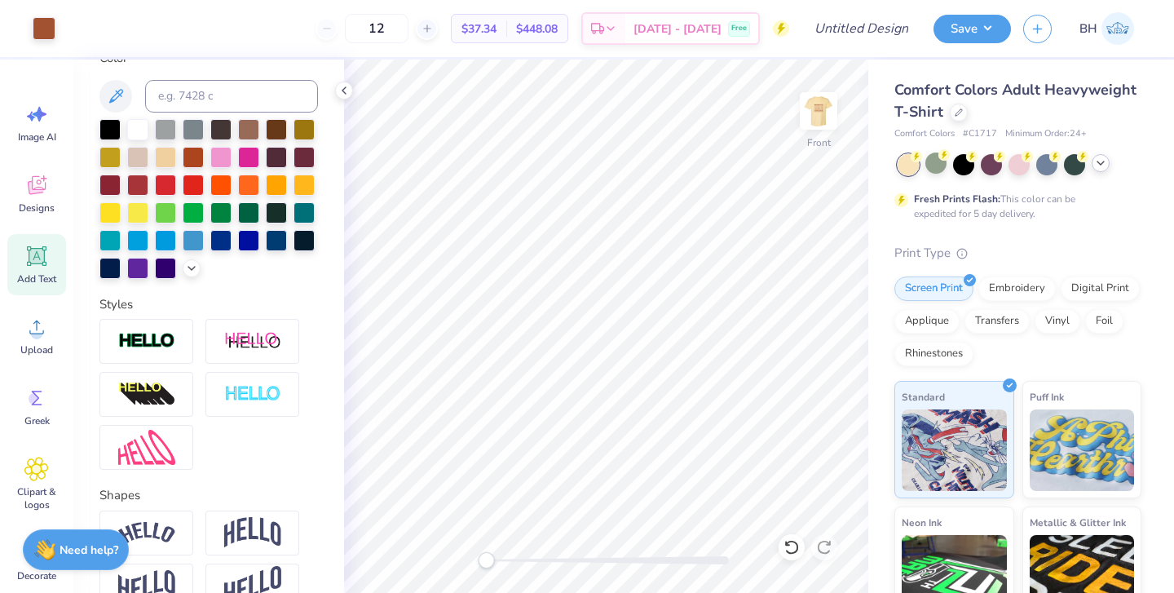
click at [1103, 161] on icon at bounding box center [1100, 163] width 13 height 13
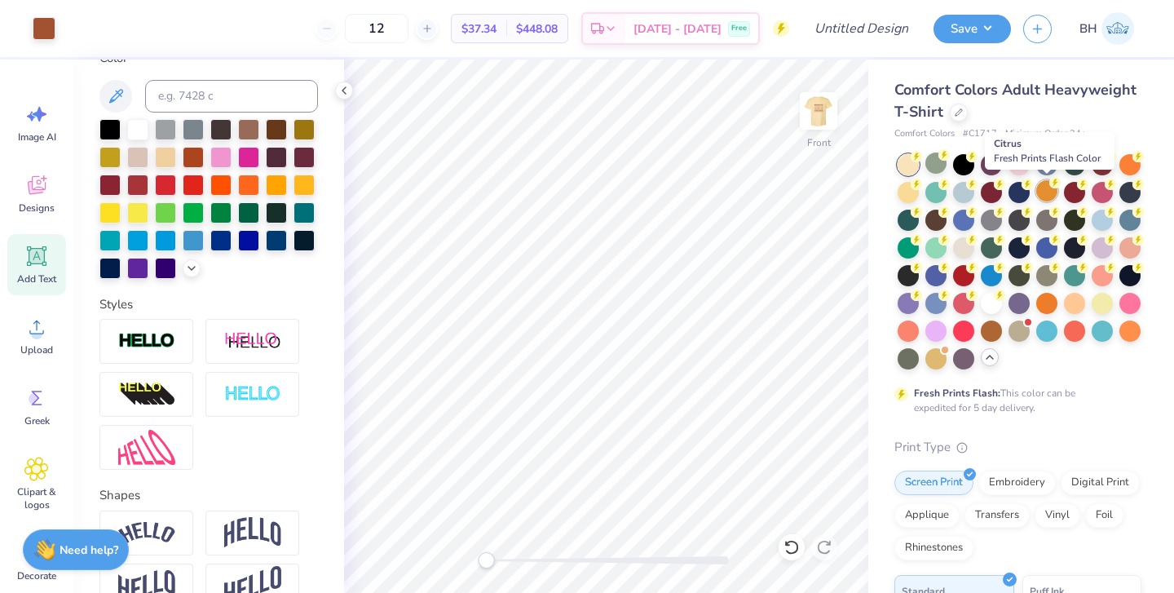
click at [1045, 196] on div at bounding box center [1046, 190] width 21 height 21
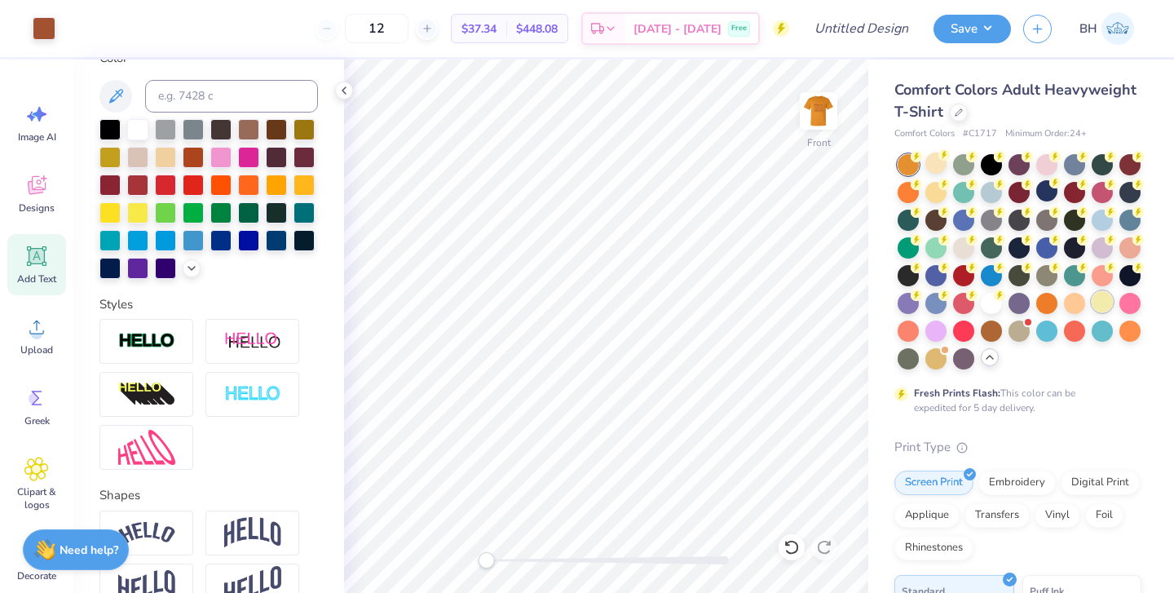
click at [1099, 311] on div at bounding box center [1102, 301] width 21 height 21
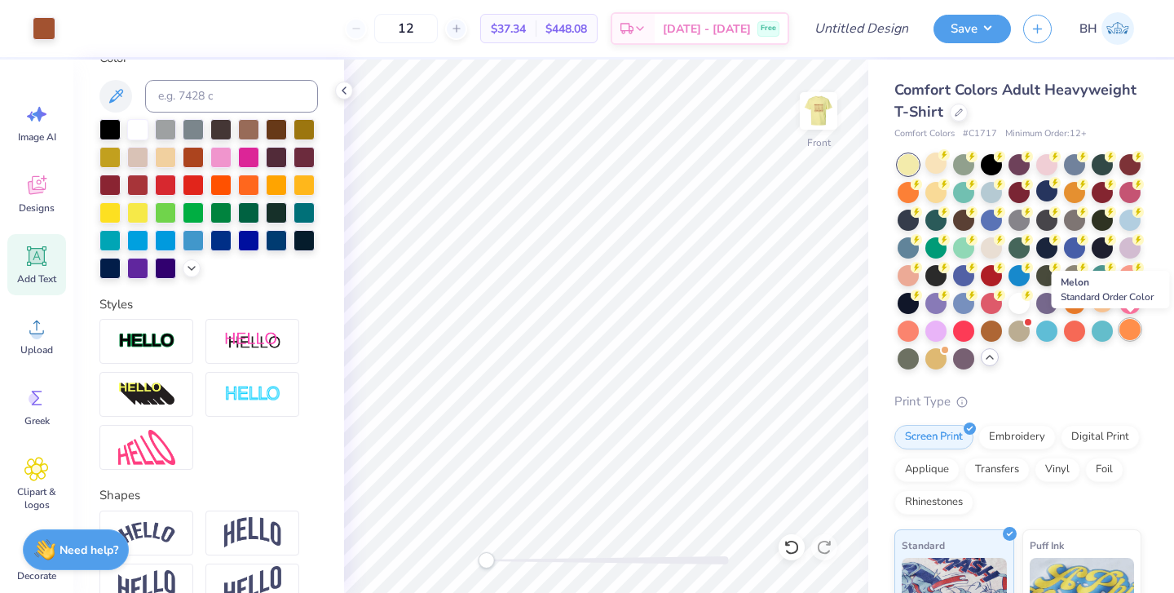
click at [1132, 333] on div at bounding box center [1129, 329] width 21 height 21
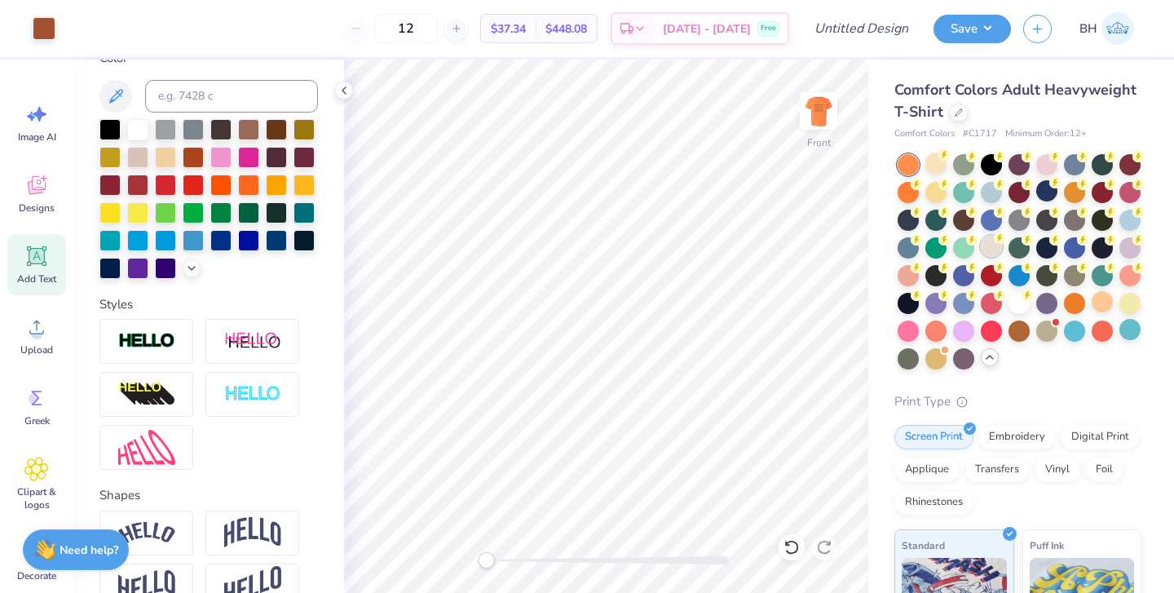
click at [986, 252] on div at bounding box center [991, 246] width 21 height 21
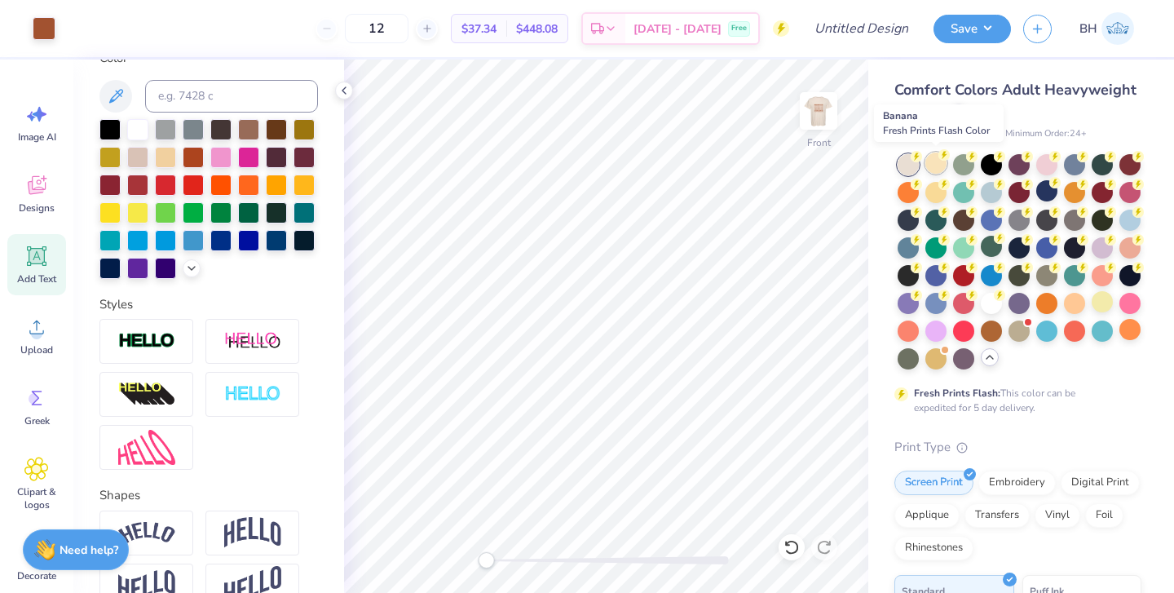
click at [938, 170] on div at bounding box center [935, 162] width 21 height 21
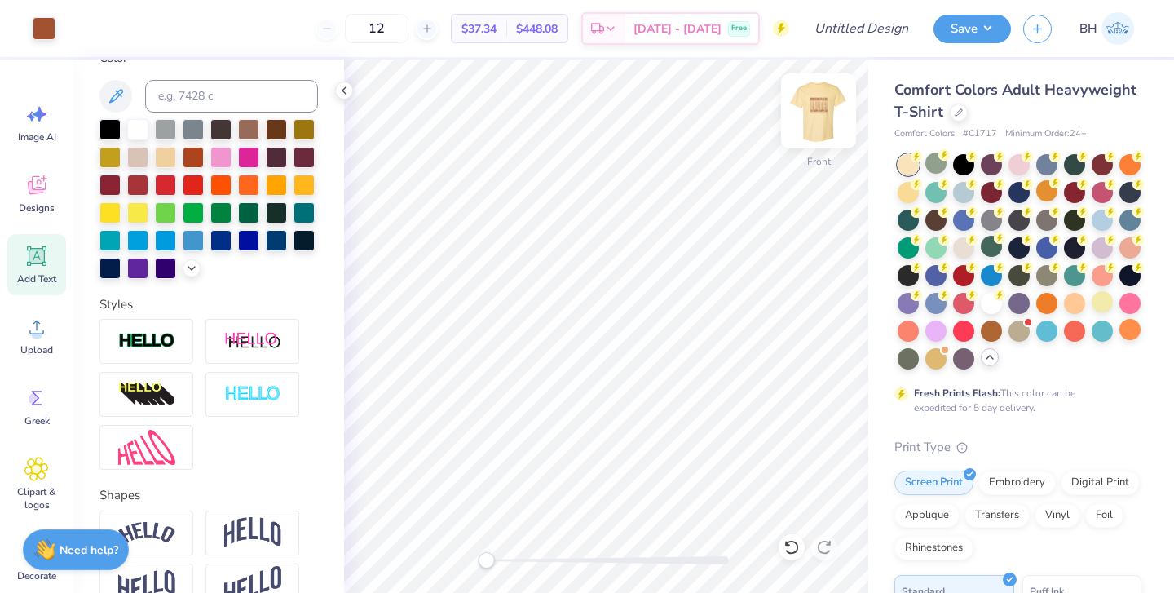
click at [815, 121] on img at bounding box center [818, 110] width 65 height 65
click at [823, 101] on img at bounding box center [818, 110] width 65 height 65
type input "11.07"
type input "0.86"
type input "13.29"
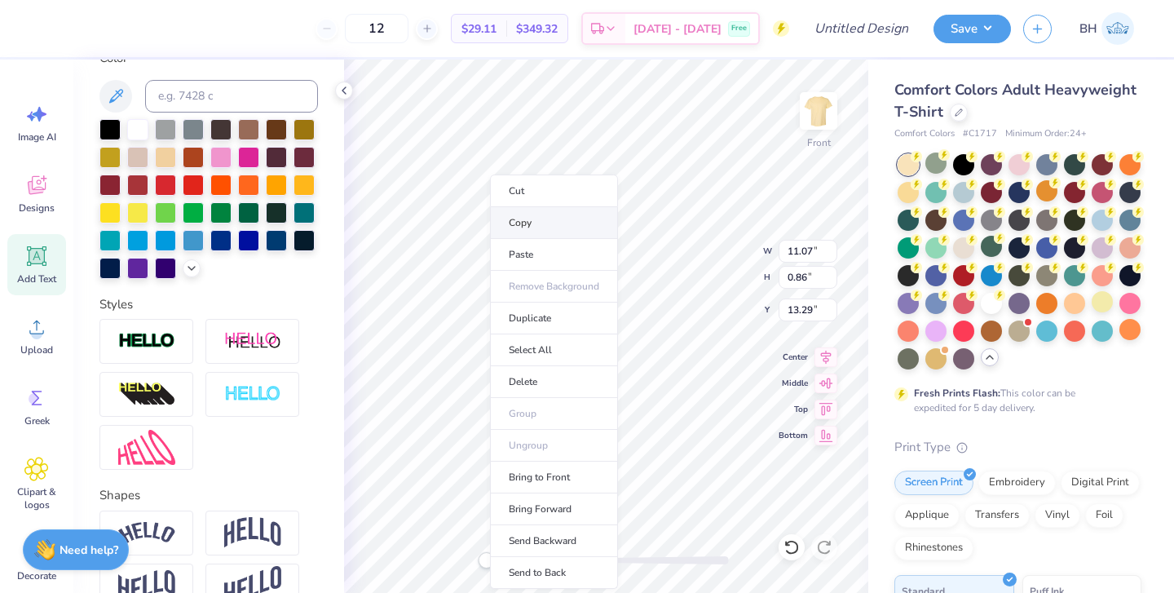
click at [539, 228] on li "Copy" at bounding box center [554, 223] width 128 height 32
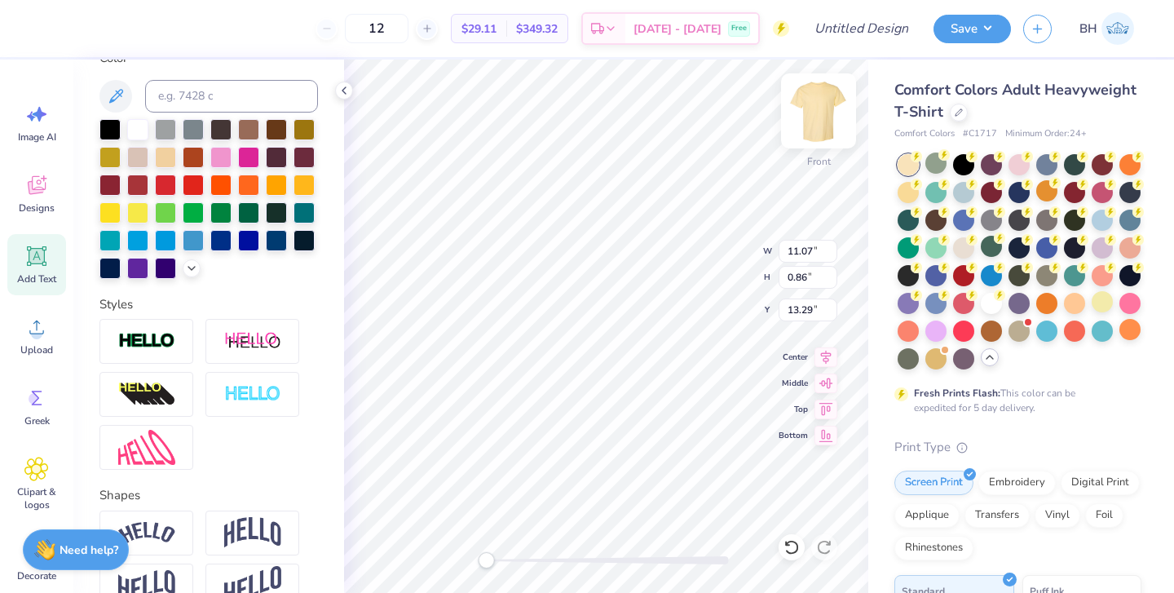
click at [824, 108] on img at bounding box center [818, 110] width 65 height 65
type input "10.89"
type input "0.84"
type input "10.77"
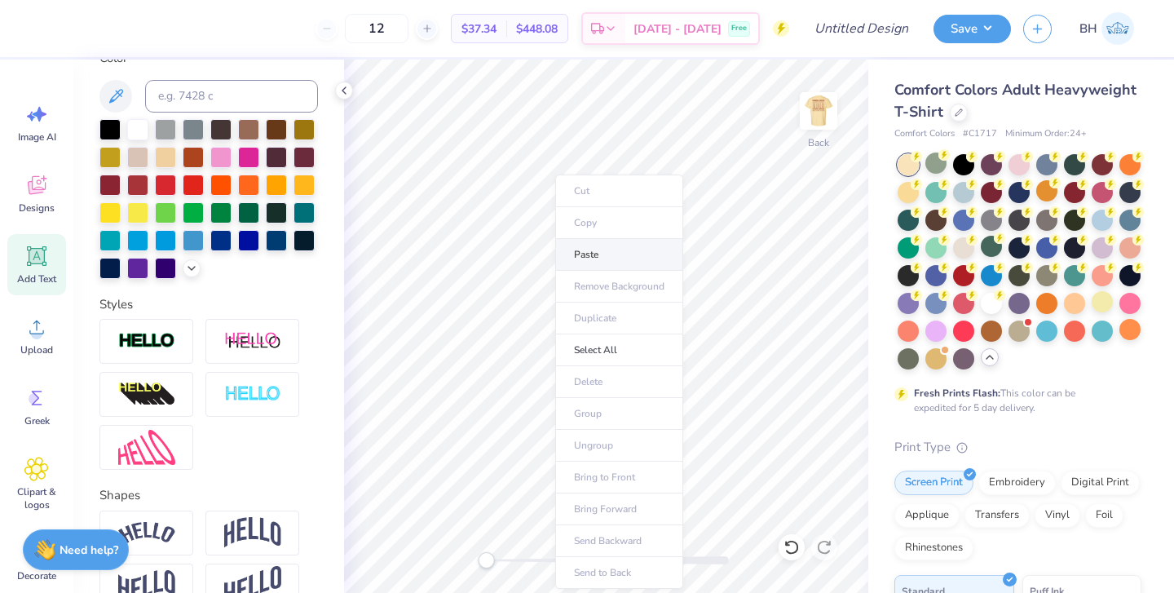
click at [592, 268] on li "Paste" at bounding box center [619, 255] width 128 height 32
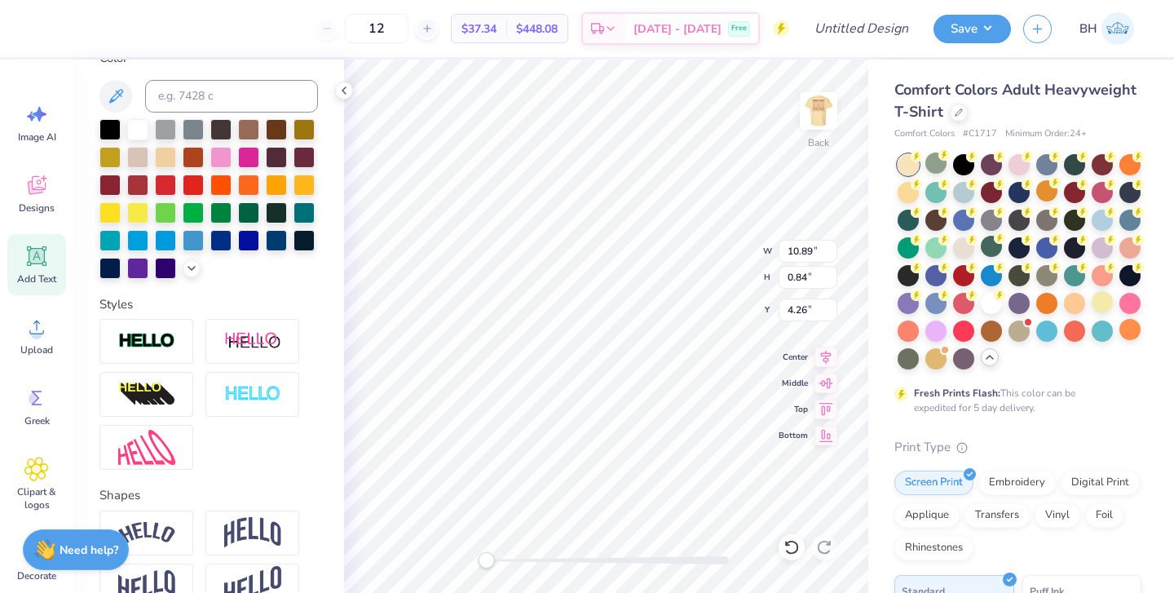
scroll to position [0, 7]
type textarea "M"
type textarea "Va"
click at [791, 551] on icon at bounding box center [791, 547] width 16 height 16
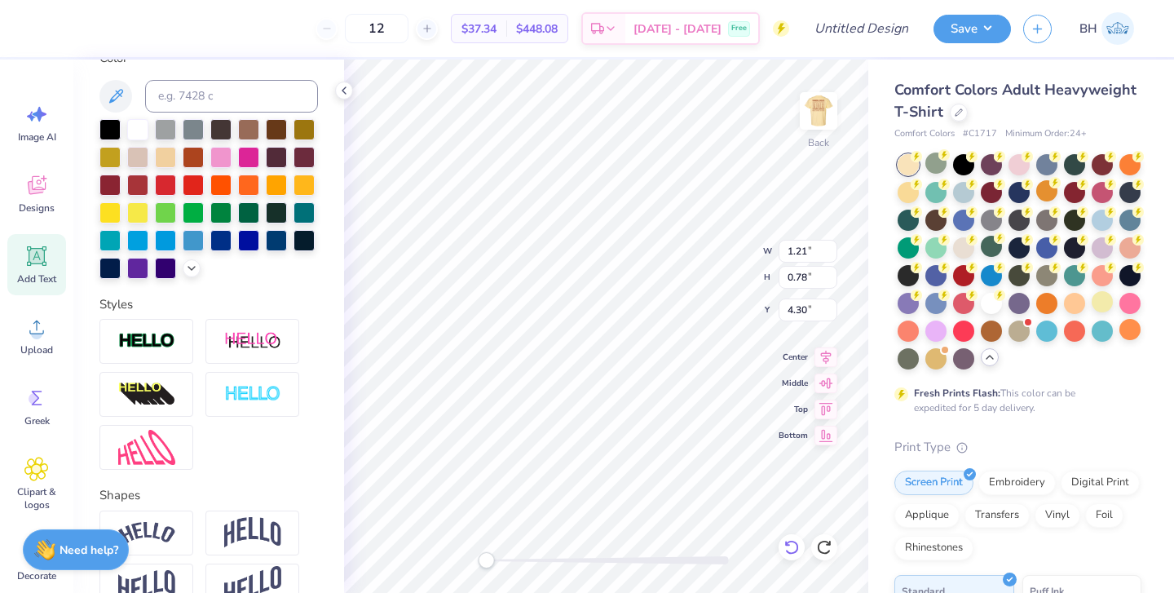
type textarea "VANDALJACKS"
click at [827, 102] on img at bounding box center [818, 110] width 65 height 65
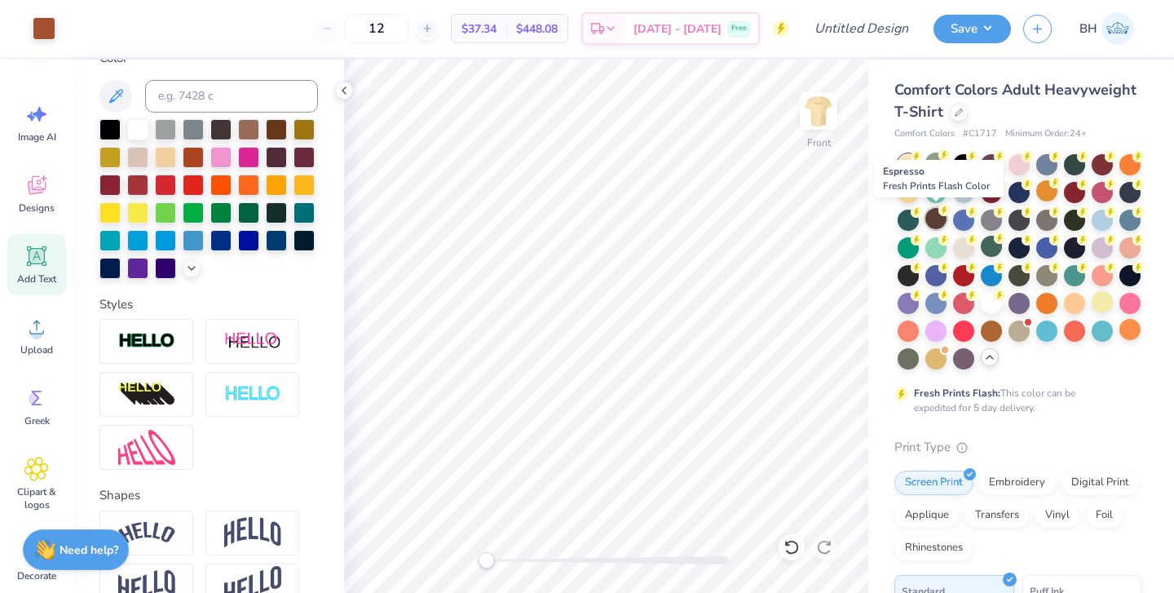
click at [941, 227] on div at bounding box center [935, 218] width 21 height 21
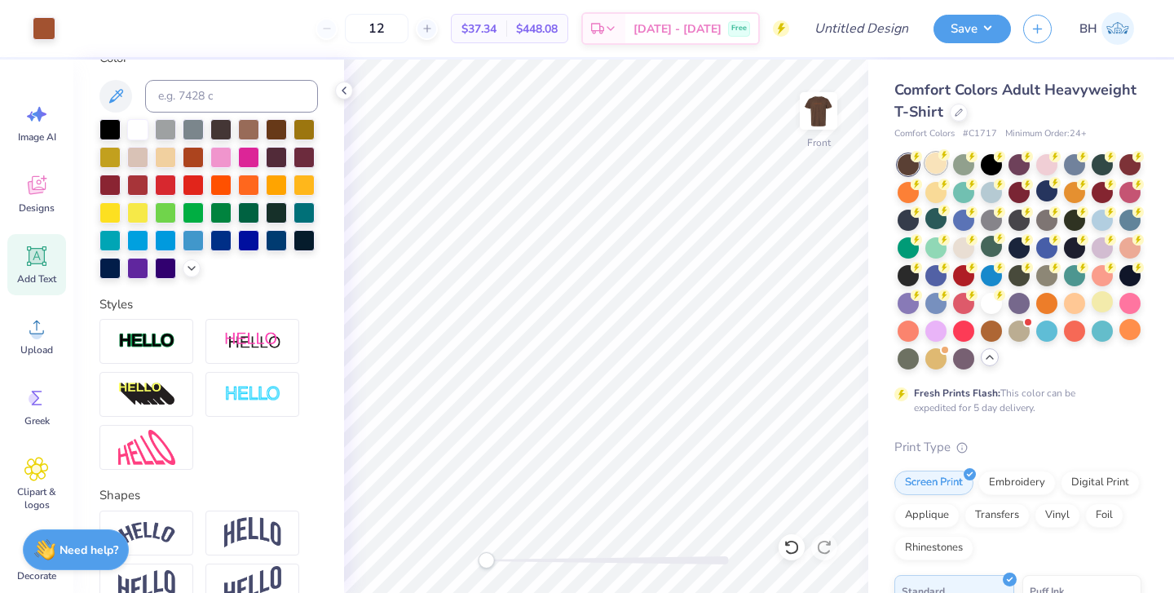
click at [946, 166] on div at bounding box center [935, 162] width 21 height 21
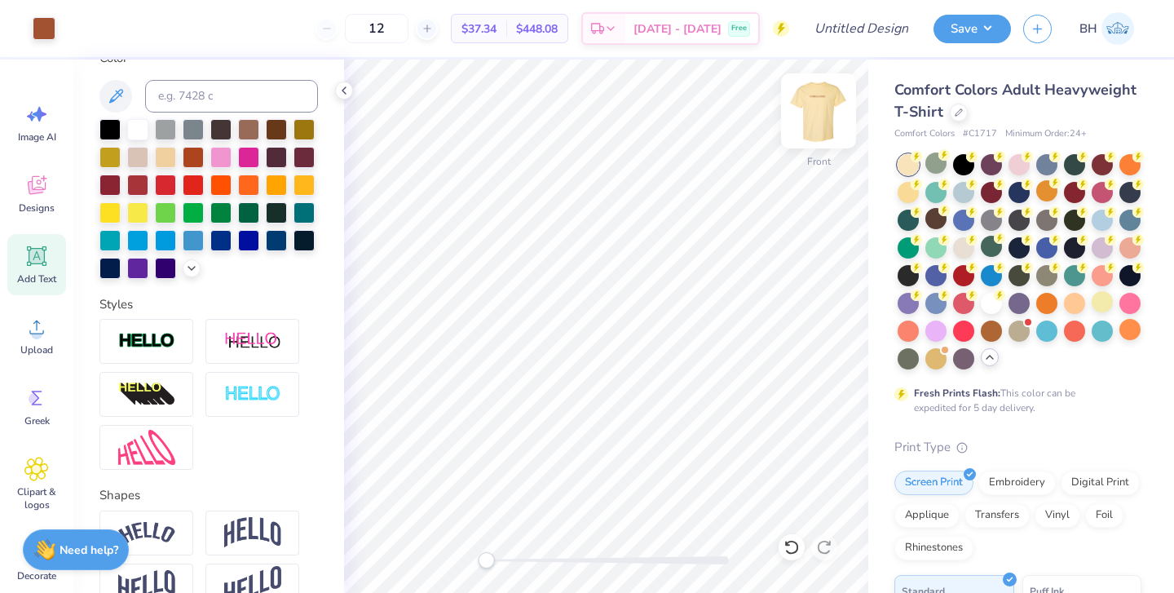
click at [807, 118] on img at bounding box center [818, 110] width 65 height 65
